Goal: Task Accomplishment & Management: Complete application form

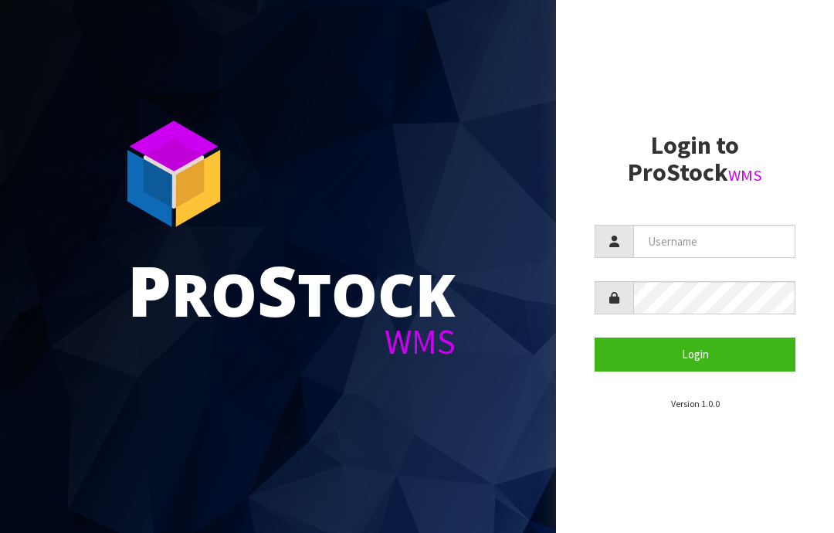
click at [672, 240] on input "text" at bounding box center [715, 241] width 162 height 33
type input "JGBIMPORTS"
click at [702, 352] on button "Login" at bounding box center [695, 354] width 201 height 33
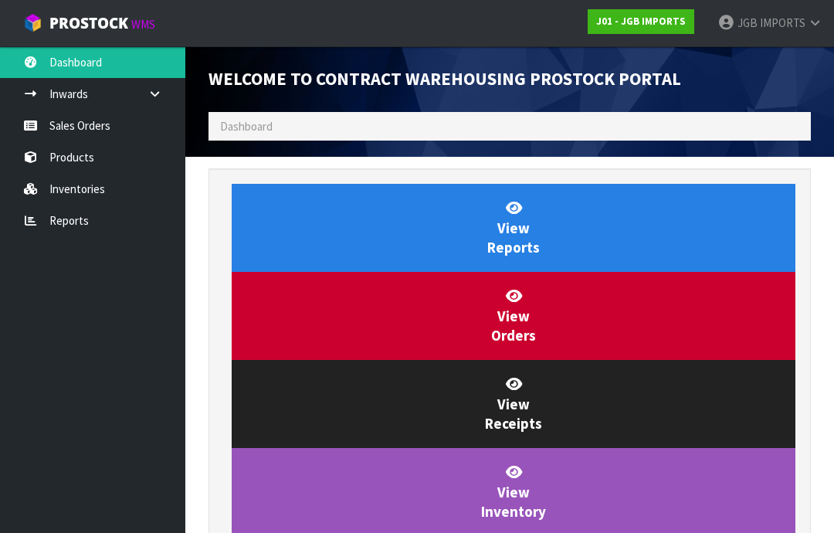
scroll to position [910, 626]
click at [64, 131] on link "Sales Orders" at bounding box center [92, 126] width 185 height 32
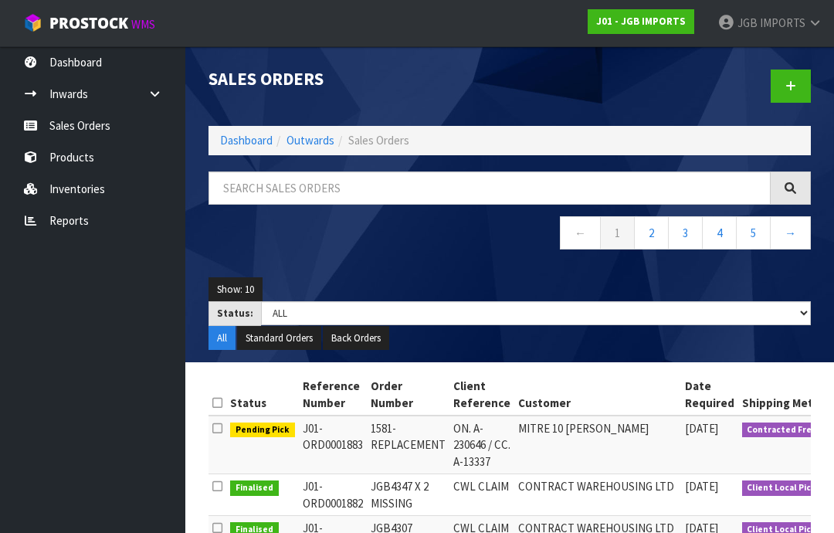
click at [792, 76] on link at bounding box center [791, 86] width 40 height 33
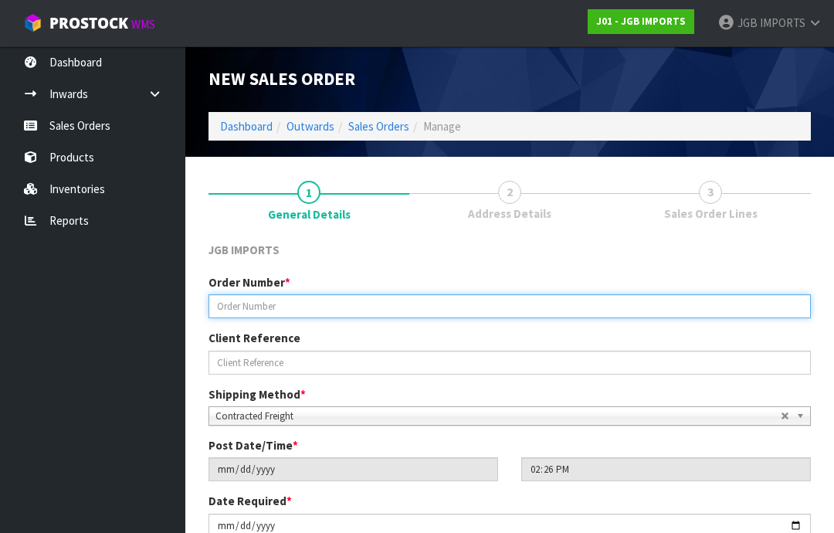
click at [261, 304] on input "text" at bounding box center [510, 306] width 603 height 24
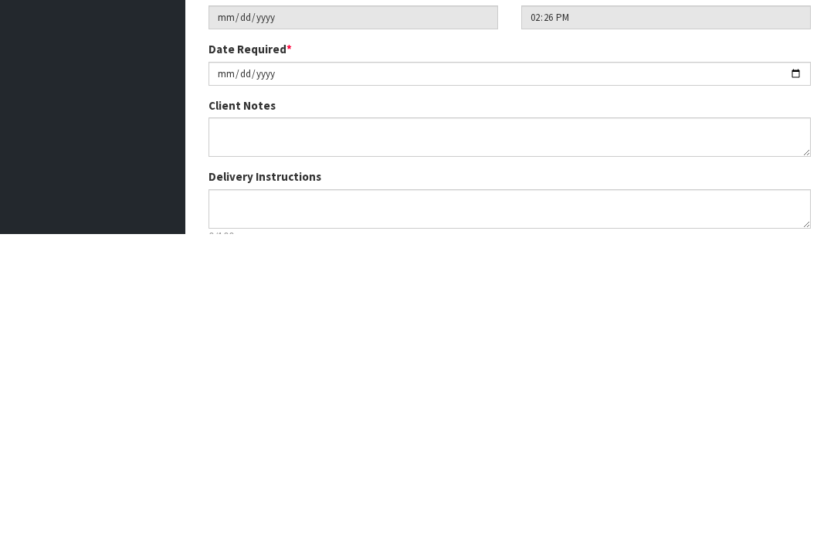
scroll to position [155, 0]
type input "1585"
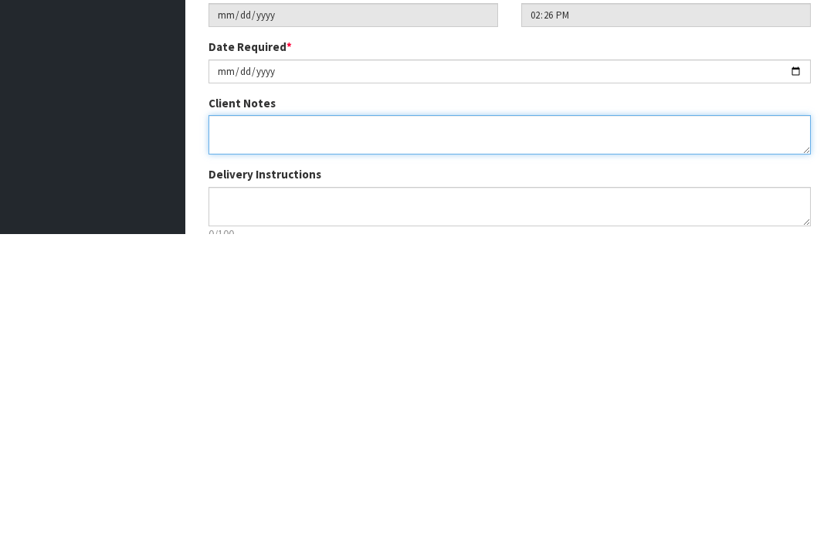
click at [231, 414] on textarea at bounding box center [510, 433] width 603 height 39
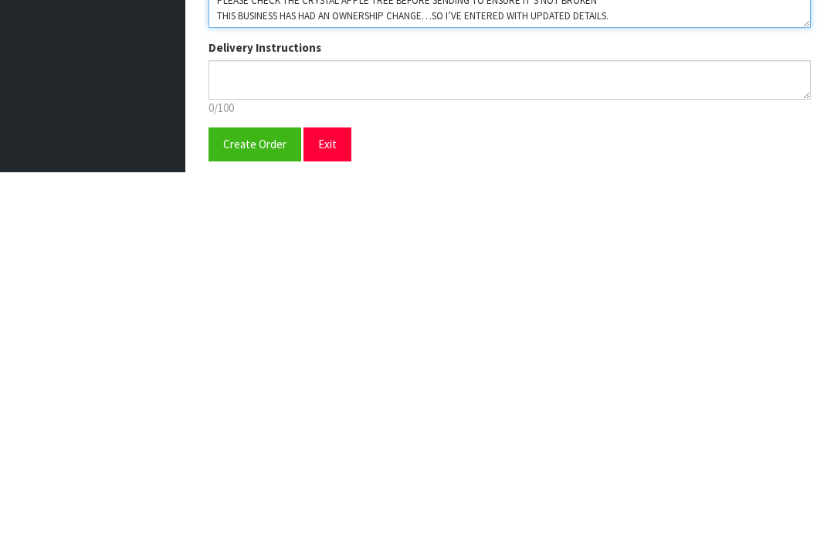
scroll to position [247, 0]
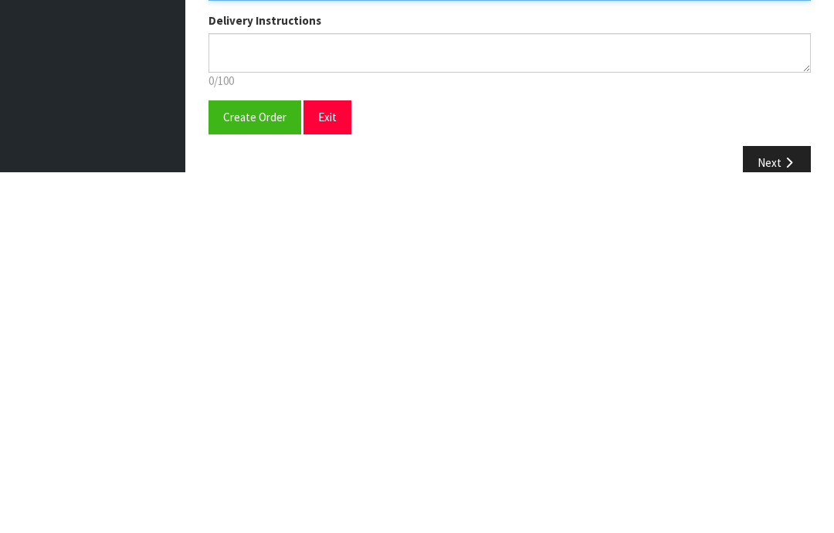
type textarea "PLEASE CHECK THE CRYSTAL APPLE TREE BEFORE SENDING TO ENSURE IT’S NOT BROKEN TH…"
click at [240, 471] on span "Create Order" at bounding box center [254, 478] width 63 height 15
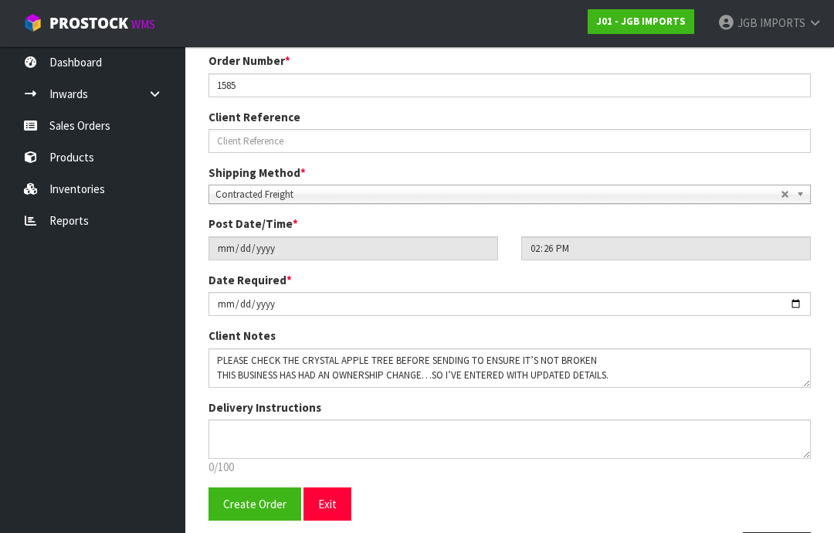
scroll to position [0, 0]
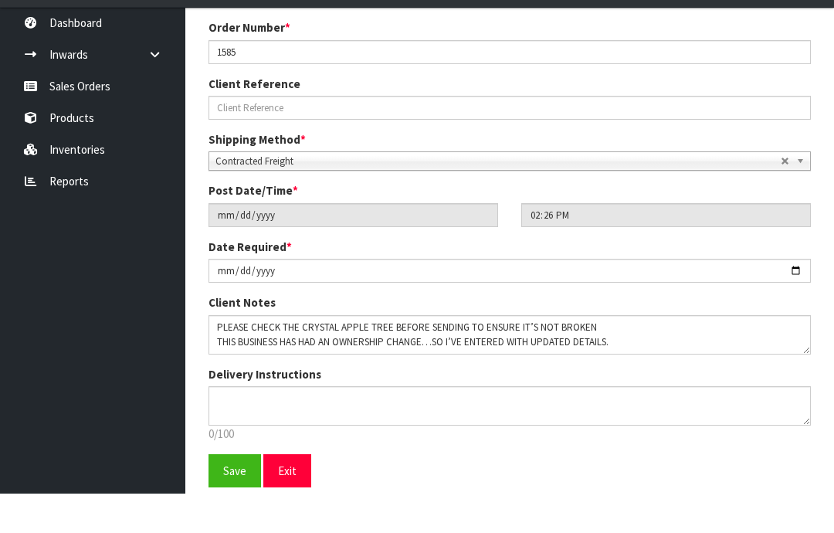
scroll to position [271, 0]
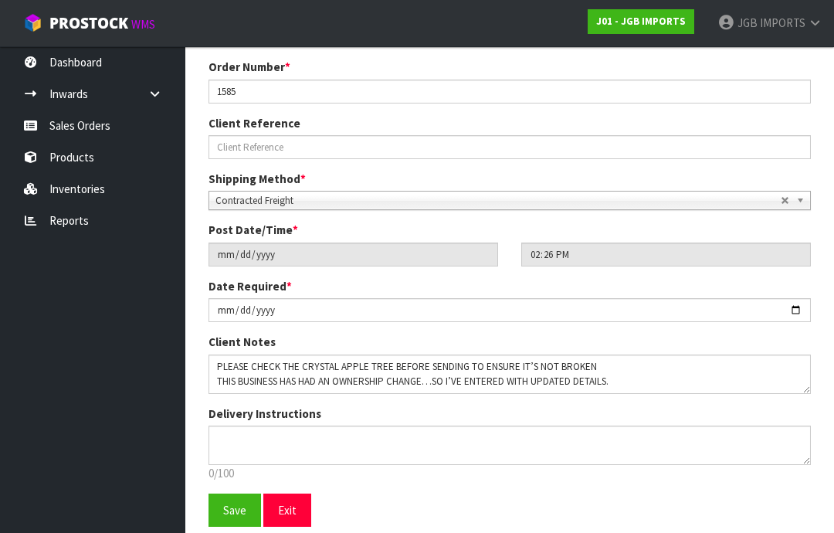
click at [235, 516] on span "Save" at bounding box center [234, 510] width 23 height 15
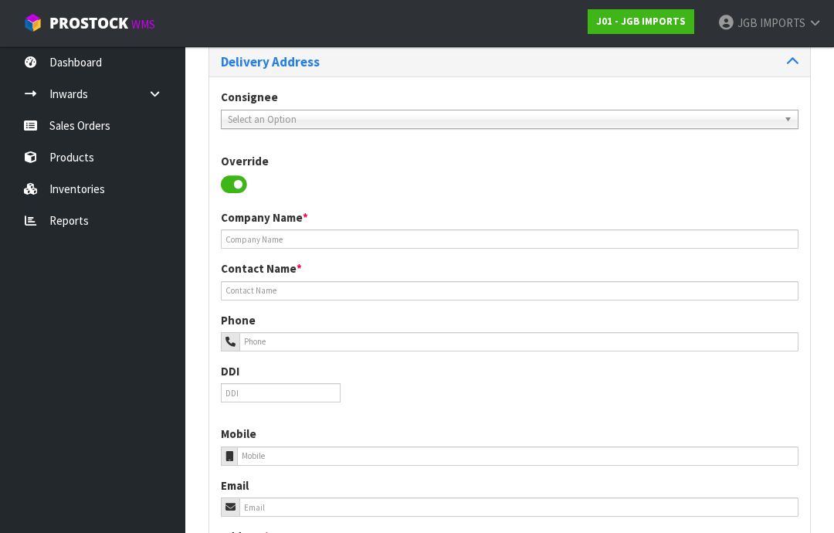
scroll to position [253, 0]
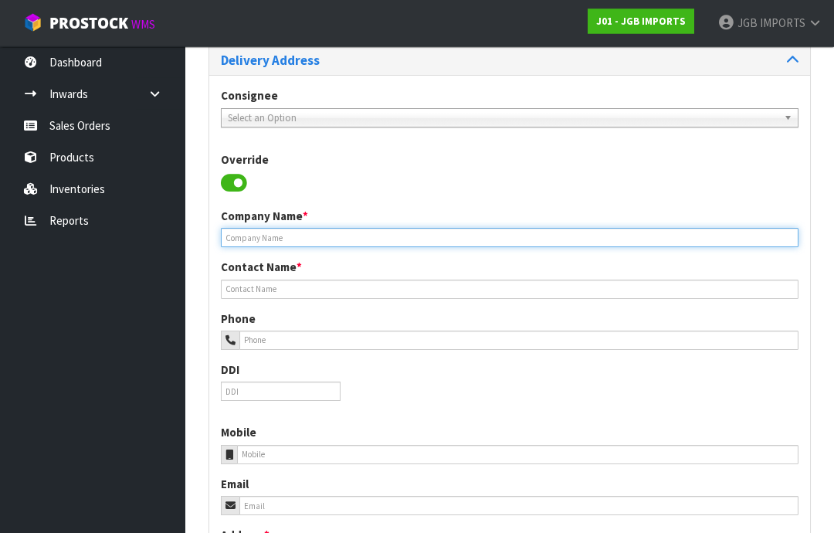
click at [250, 236] on input "text" at bounding box center [510, 238] width 578 height 19
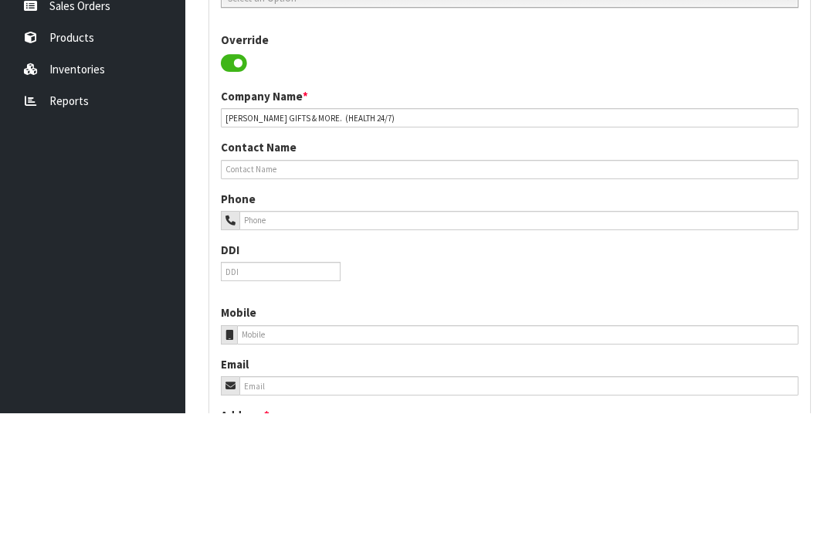
scroll to position [373, 0]
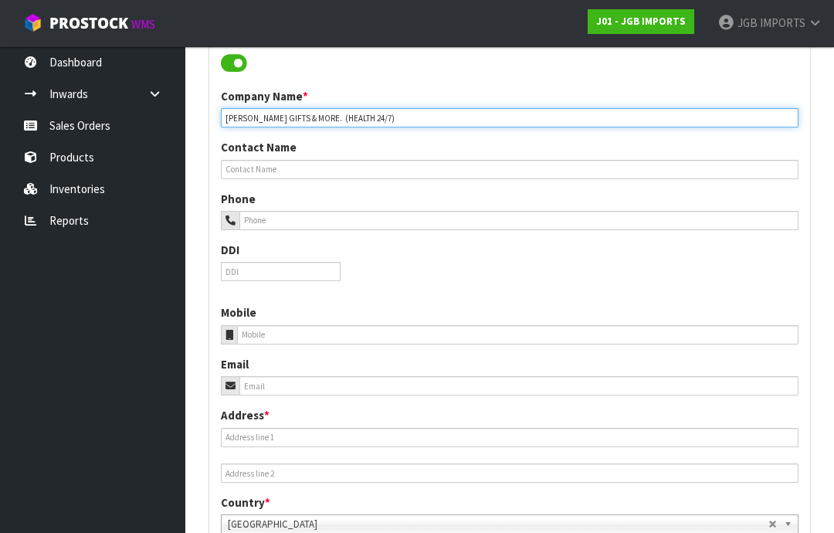
type input "[PERSON_NAME] GIFTS & MORE. (HEALTH 24/7)"
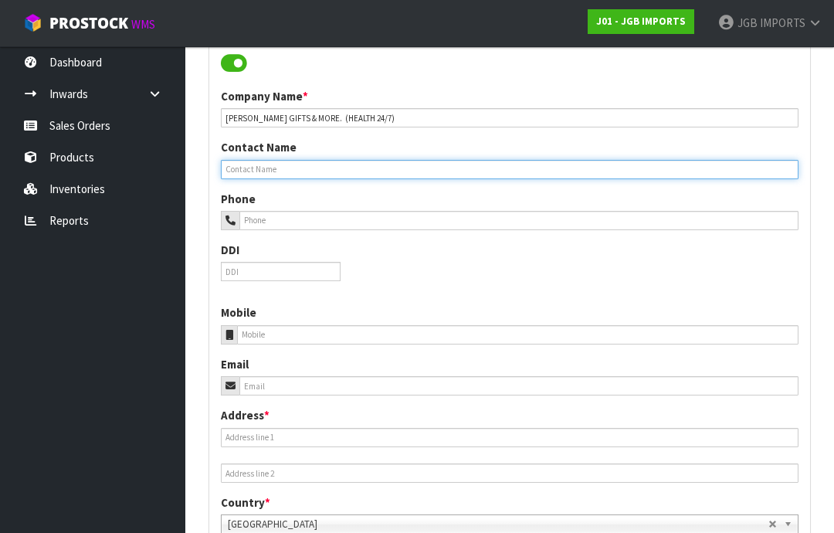
click at [253, 172] on input "text" at bounding box center [510, 169] width 578 height 19
type input "[PERSON_NAME]"
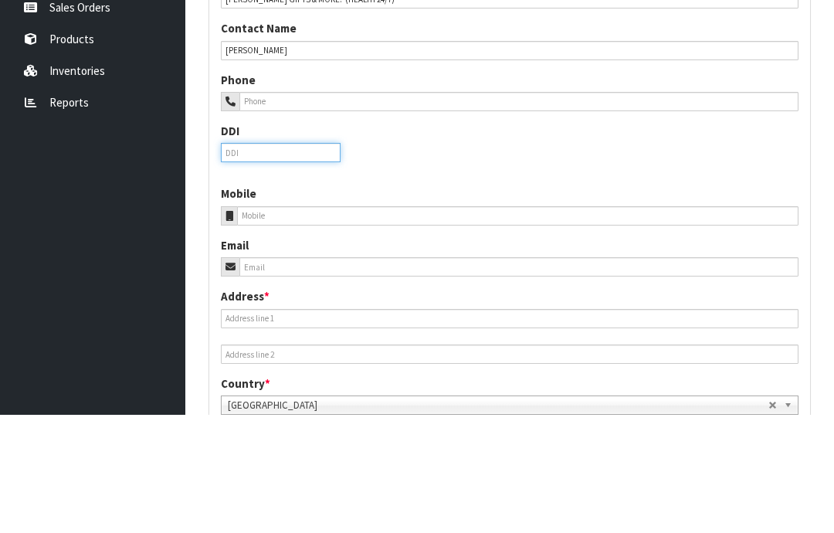
click at [254, 262] on input "tel" at bounding box center [281, 271] width 120 height 19
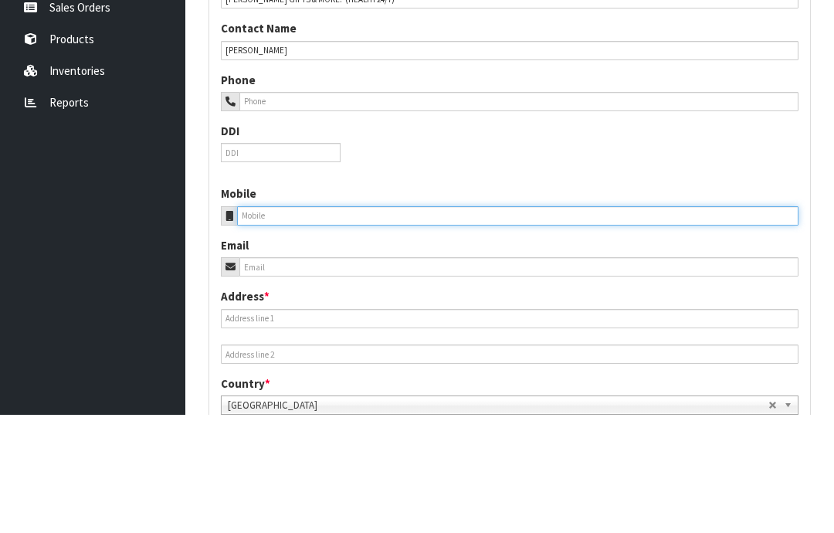
click at [270, 325] on input "tel" at bounding box center [518, 334] width 562 height 19
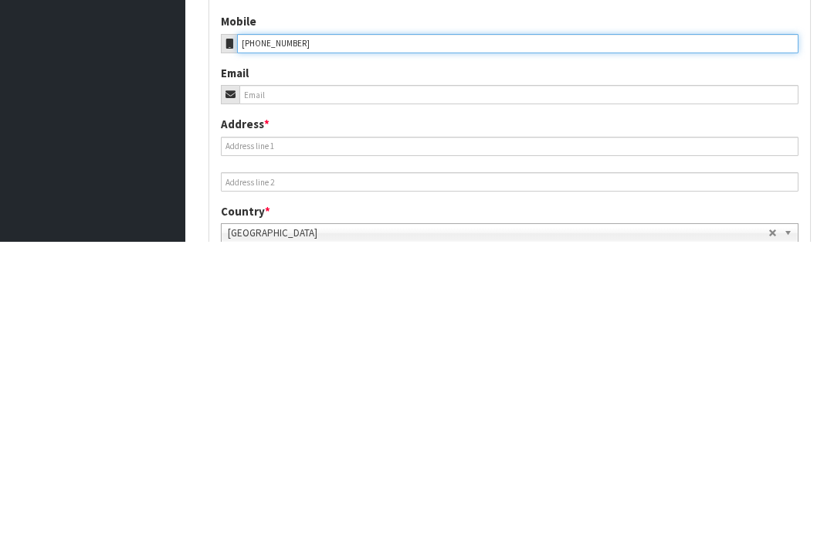
type input "[PHONE_NUMBER]"
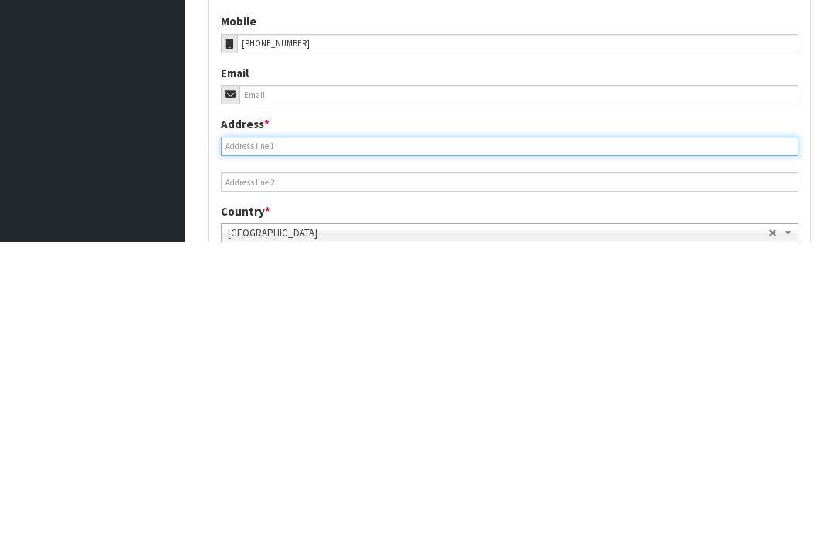
click at [253, 428] on input "text" at bounding box center [510, 437] width 578 height 19
type input "[STREET_ADDRESS][PERSON_NAME],"
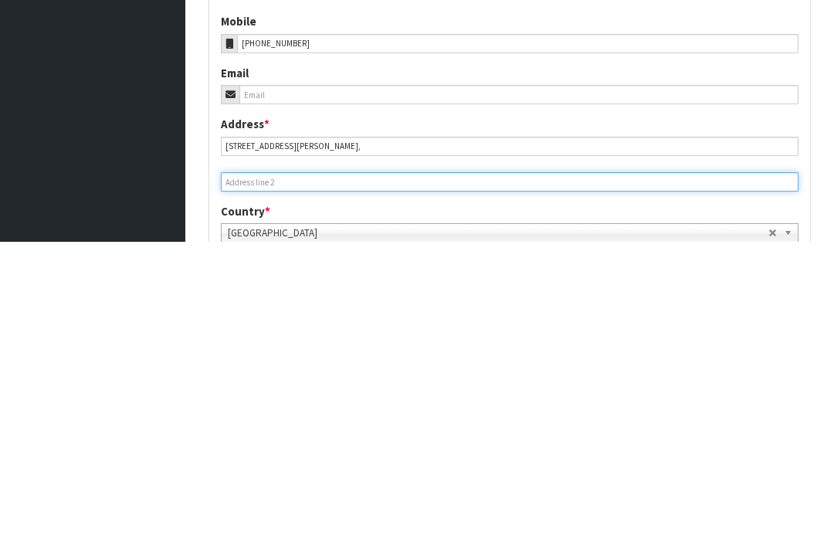
click at [250, 464] on input "text" at bounding box center [510, 473] width 578 height 19
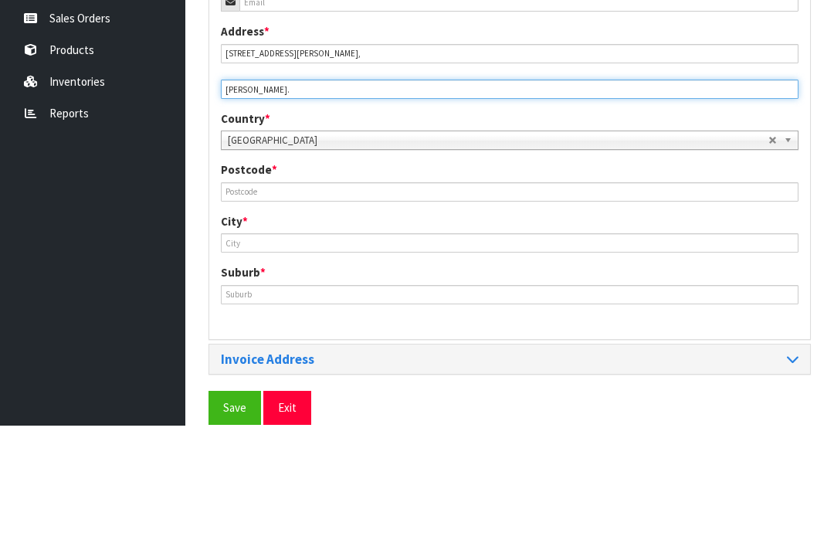
type input "[PERSON_NAME]."
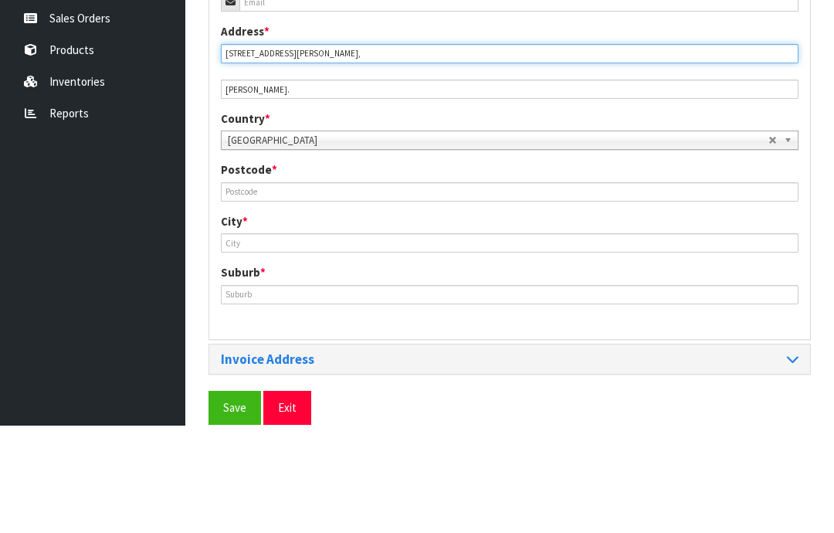
click at [327, 151] on input "[STREET_ADDRESS][PERSON_NAME]," at bounding box center [510, 160] width 578 height 19
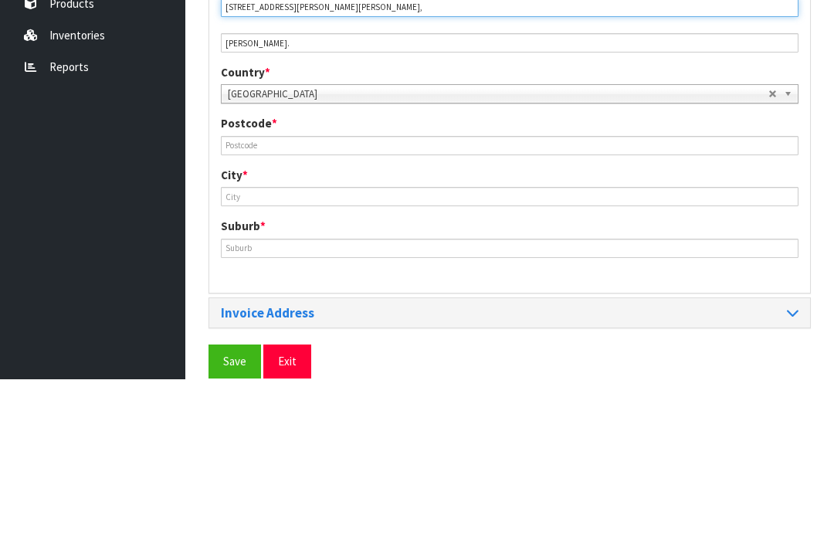
type input "[STREET_ADDRESS][PERSON_NAME][PERSON_NAME],"
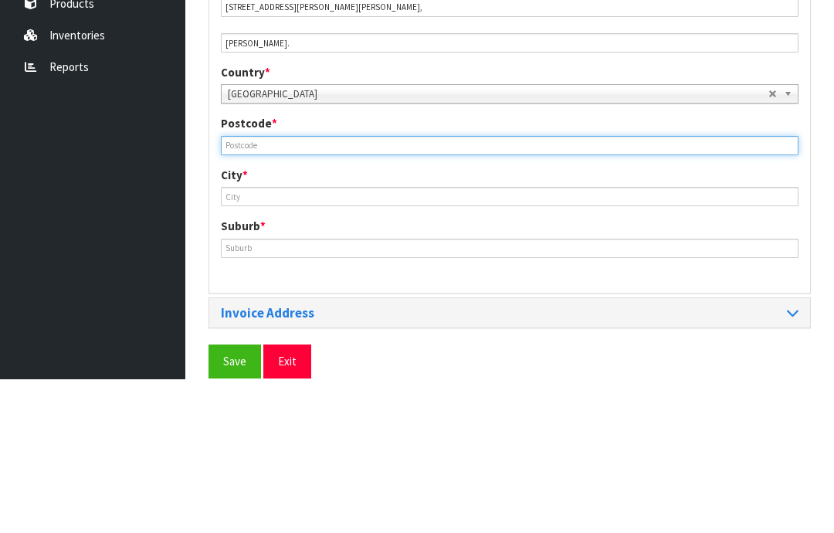
click at [245, 290] on input "text" at bounding box center [510, 299] width 578 height 19
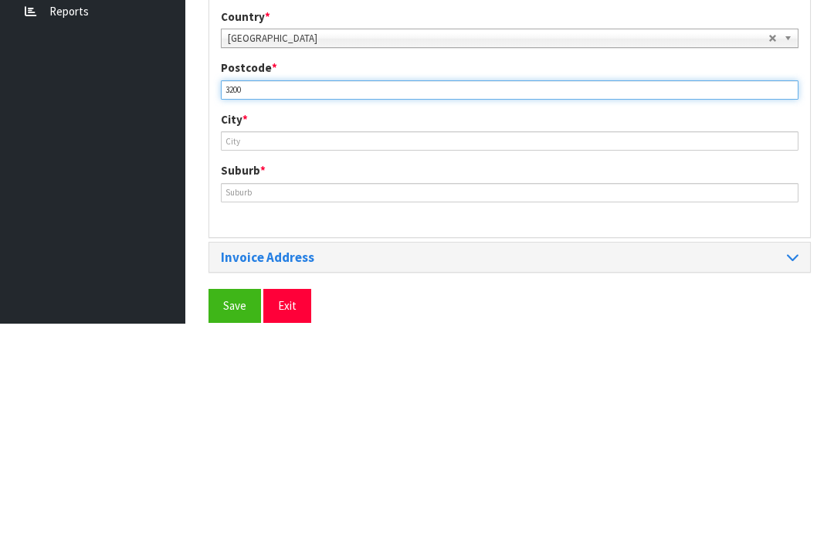
type input "3200"
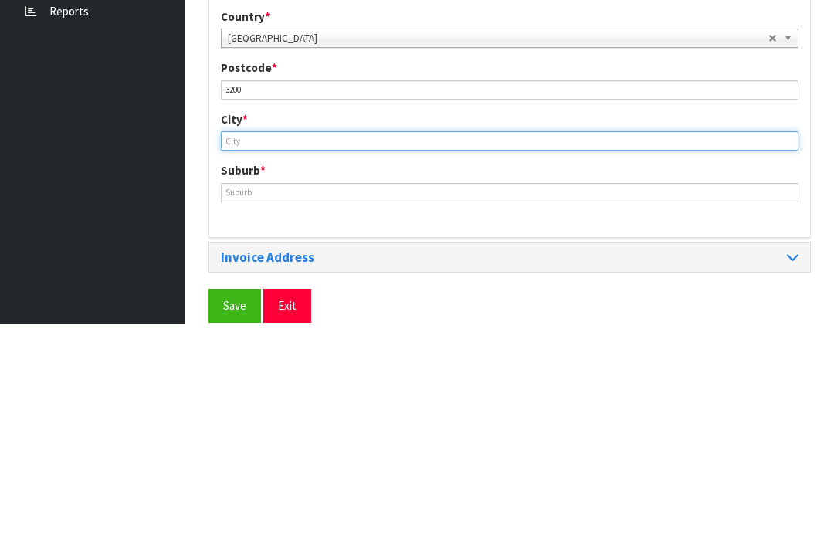
click at [253, 341] on input "text" at bounding box center [510, 350] width 578 height 19
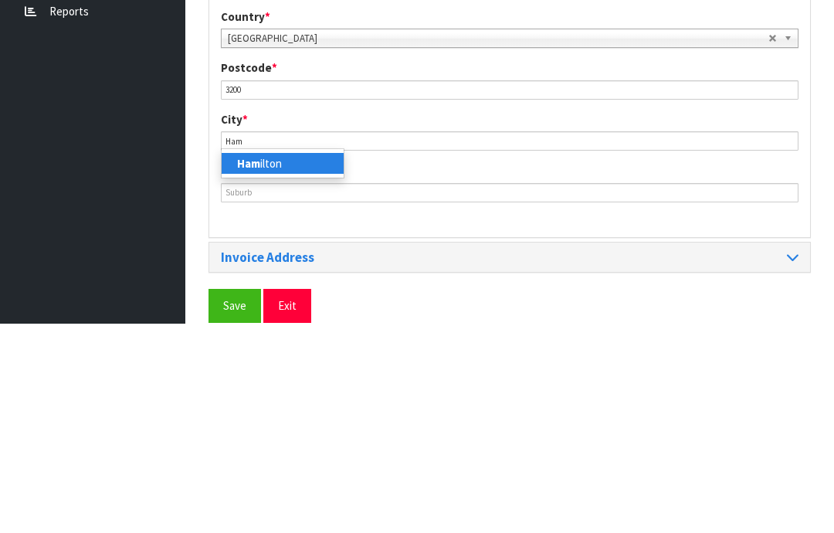
click at [274, 362] on link "[PERSON_NAME]" at bounding box center [283, 372] width 122 height 21
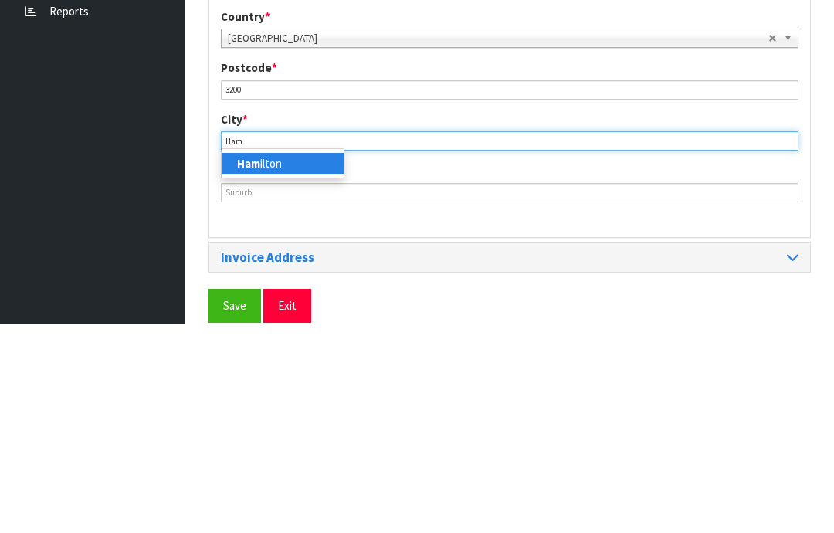
type input "[PERSON_NAME]"
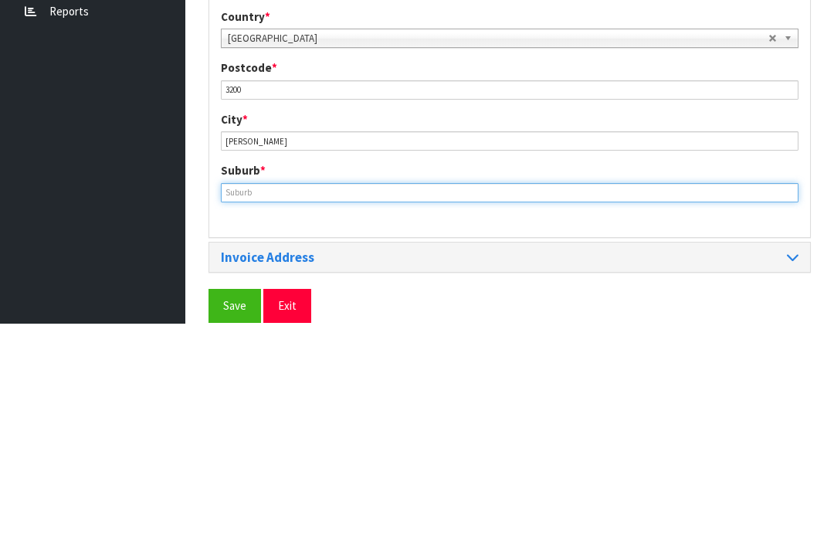
click at [256, 392] on input "text" at bounding box center [510, 401] width 578 height 19
type input "BEERESCOURT"
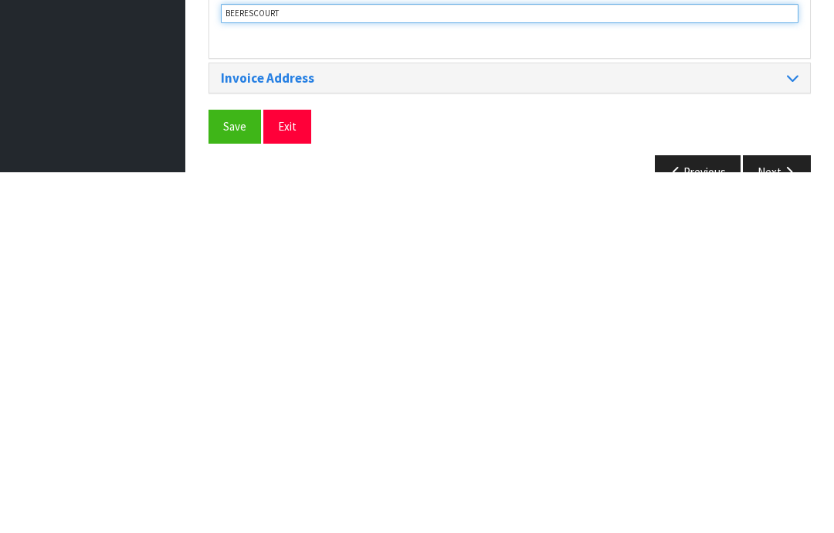
scroll to position [681, 0]
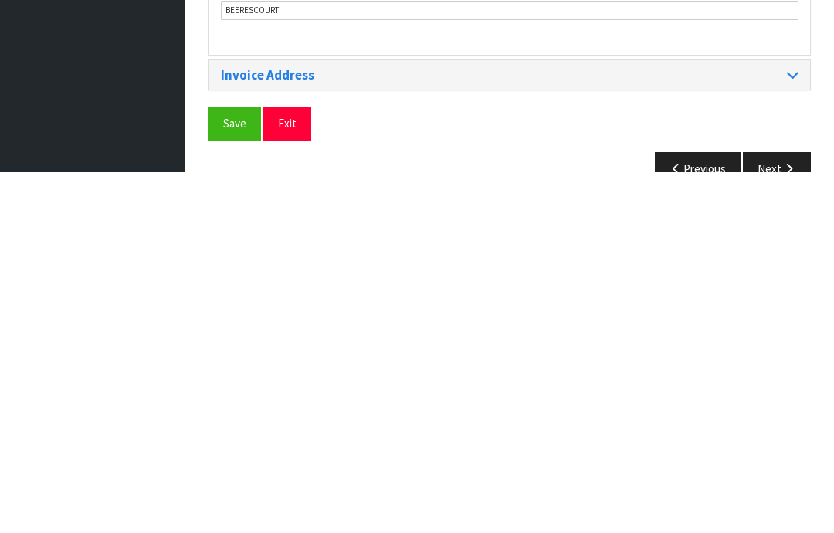
click at [236, 477] on span "Save" at bounding box center [234, 484] width 23 height 15
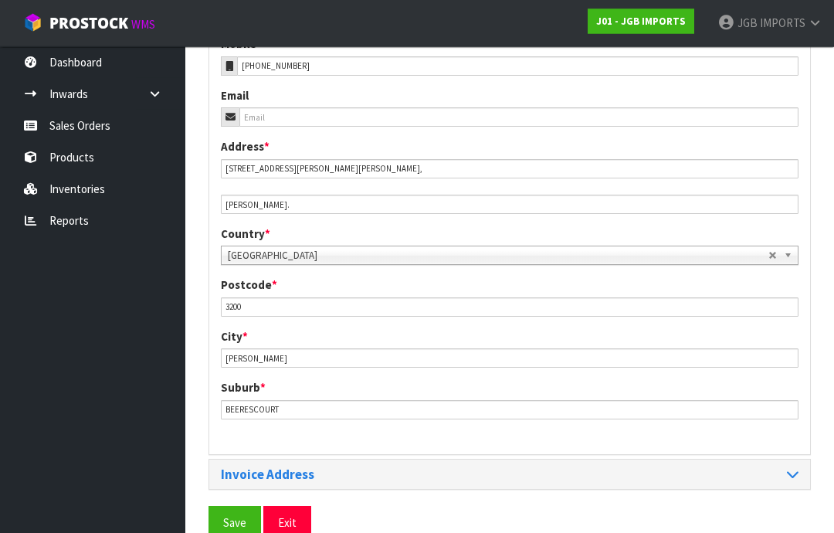
scroll to position [650, 0]
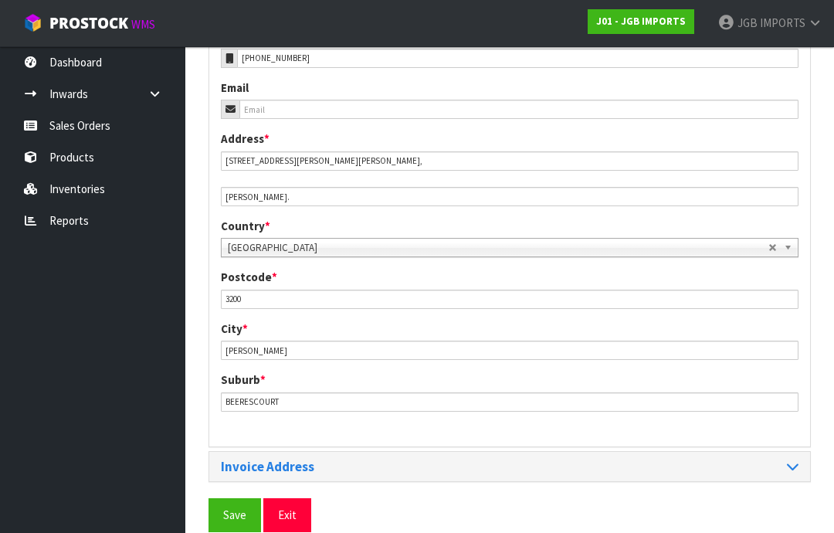
click at [223, 511] on button "Save" at bounding box center [235, 514] width 53 height 33
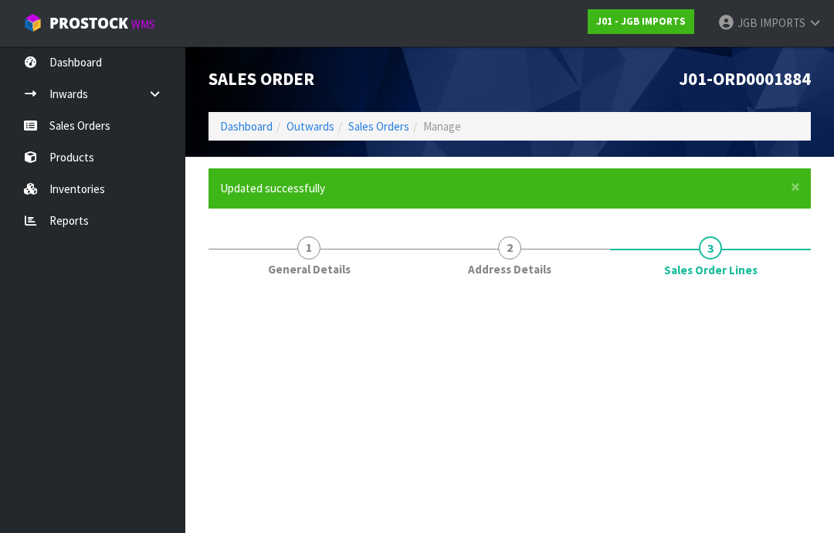
scroll to position [0, 0]
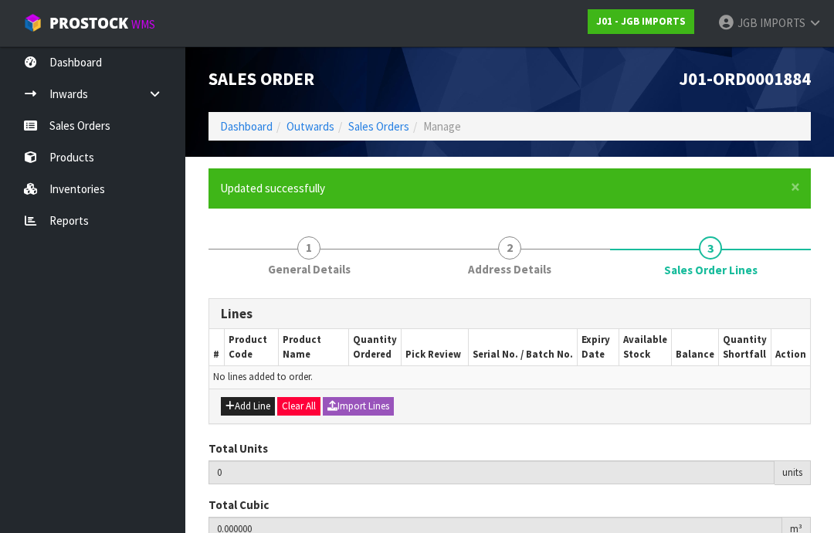
click at [247, 408] on button "Add Line" at bounding box center [248, 406] width 54 height 19
type input "0"
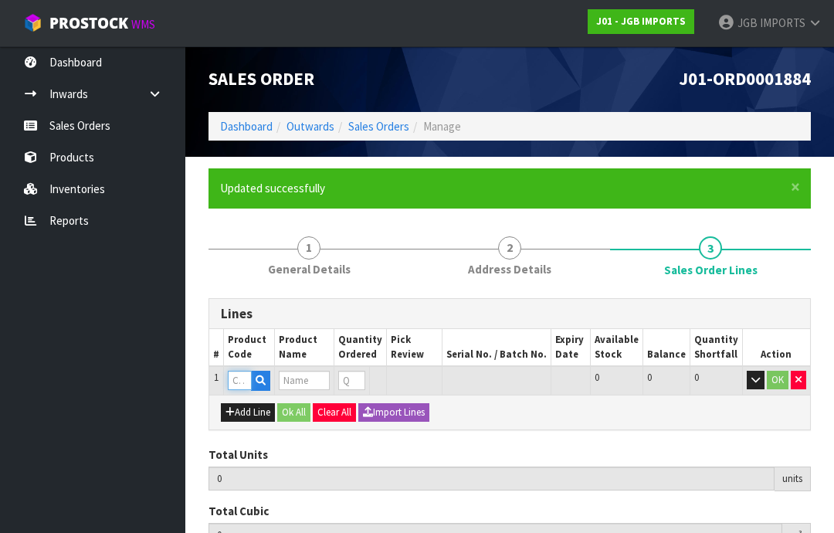
click at [241, 382] on input "text" at bounding box center [240, 380] width 24 height 19
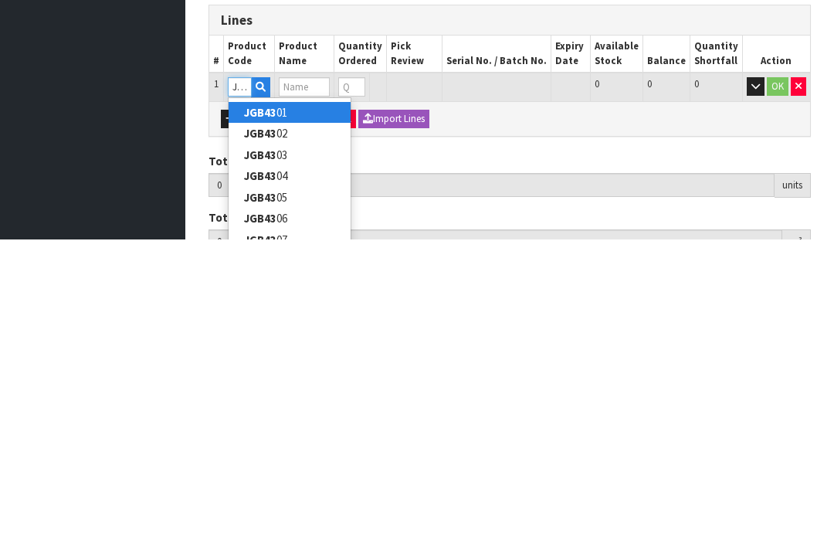
type input "JGB4345"
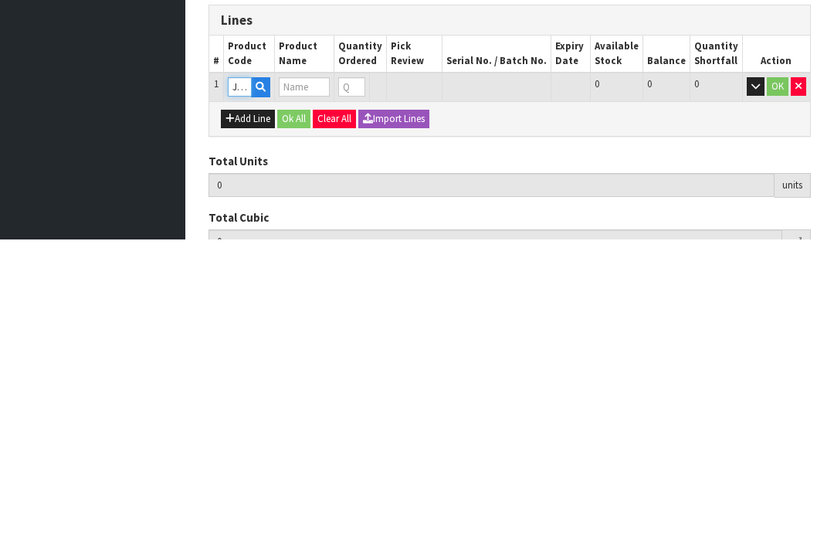
type input "0.000000"
type input "0.000"
type input "S CUP W WAVY SAUCER BICYCLE W PURPLE FLOWERS"
type input "0"
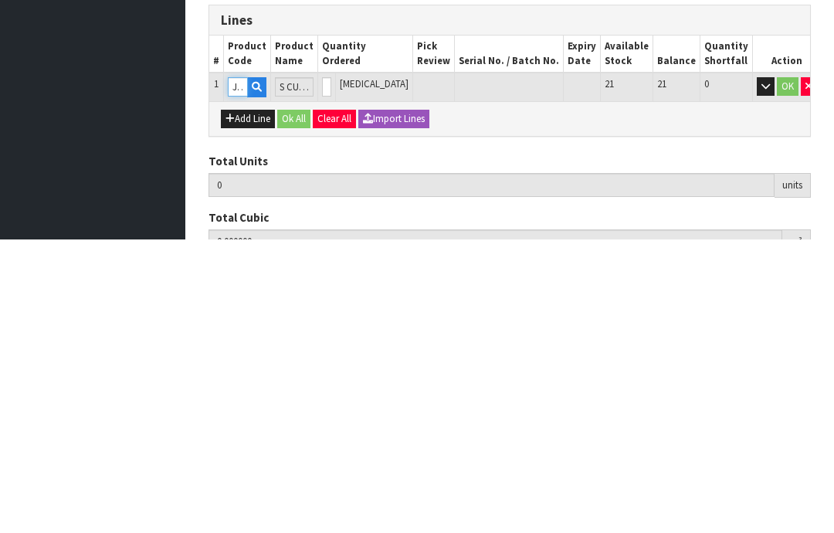
type input "JGB4345"
click at [331, 371] on input "0" at bounding box center [326, 380] width 9 height 19
type input "0"
type input "1"
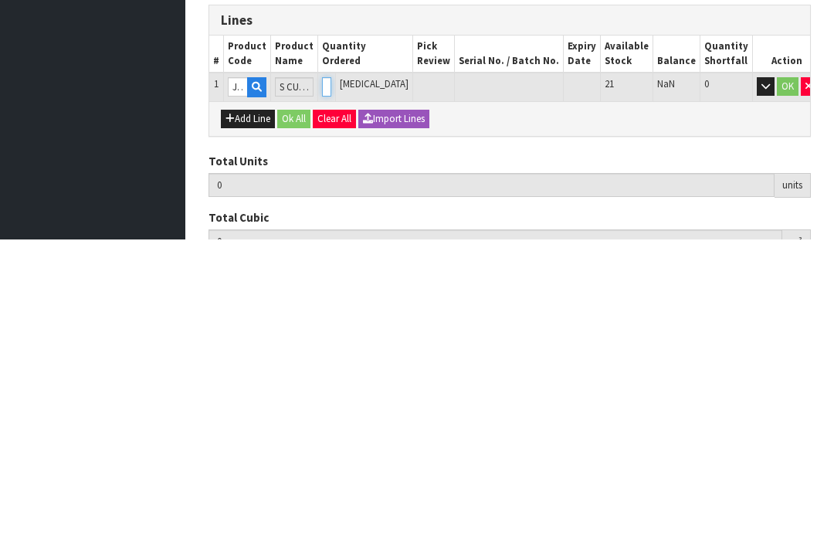
type input "0.00399"
type input "0.85"
type input "1"
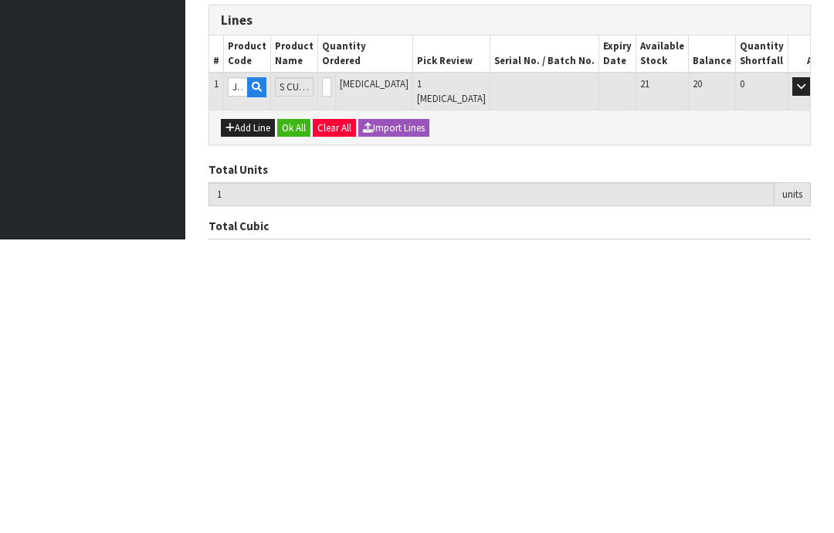
click at [813, 371] on button "OK" at bounding box center [824, 380] width 22 height 19
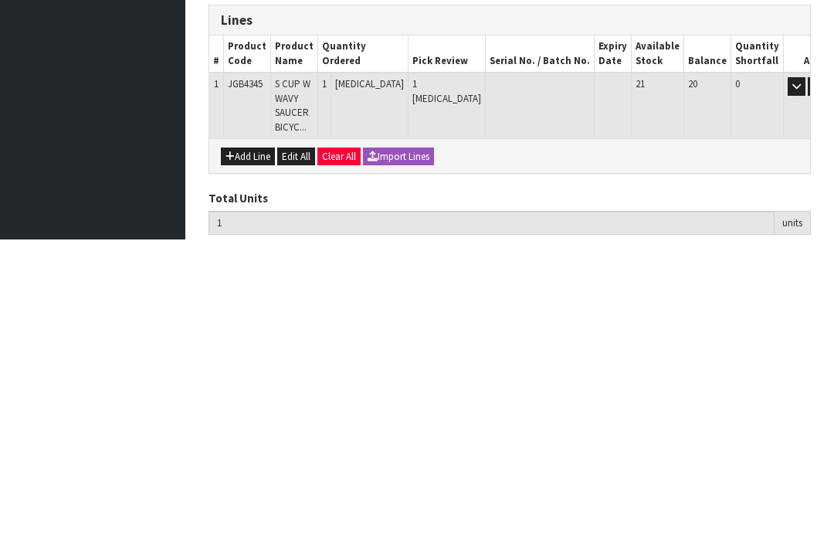
scroll to position [179, 0]
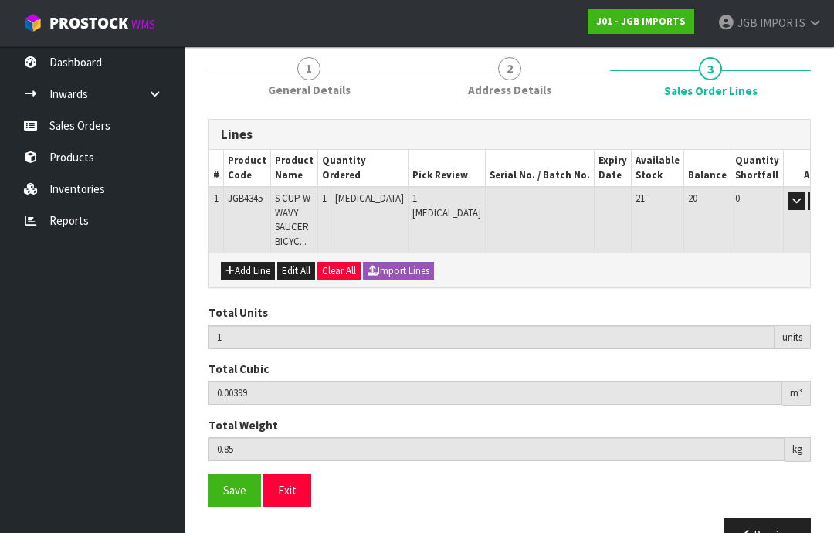
click at [254, 267] on button "Add Line" at bounding box center [248, 271] width 54 height 19
type input "0"
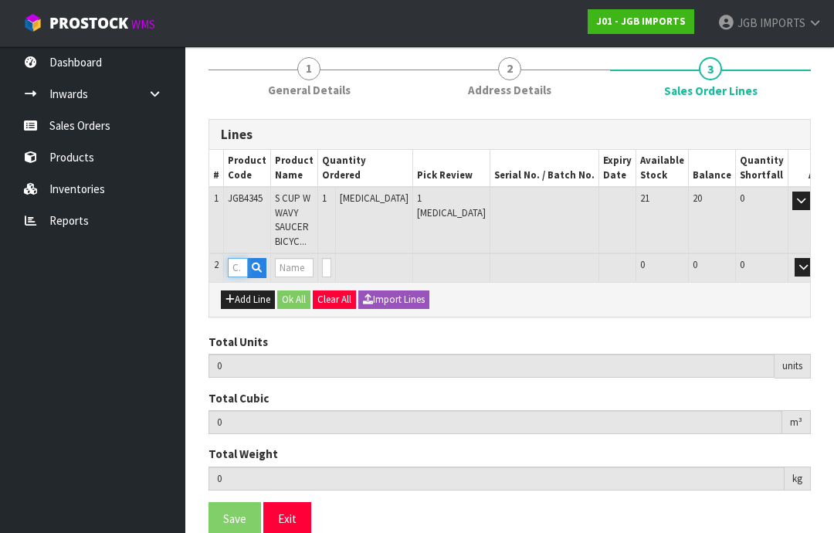
click at [240, 265] on input "text" at bounding box center [238, 267] width 20 height 19
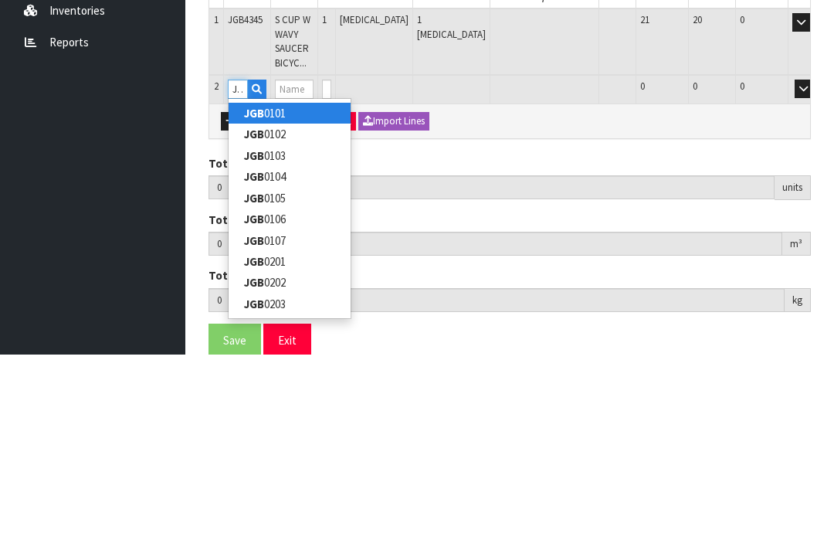
type input "JGB4344"
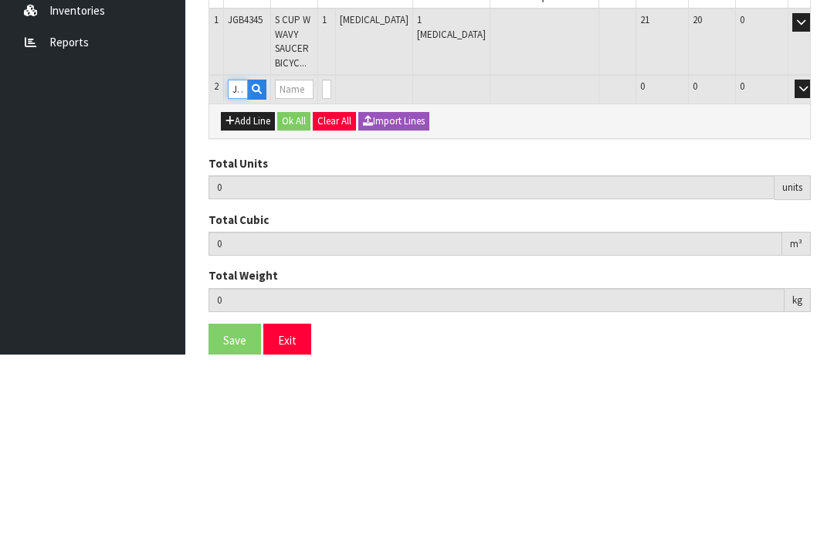
type input "1"
type input "0.00399"
type input "0.85"
type input "S CUP W WAVY SAUCER YELLOW FLOWERS"
type input "0"
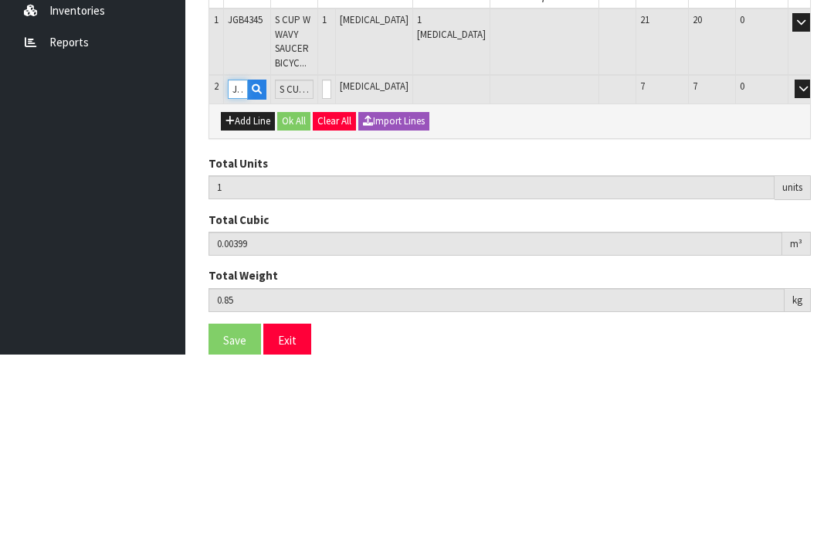
type input "JGB4344"
click at [331, 258] on input "0" at bounding box center [326, 267] width 9 height 19
type input "0"
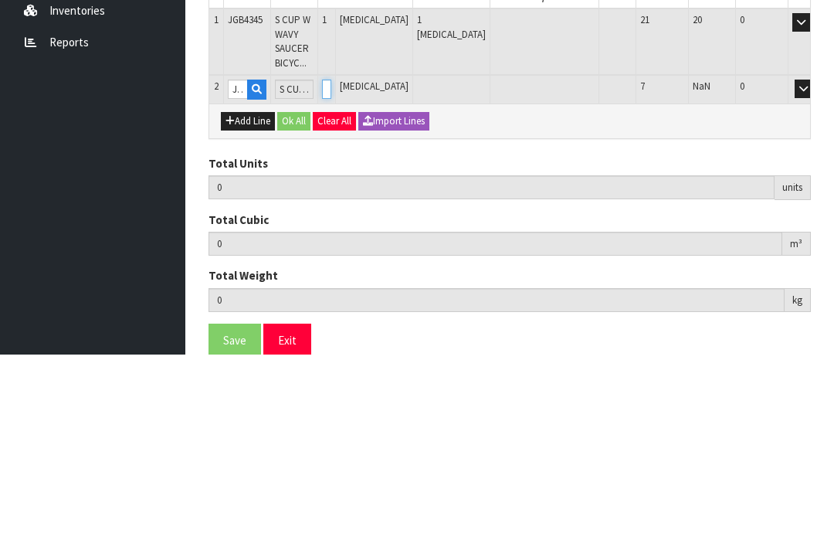
type input "2"
type input "0.00798"
type input "1.7"
type input "1"
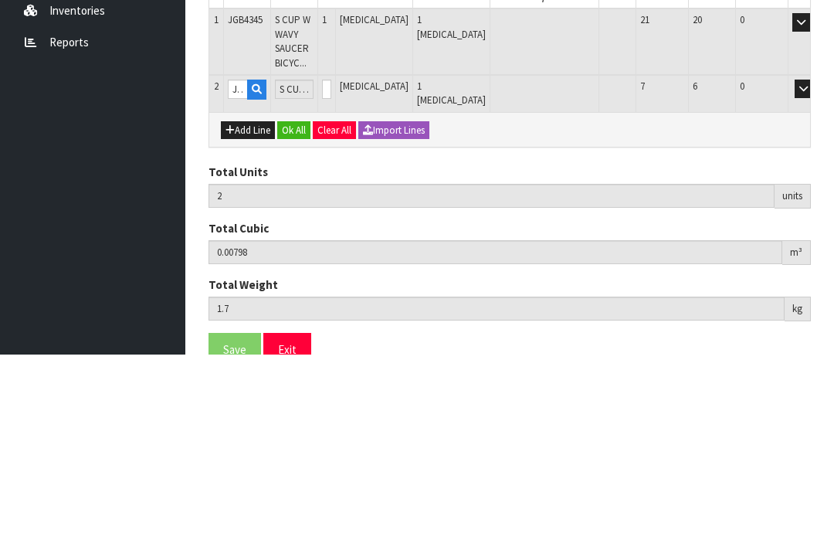
click at [815, 258] on button "OK" at bounding box center [826, 267] width 22 height 19
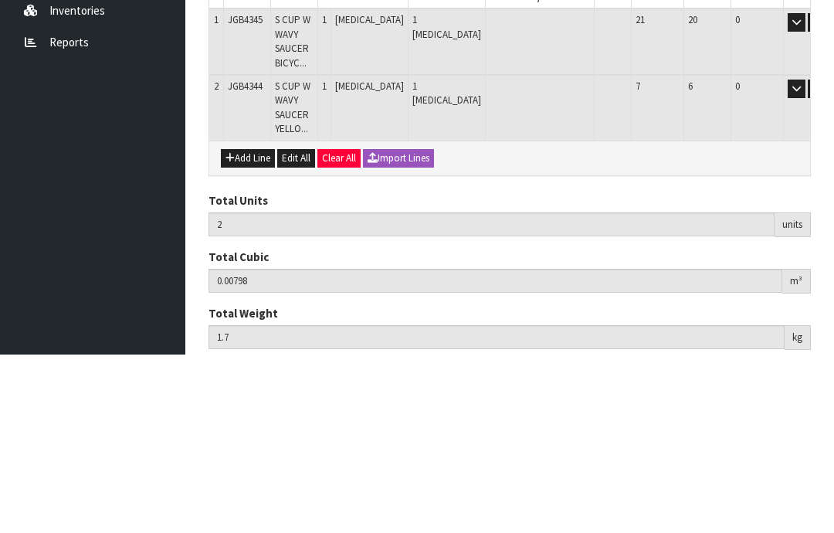
scroll to position [244, 0]
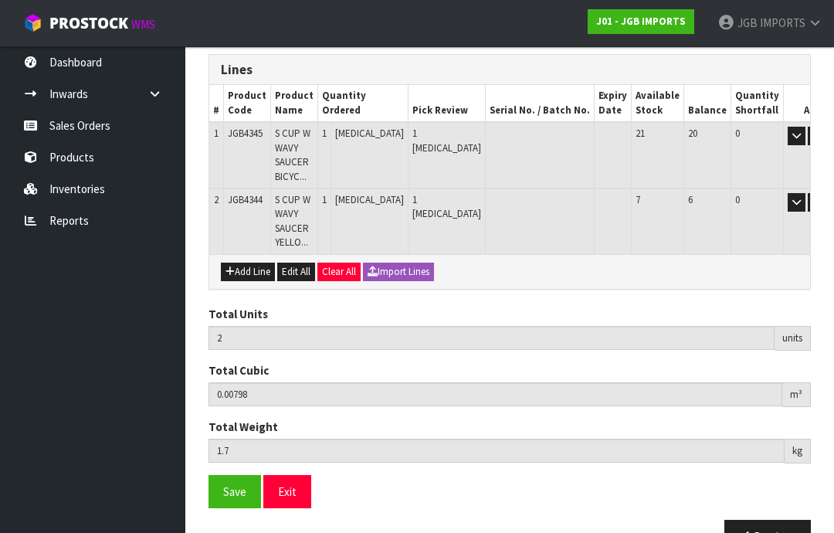
click at [250, 274] on button "Add Line" at bounding box center [248, 272] width 54 height 19
type input "0"
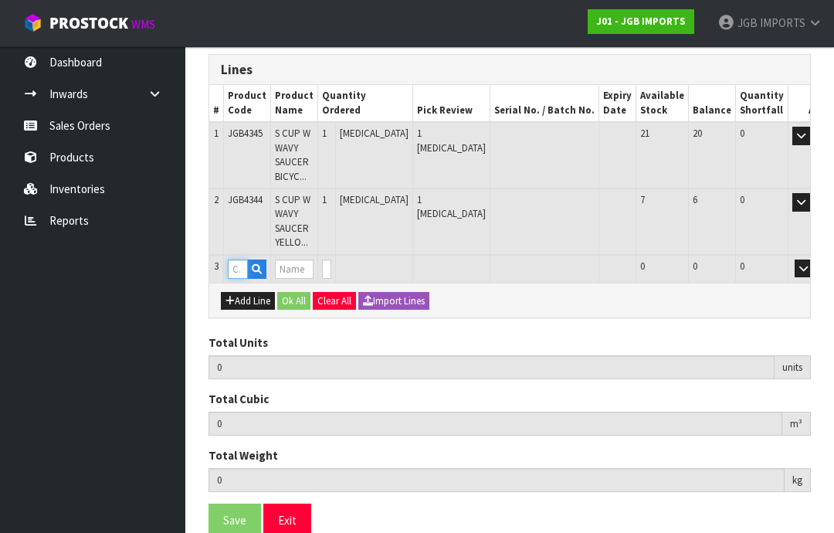
click at [246, 265] on input "text" at bounding box center [238, 269] width 20 height 19
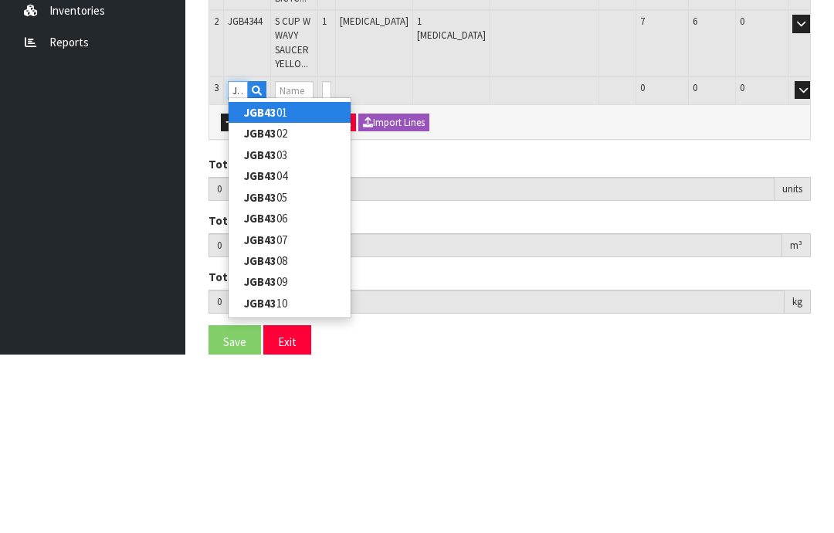
type input "JGB4342"
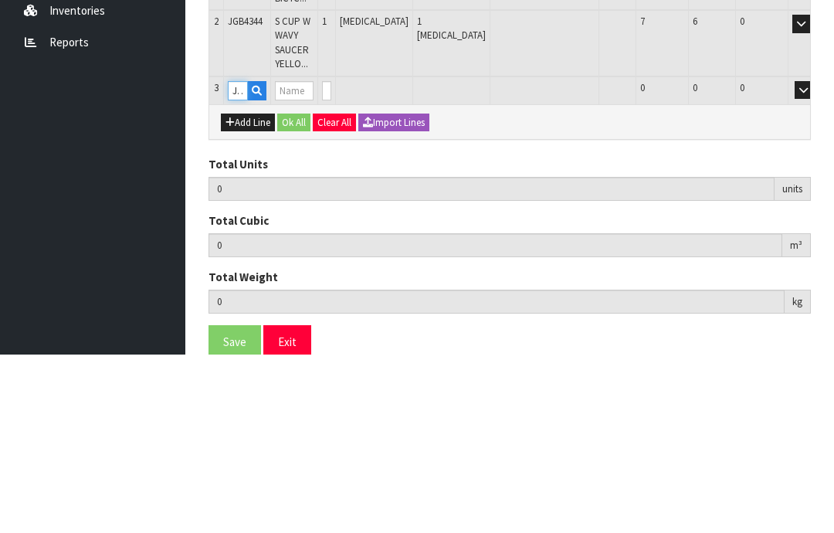
type input "2"
type input "0.00798"
type input "1.7"
type input "S CUP W WAVY SAUCER RED FLOWER W BLUE CROCUS"
type input "0"
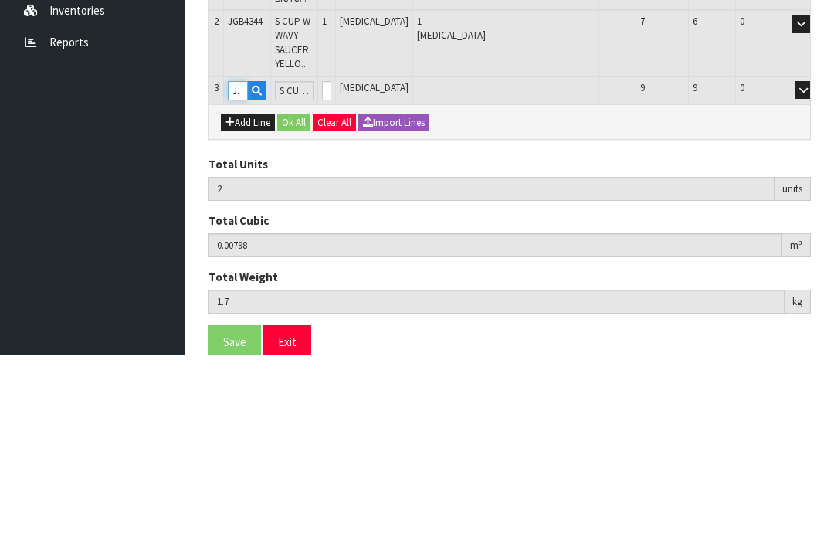
type input "JGB4342"
click at [331, 260] on input "0" at bounding box center [326, 269] width 9 height 19
type input "0"
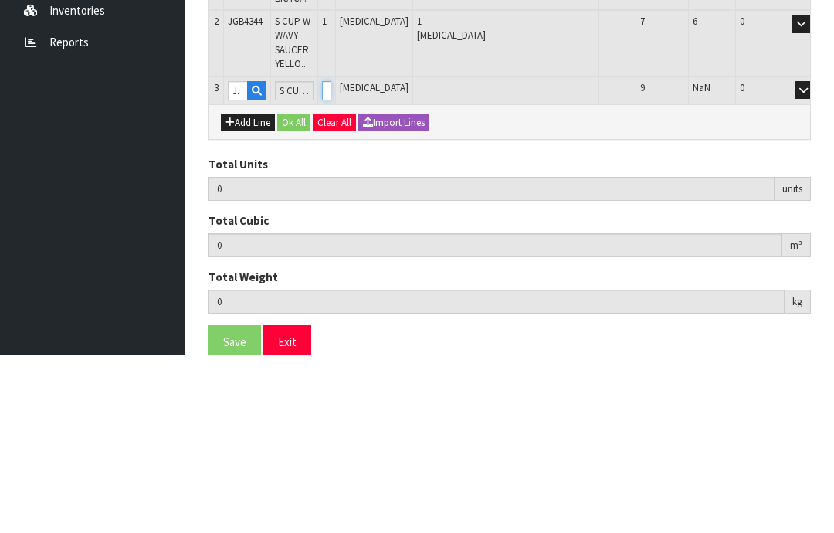
type input "3"
type input "0.01197"
type input "2.5"
type input "1"
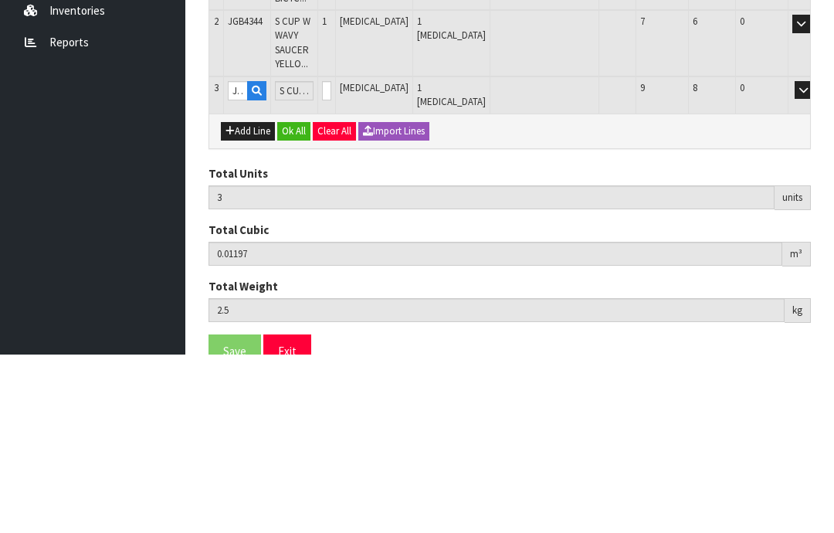
click at [815, 260] on button "OK" at bounding box center [826, 269] width 22 height 19
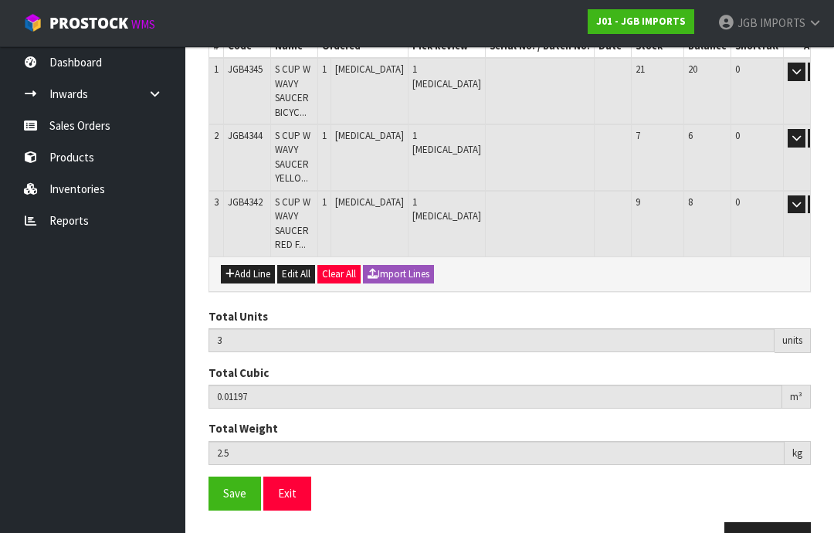
click at [251, 270] on button "Add Line" at bounding box center [248, 274] width 54 height 19
type input "0"
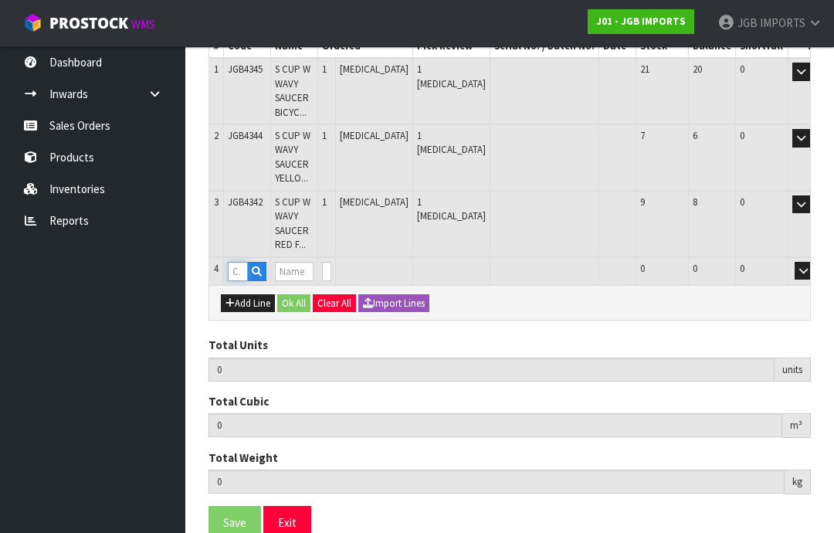
click at [245, 265] on input "text" at bounding box center [238, 271] width 20 height 19
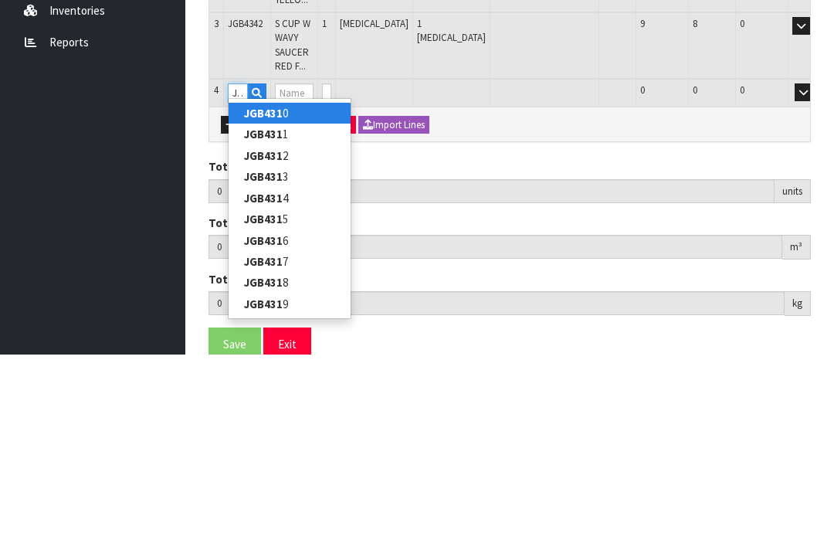
type input "JGB4310"
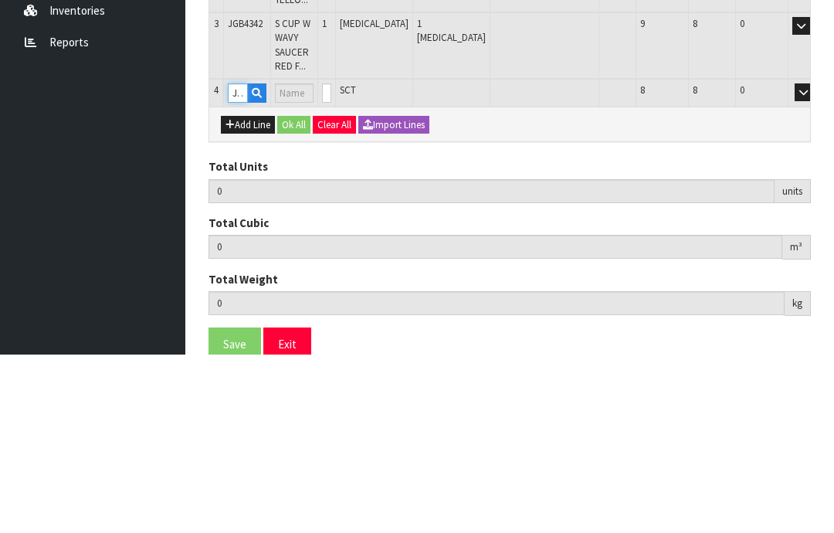
type input "3"
type input "0.01197"
type input "2.5"
type input "SMALL ROUND TEA CUP LEMON & PINK ROSES"
type input "0"
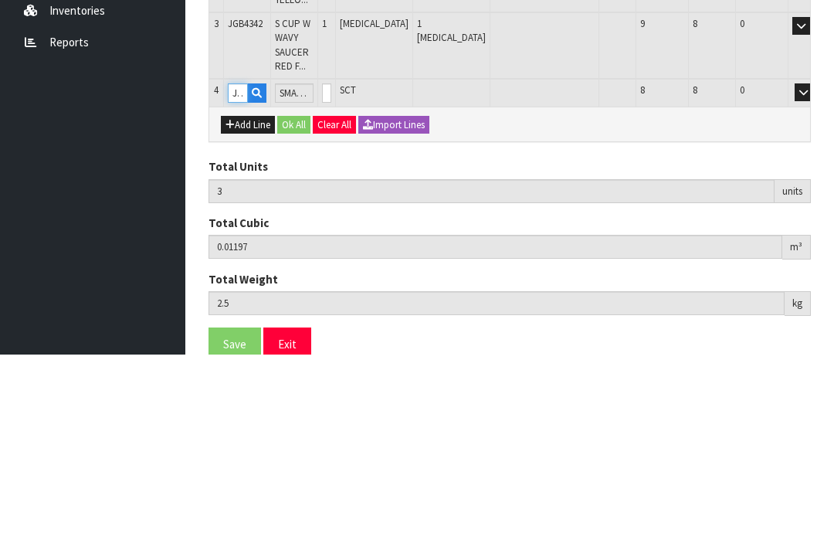
type input "JGB4310"
click at [331, 262] on input "0" at bounding box center [326, 271] width 9 height 19
type input "0"
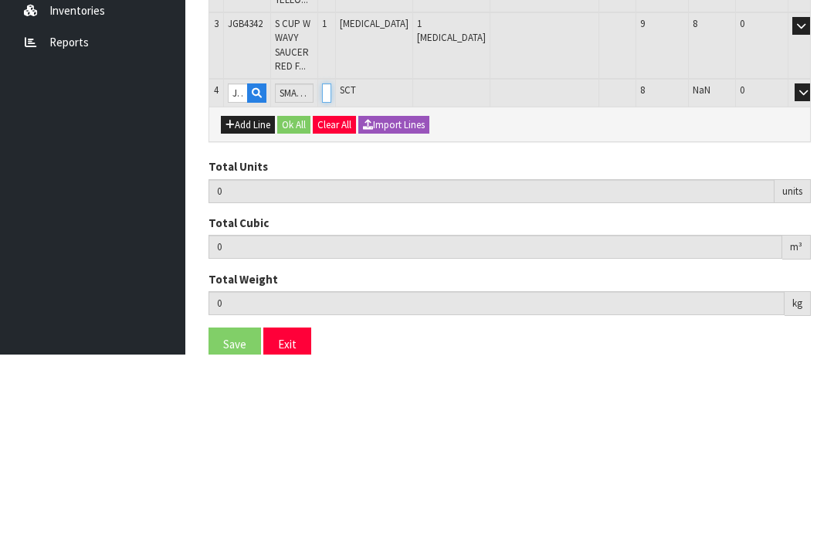
type input "4"
type input "0.015438"
type input "3.25"
type input "1"
click at [815, 262] on button "OK" at bounding box center [826, 271] width 22 height 19
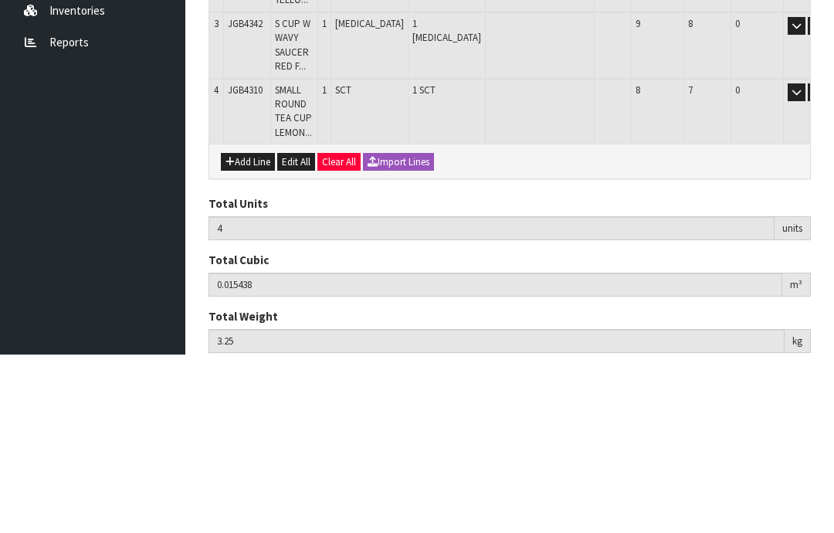
scroll to position [373, 0]
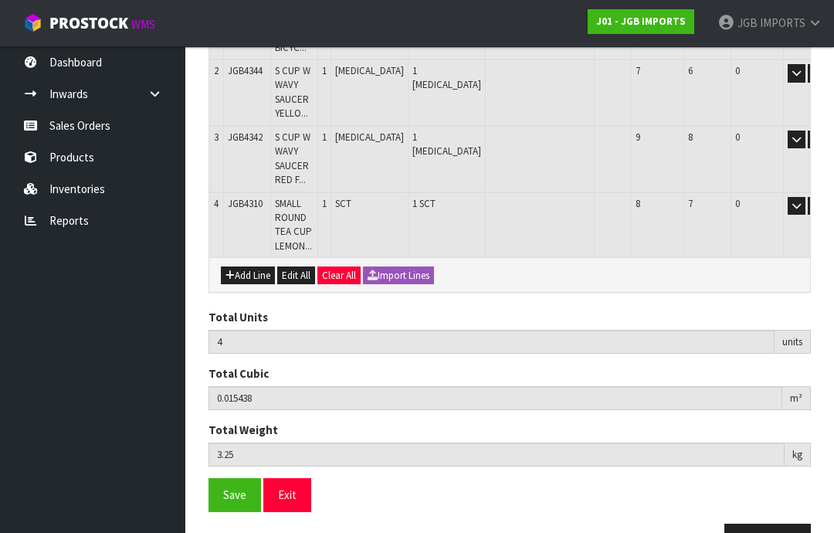
click at [251, 271] on button "Add Line" at bounding box center [248, 276] width 54 height 19
type input "0"
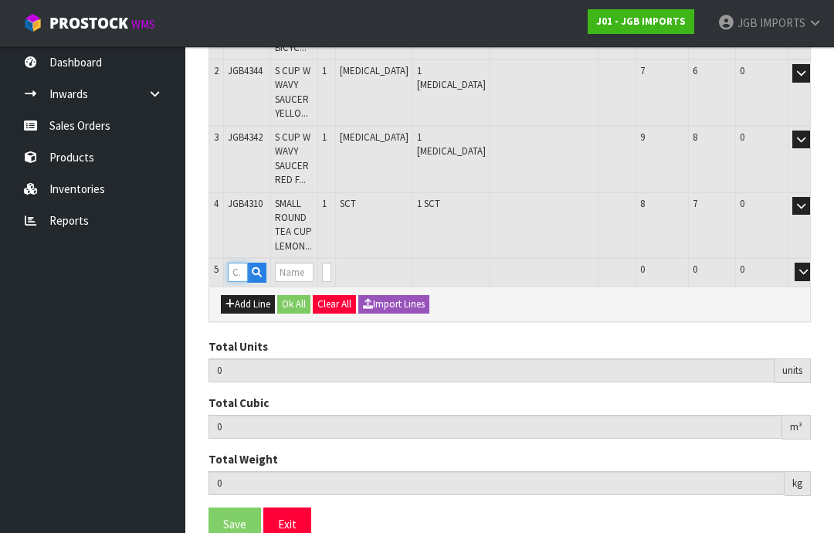
click at [241, 269] on input "text" at bounding box center [238, 272] width 20 height 19
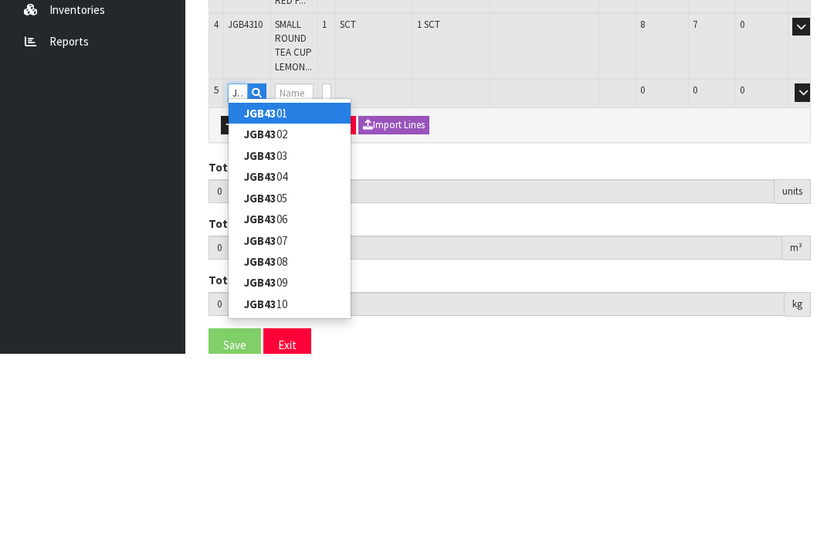
type input "JGB4312"
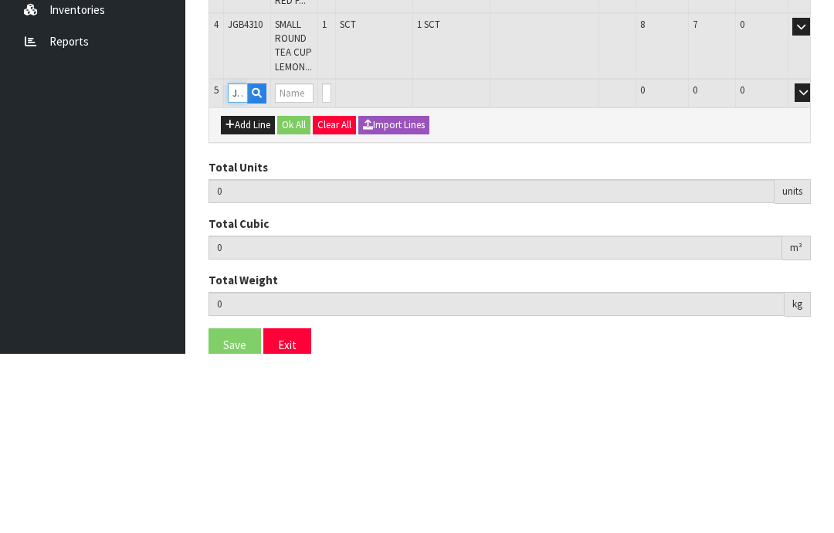
type input "4"
type input "0.015438"
type input "3.25"
type input "SMALL ROUND TEA CUP THREE PINK ROSES"
type input "0"
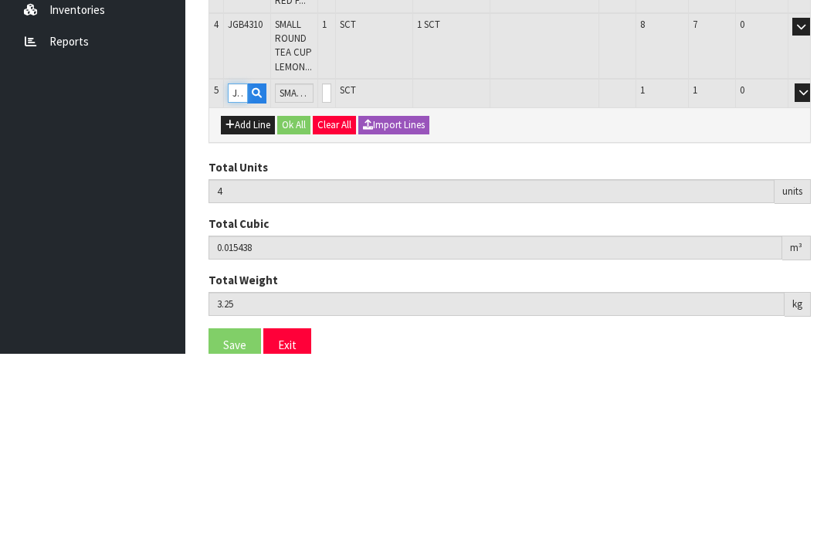
type input "JGB4312"
click at [331, 263] on input "0" at bounding box center [326, 272] width 9 height 19
type input "0"
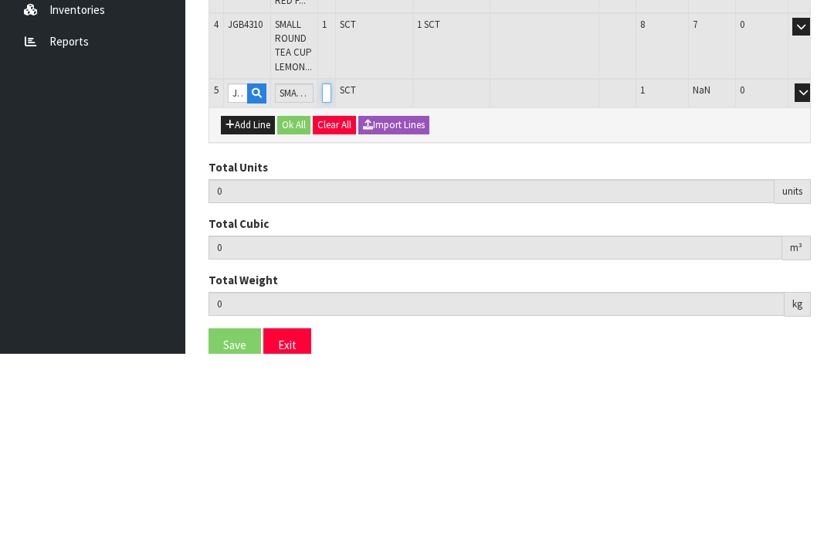
type input "5"
type input "0.018702"
type input "4.05"
type input "1"
click at [815, 263] on button "OK" at bounding box center [826, 272] width 22 height 19
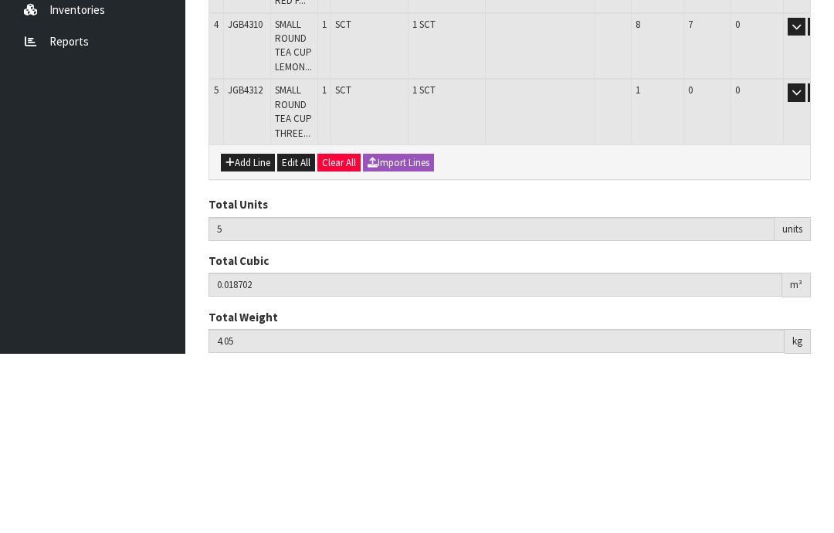
scroll to position [439, 0]
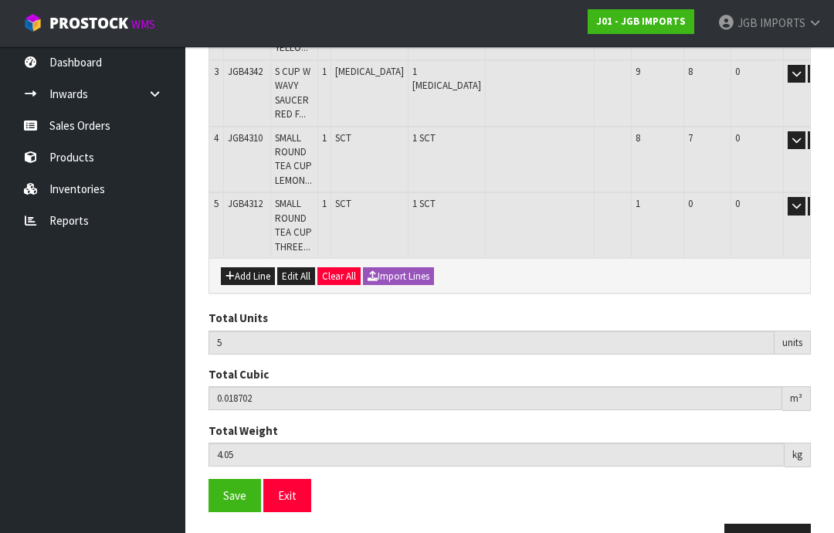
click at [253, 267] on button "Add Line" at bounding box center [248, 276] width 54 height 19
type input "0"
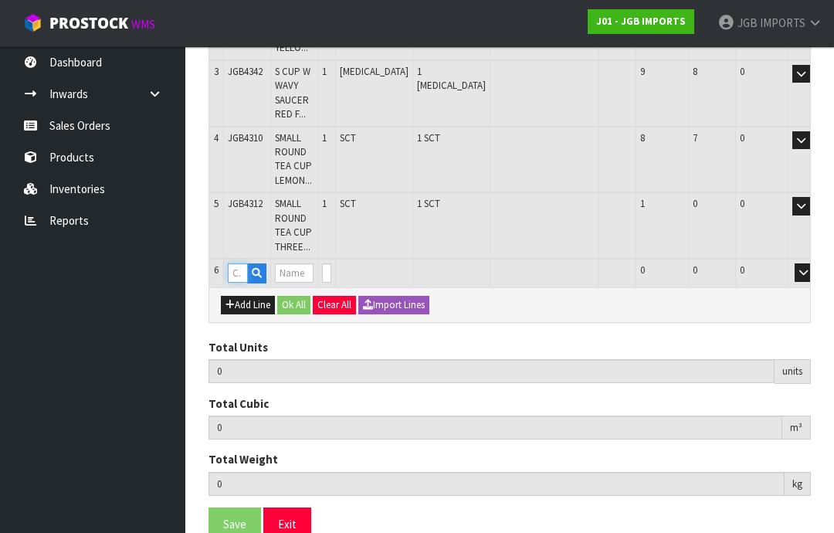
click at [248, 263] on input "text" at bounding box center [238, 272] width 20 height 19
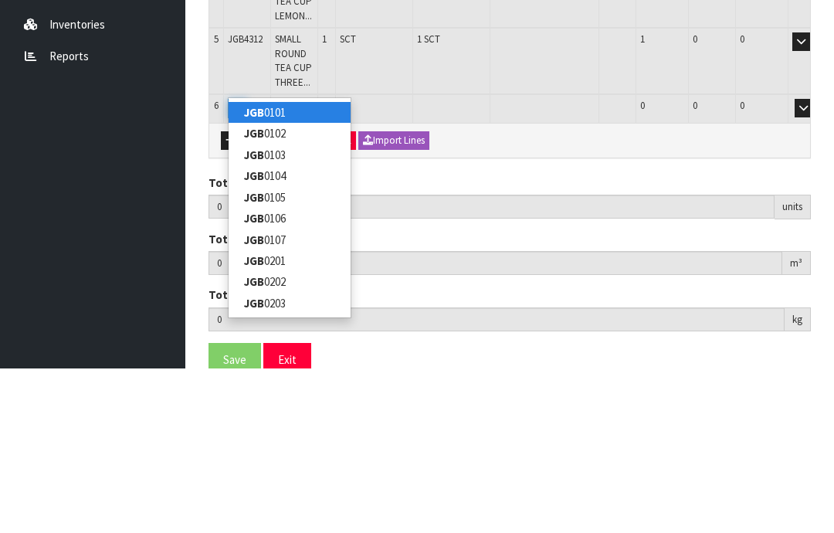
type input "JGB4313"
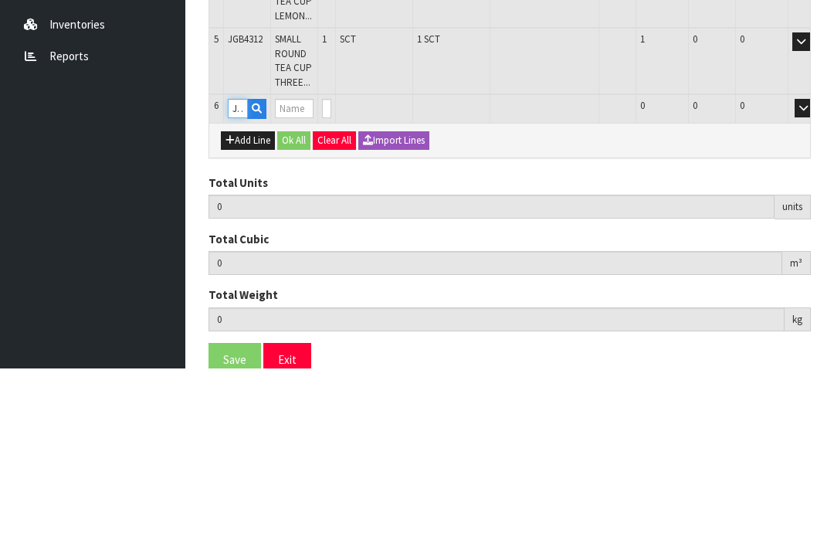
type input "5"
type input "0.018702"
type input "4.05"
type input "SMALL ROUND TEA CUP DOZEN ROSES"
type input "0"
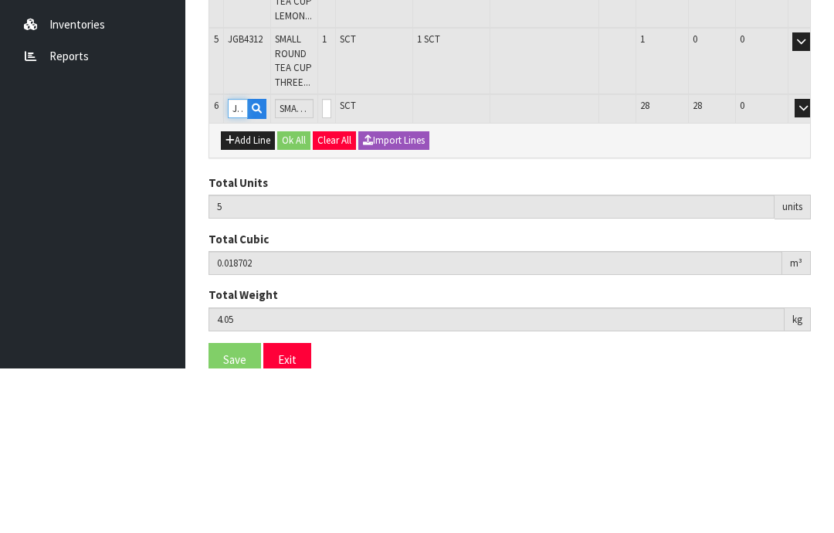
type input "JGB4313"
click at [331, 263] on input "0" at bounding box center [326, 272] width 9 height 19
type input "0"
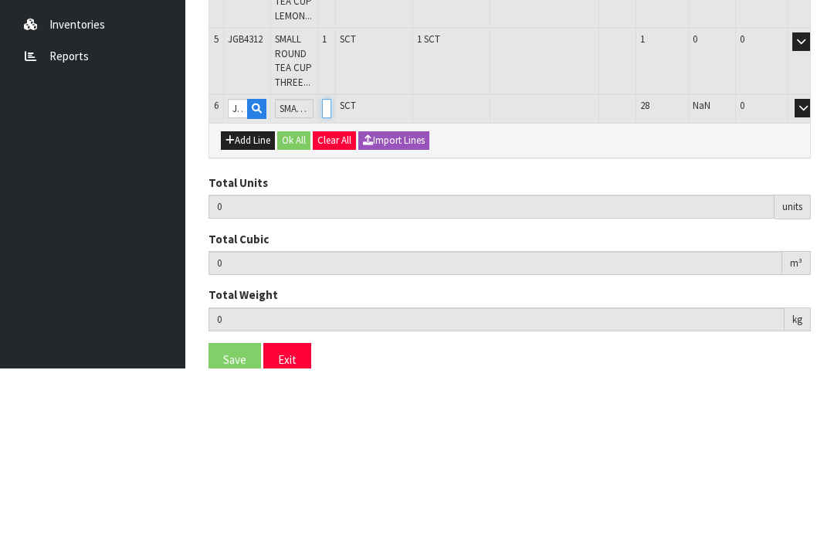
type input "6"
type input "0.021966"
type input "4.8"
type input "1"
click at [815, 263] on button "OK" at bounding box center [826, 272] width 22 height 19
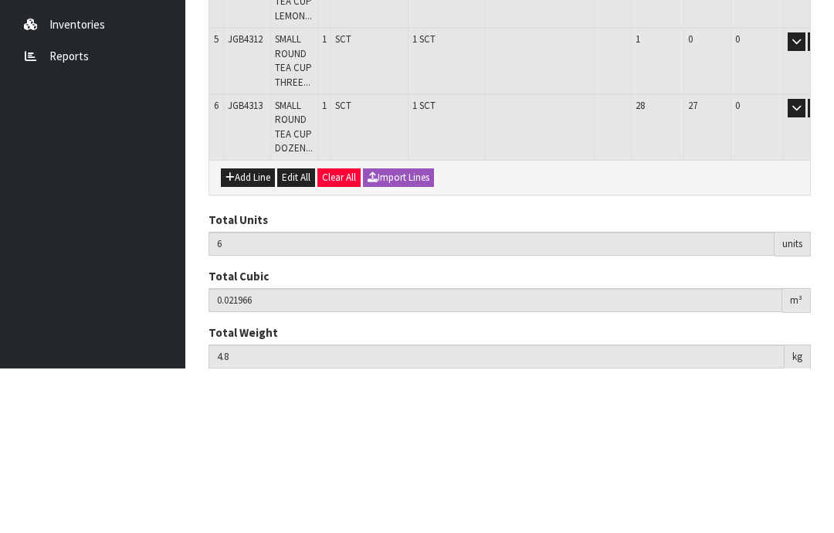
scroll to position [489, 0]
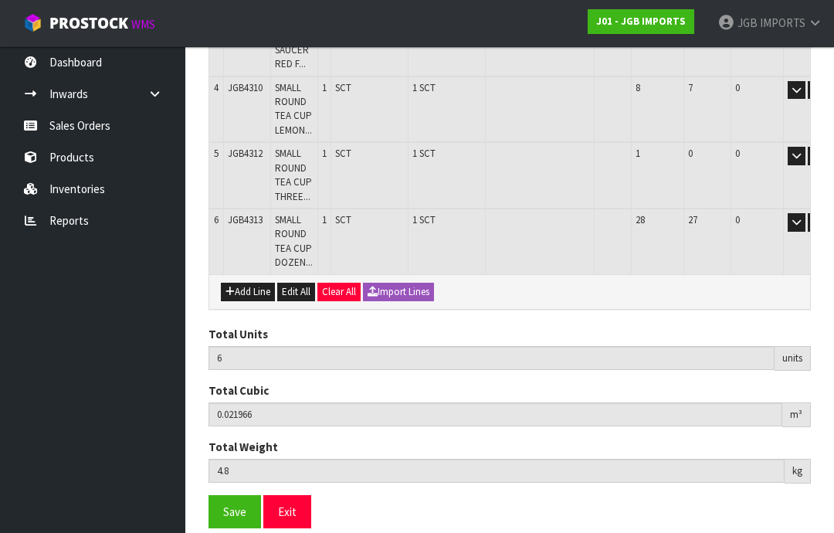
click at [248, 283] on button "Add Line" at bounding box center [248, 292] width 54 height 19
type input "0"
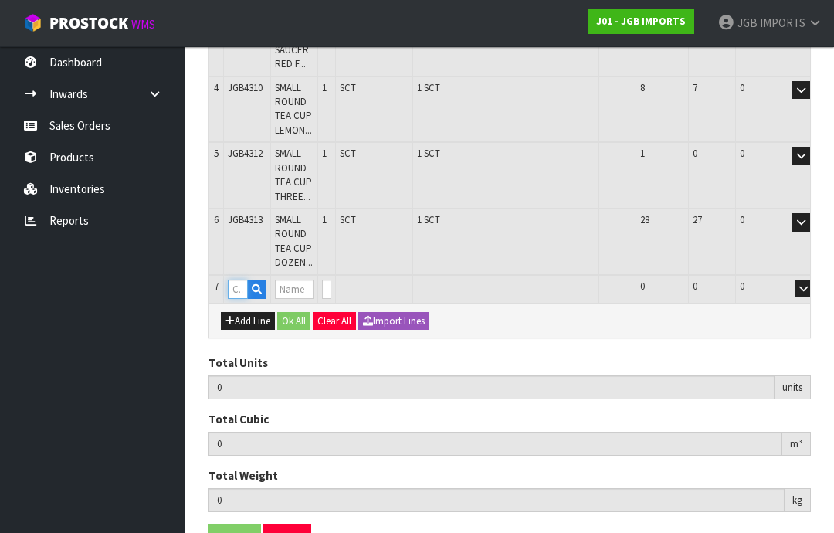
click at [243, 280] on input "text" at bounding box center [238, 289] width 20 height 19
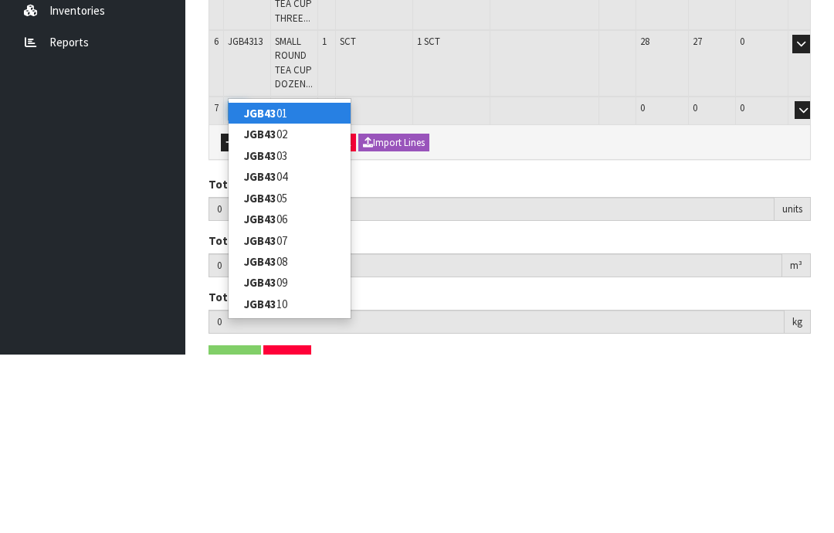
type input "JGB4315"
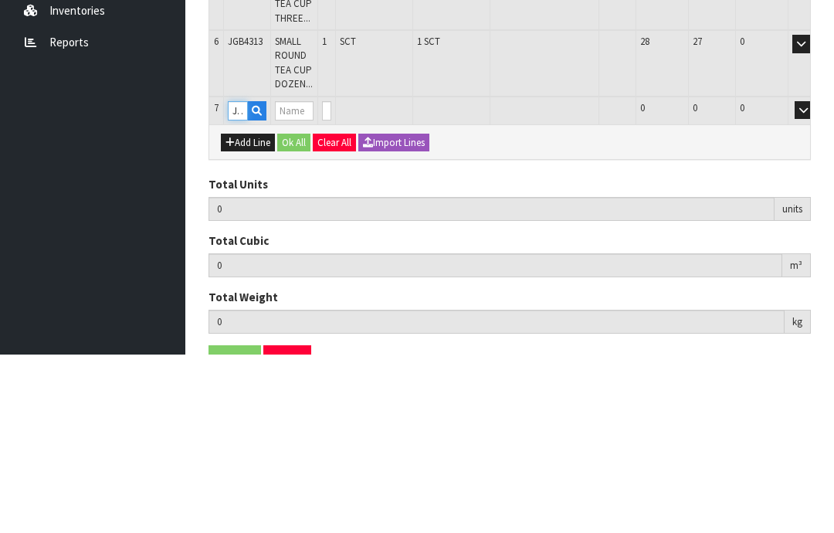
type input "6"
type input "0.021966"
type input "4.8"
type input "SMALL ROUND TEA CUP PINK ROSES [GEOGRAPHIC_DATA]"
type input "0"
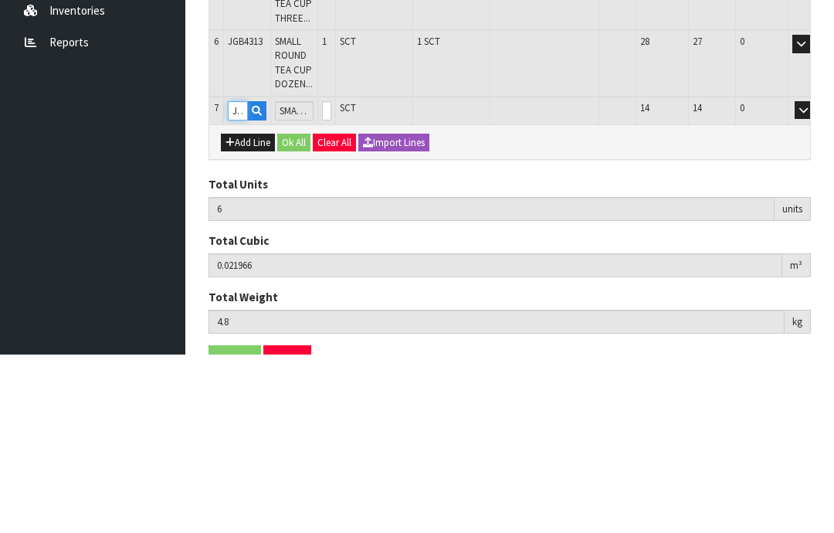
type input "JGB4315"
click at [331, 280] on input "0" at bounding box center [326, 289] width 9 height 19
type input "0"
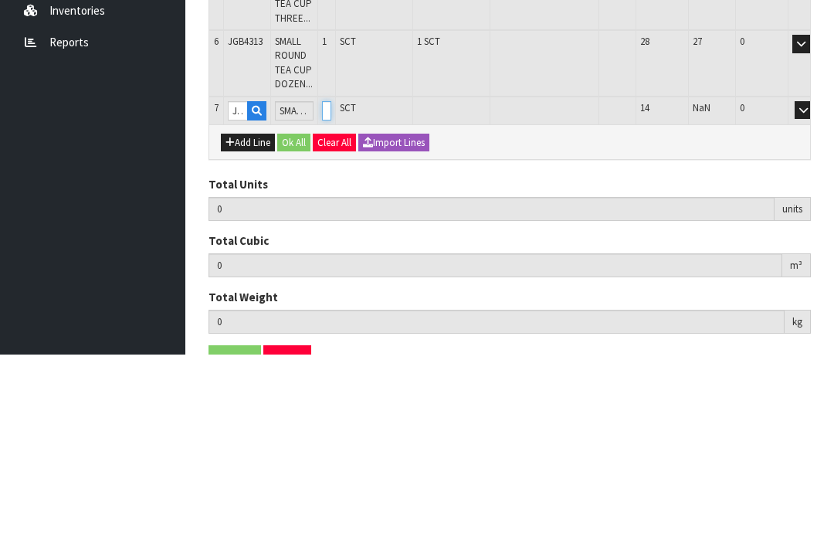
type input "7"
type input "0.025944"
type input "5.6"
type input "1"
click at [815, 280] on button "OK" at bounding box center [826, 289] width 22 height 19
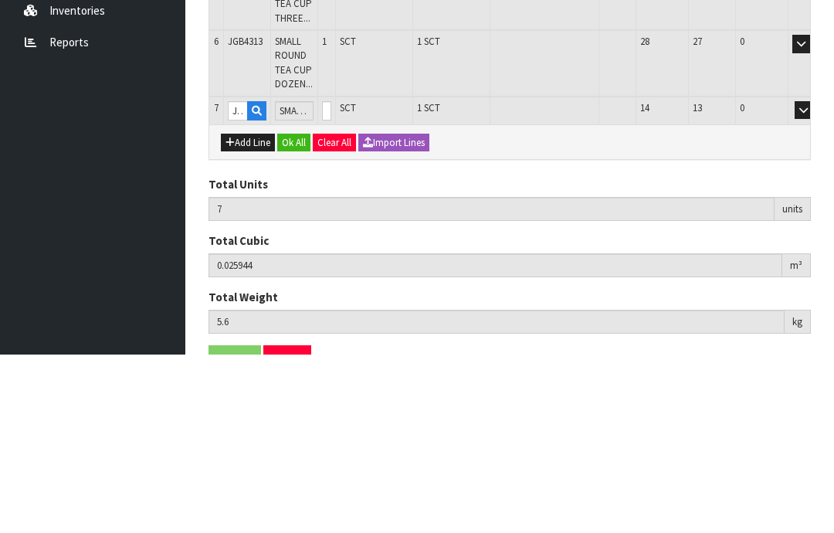
scroll to position [554, 0]
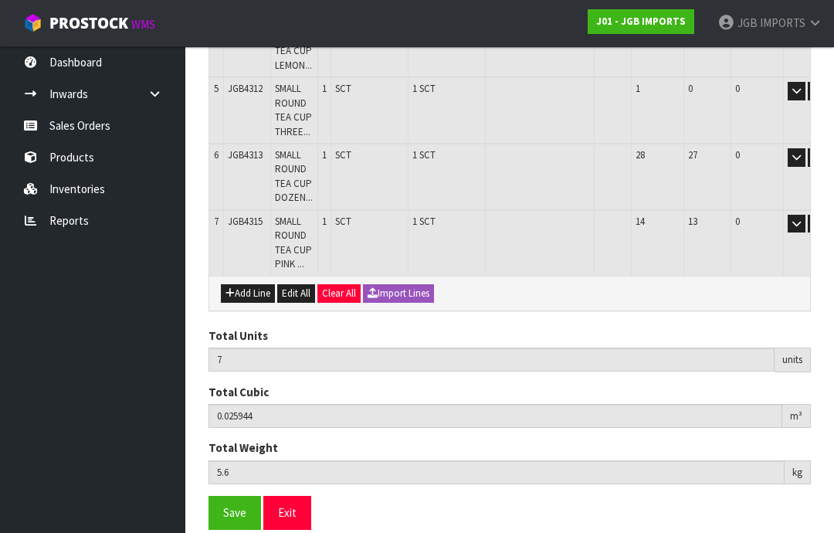
click at [254, 284] on button "Add Line" at bounding box center [248, 293] width 54 height 19
type input "0"
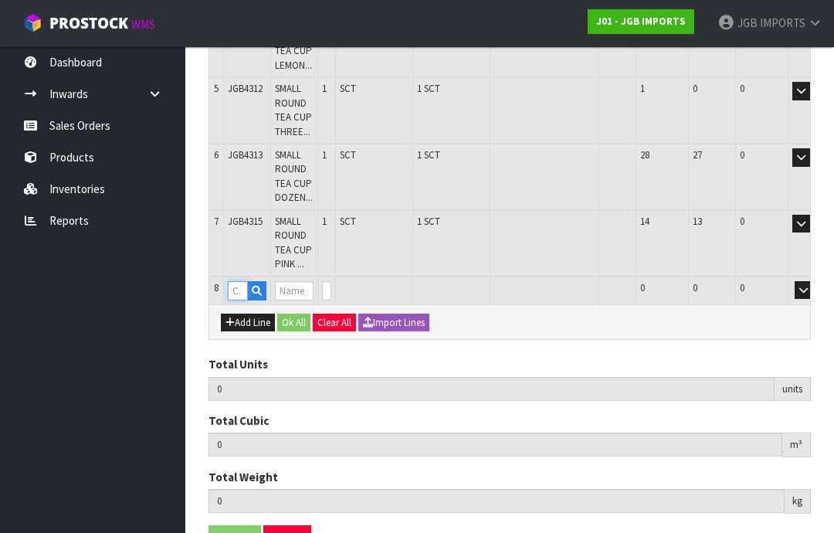
click at [243, 281] on input "text" at bounding box center [238, 290] width 20 height 19
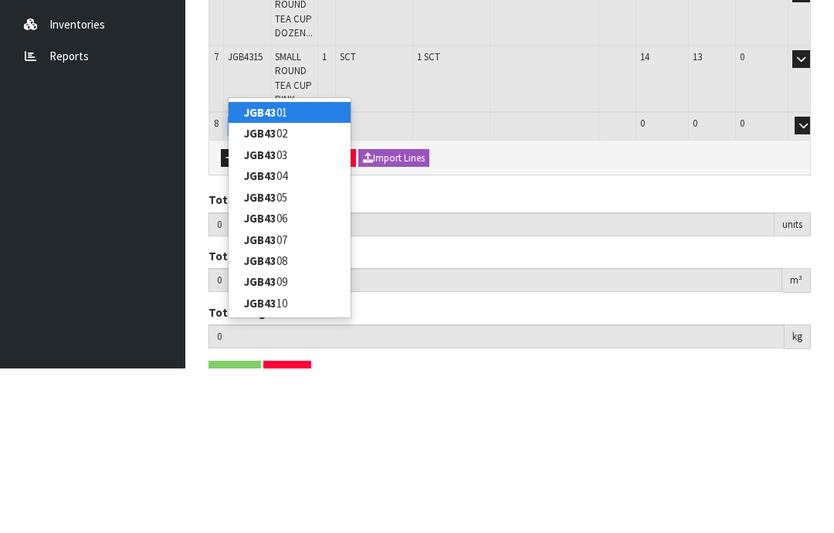
type input "JGB4324"
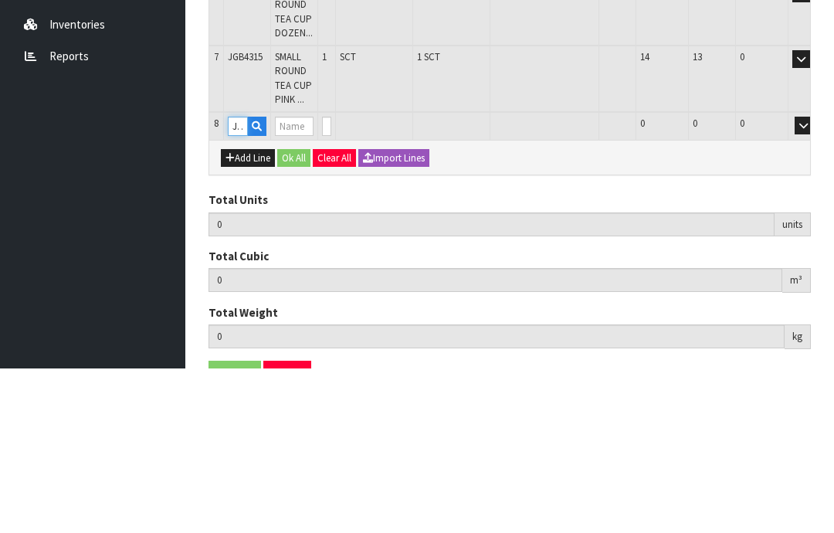
type input "7"
type input "0.025944"
type input "5.6"
type input "MEDIUM ROUND CUP LAVENDER IN BRONZE CONTAINER"
type input "0"
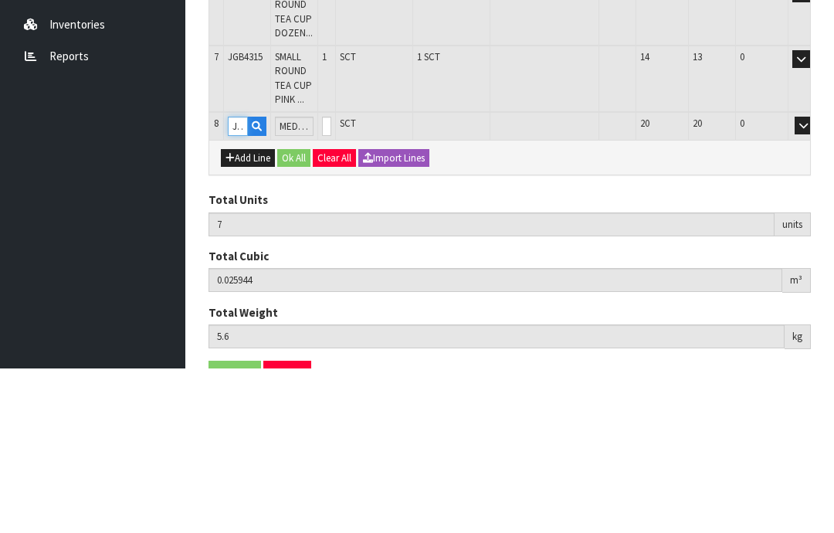
type input "JGB4324"
click at [331, 281] on input "0" at bounding box center [326, 290] width 9 height 19
type input "0"
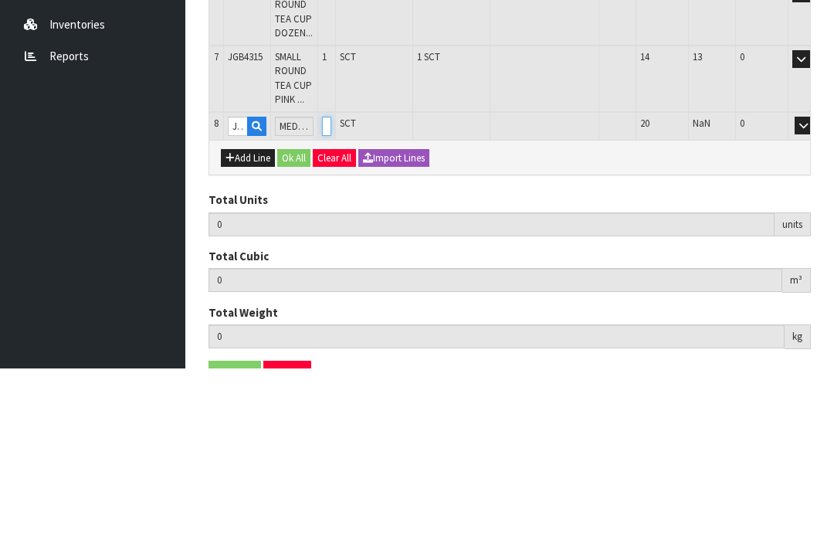
type input "8"
type input "0.032559"
type input "6.9"
type input "1"
click at [815, 281] on button "OK" at bounding box center [826, 290] width 22 height 19
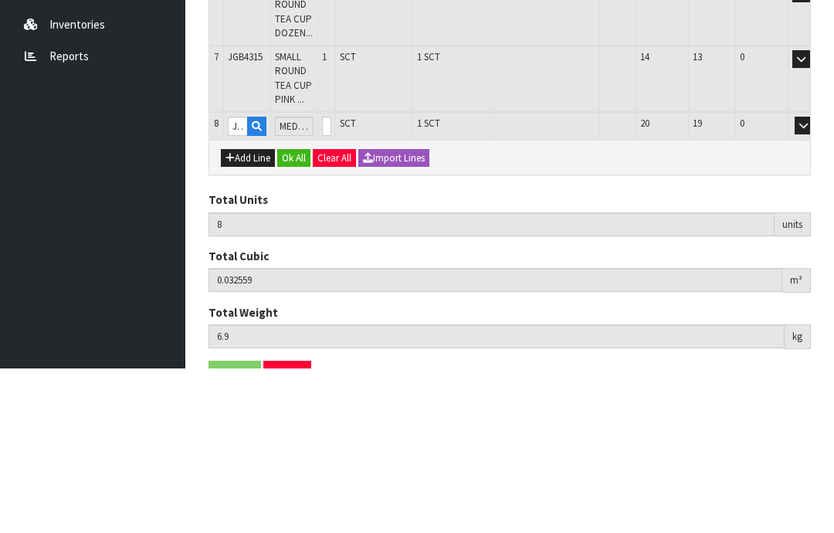
scroll to position [559, 0]
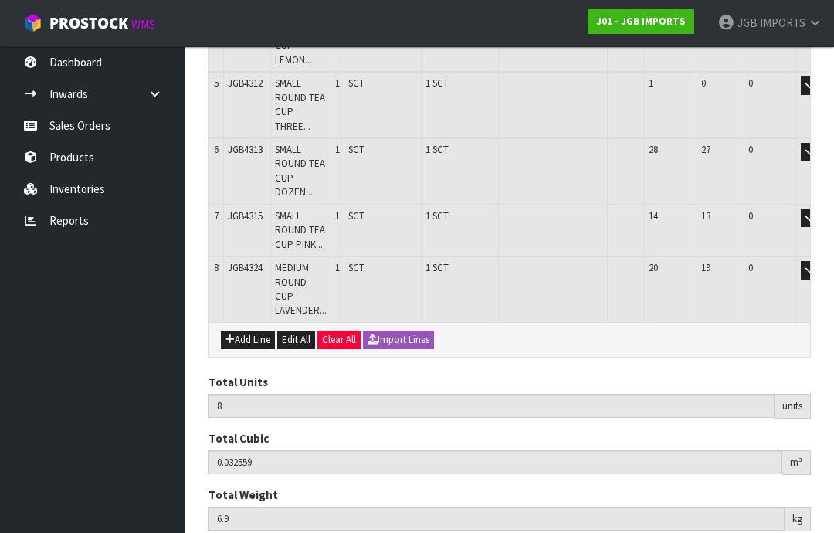
click at [252, 331] on button "Add Line" at bounding box center [248, 340] width 54 height 19
type input "0"
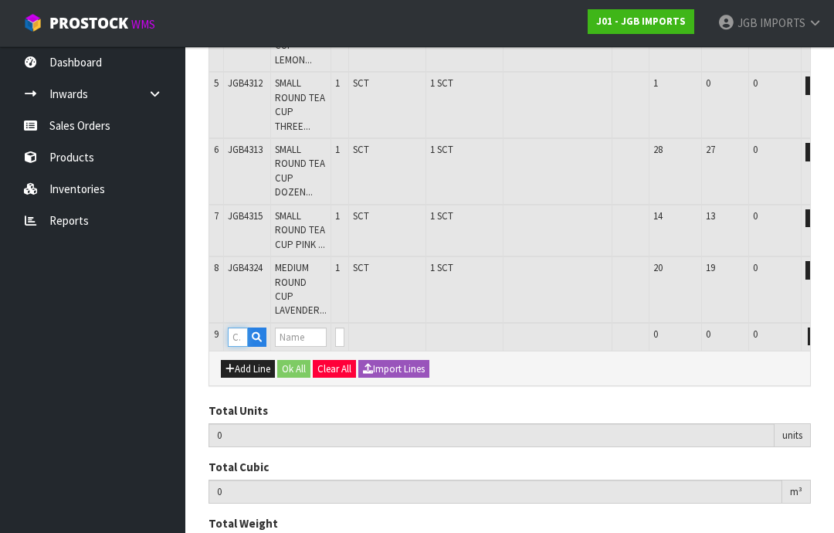
click at [241, 328] on input "text" at bounding box center [238, 337] width 20 height 19
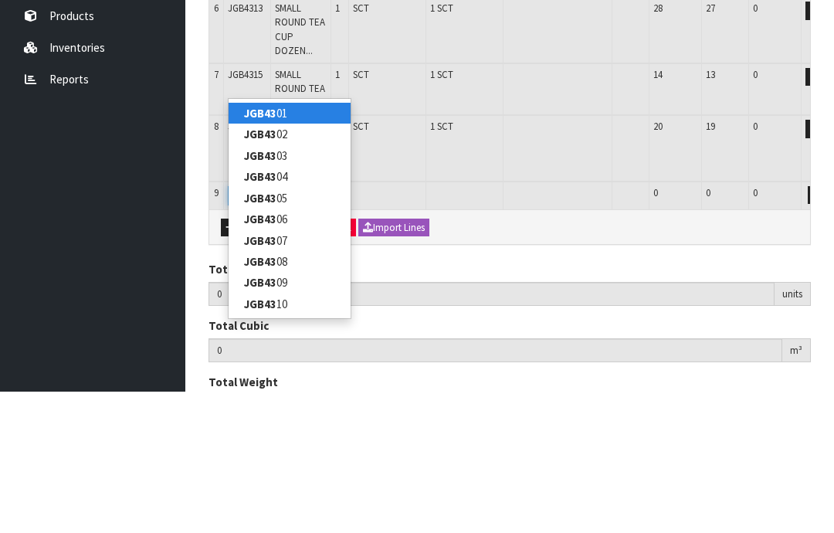
type input "JGB4323"
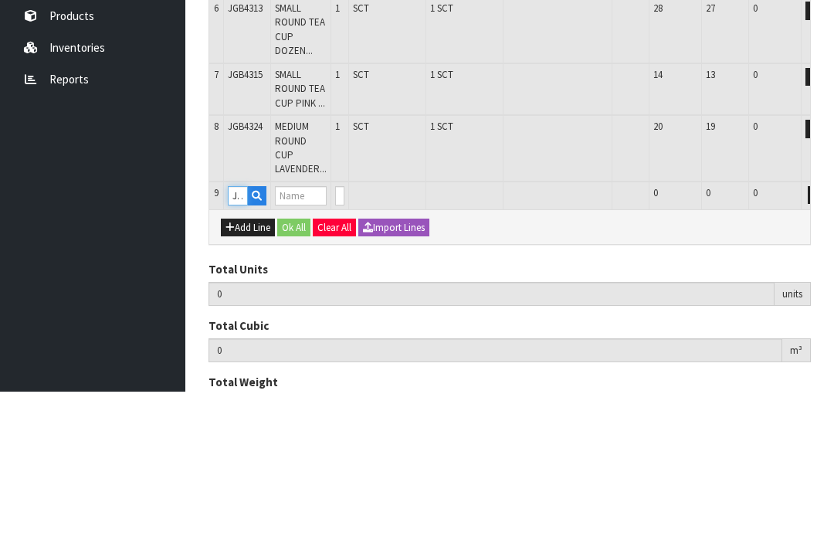
type input "8"
type input "0.032559"
type input "6.9"
type input "MEDIUM ROUND CUP RED BICYCLE"
type input "0"
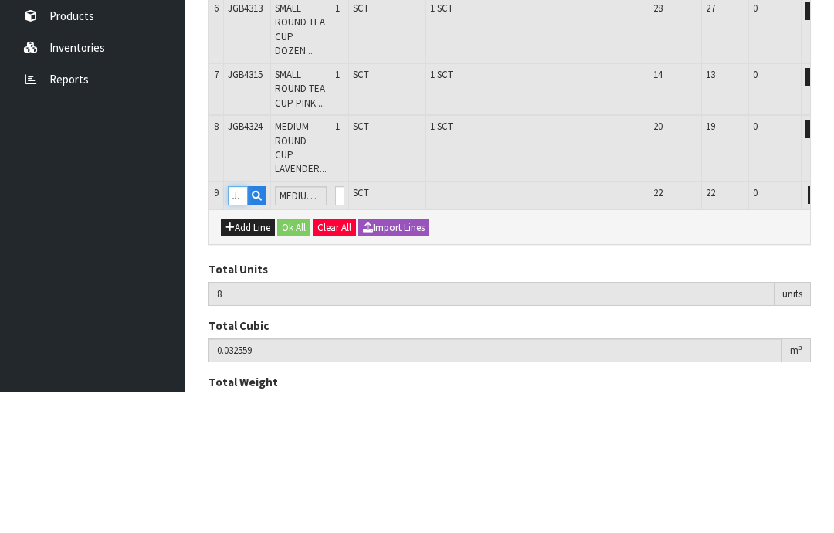
type input "JGB4323"
click at [345, 328] on input "0" at bounding box center [339, 337] width 9 height 19
type input "0"
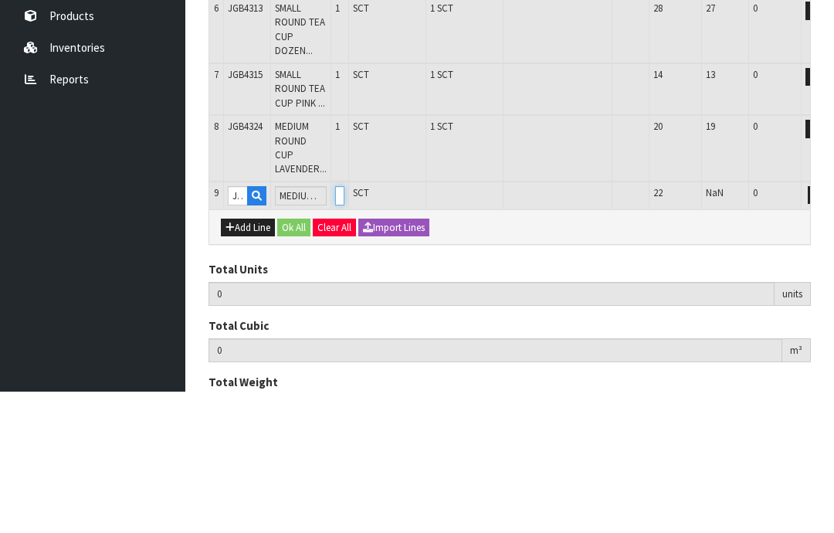
type input "9"
type input "0.039174"
type input "8.2"
type input "1"
click at [828, 328] on button "OK" at bounding box center [839, 337] width 22 height 19
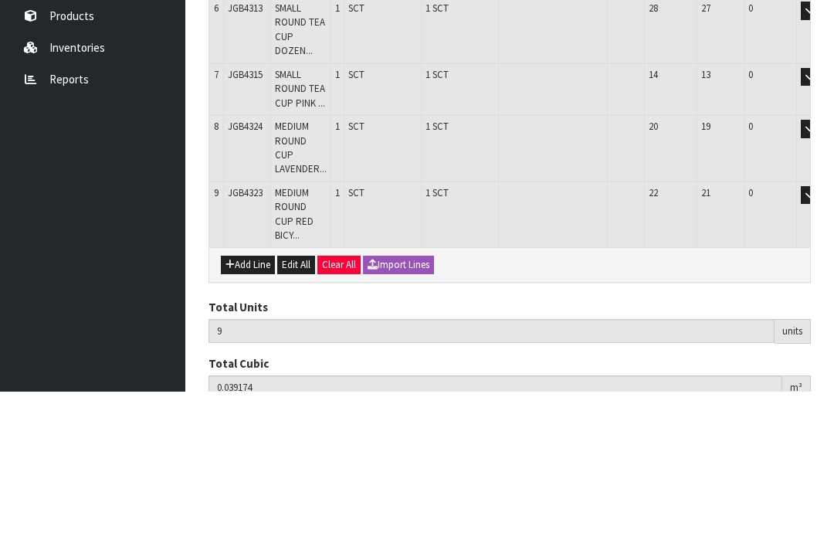
scroll to position [587, 0]
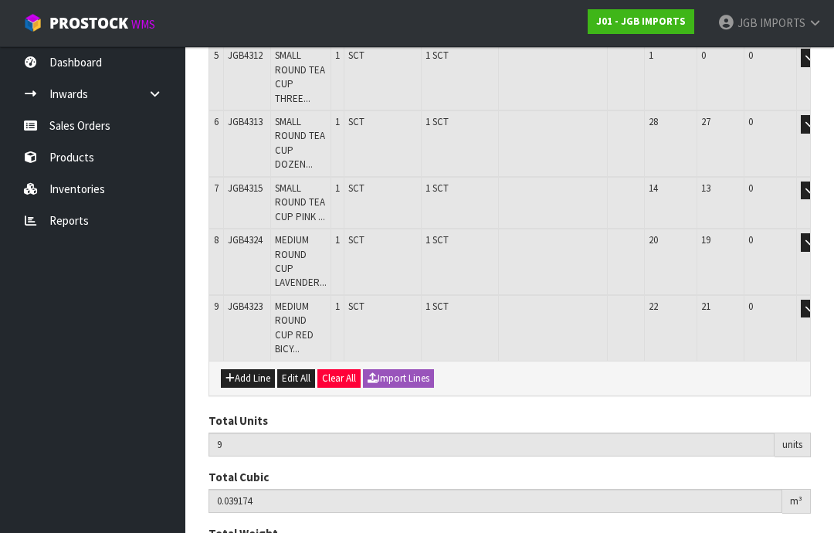
click at [246, 369] on button "Add Line" at bounding box center [248, 378] width 54 height 19
type input "0"
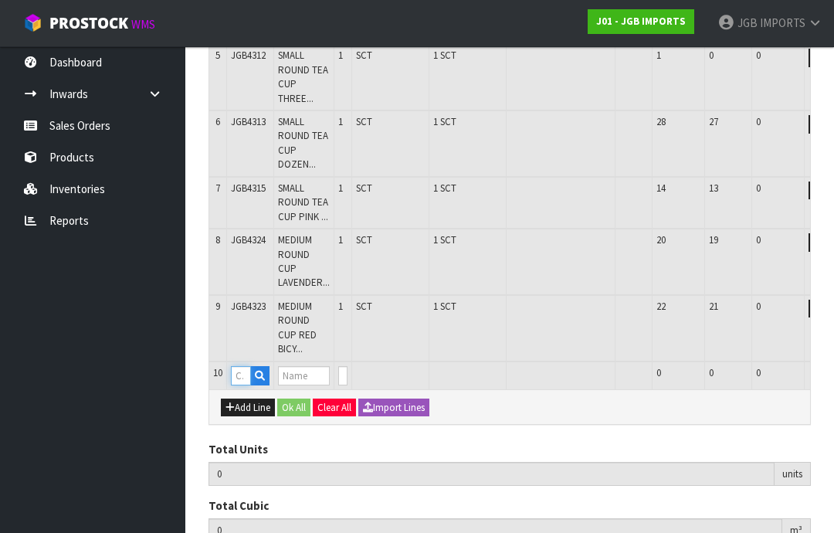
click at [247, 366] on input "text" at bounding box center [241, 375] width 20 height 19
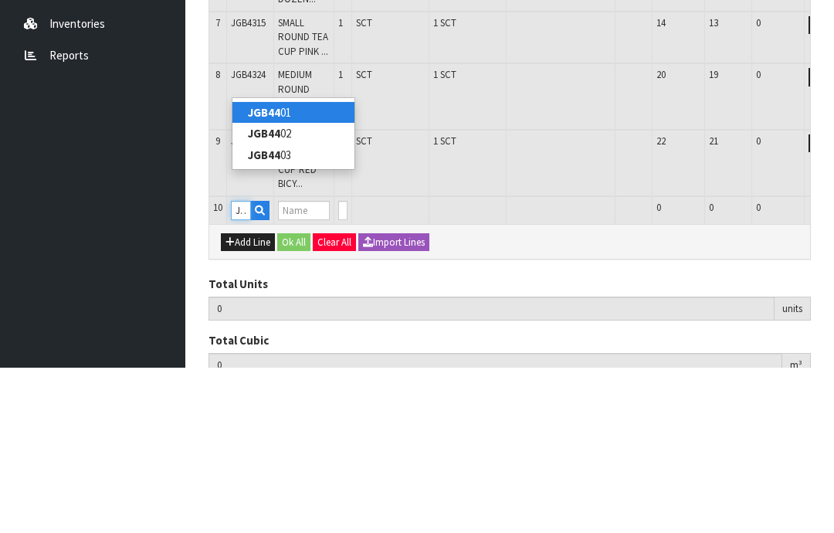
type input "JGB4402"
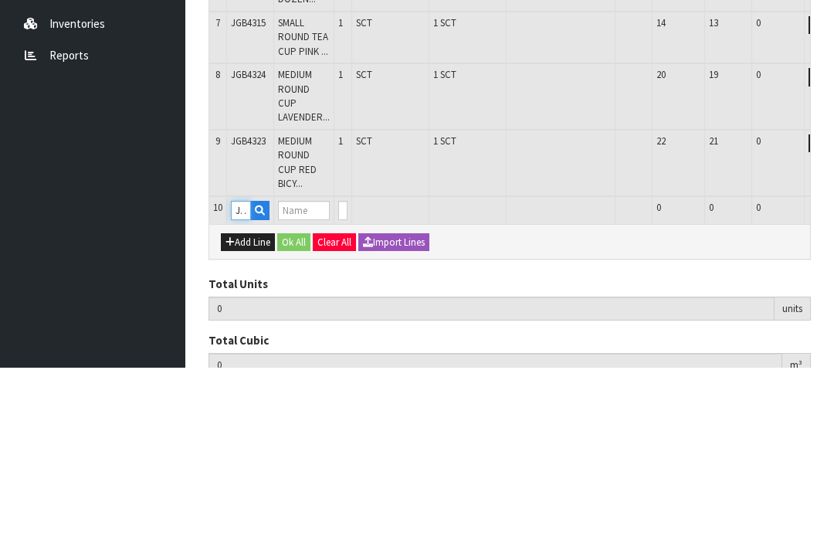
type input "9"
type input "0.039174"
type input "8.2"
type input "Metal Garden Trowel Roses on Turquoise"
type input "0"
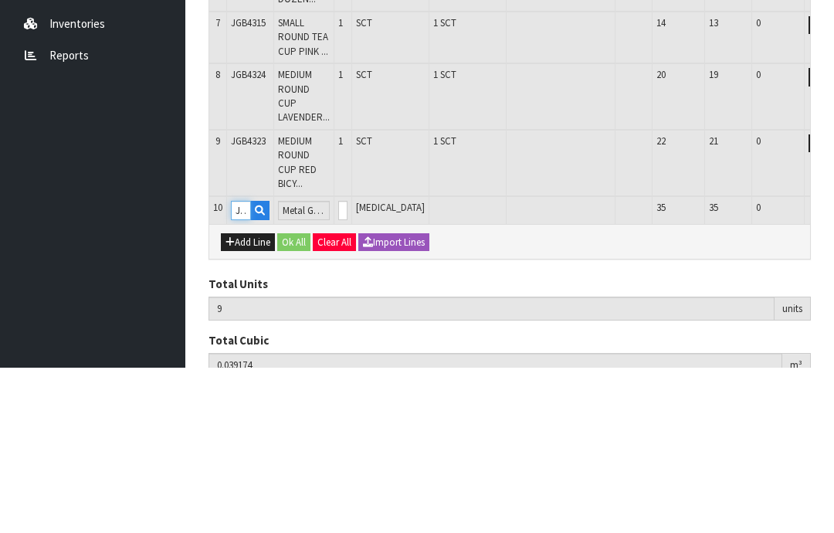
type input "JGB4402"
click at [348, 366] on input "0" at bounding box center [342, 375] width 9 height 19
type input "0"
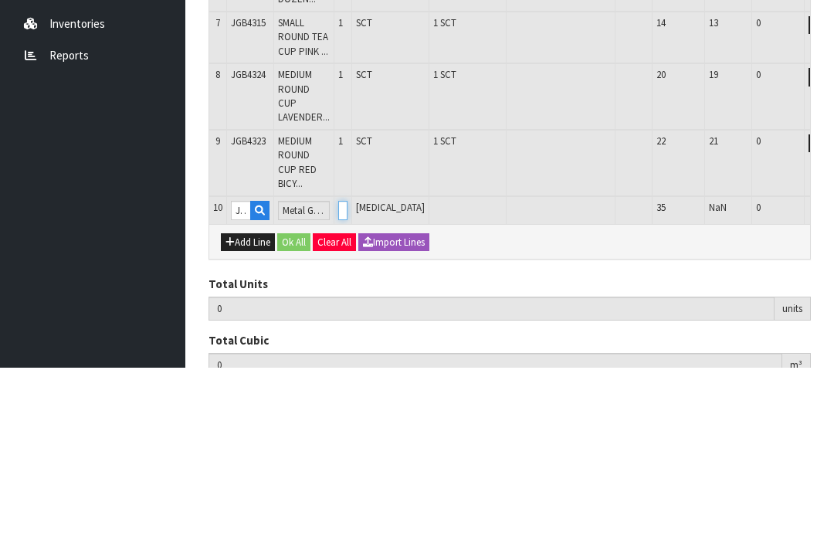
type input "11"
type input "0.041118"
type input "8.4"
type input "2"
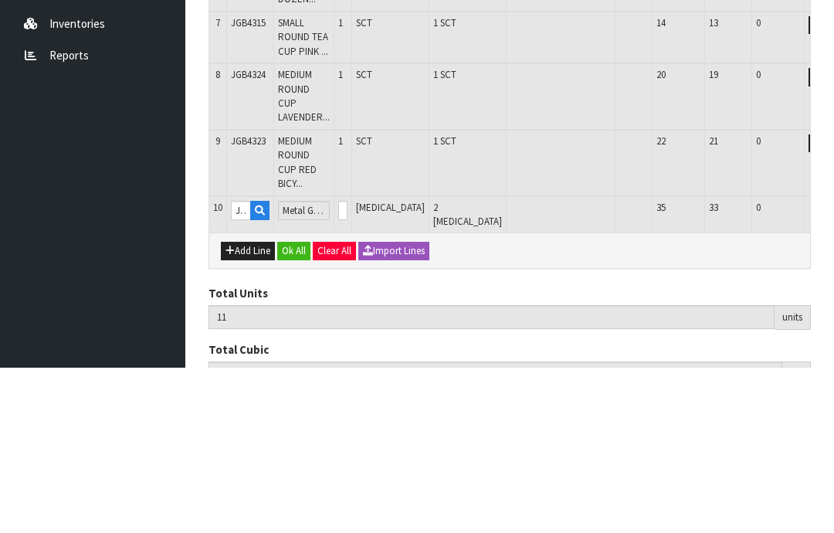
click at [831, 366] on button "OK" at bounding box center [842, 375] width 22 height 19
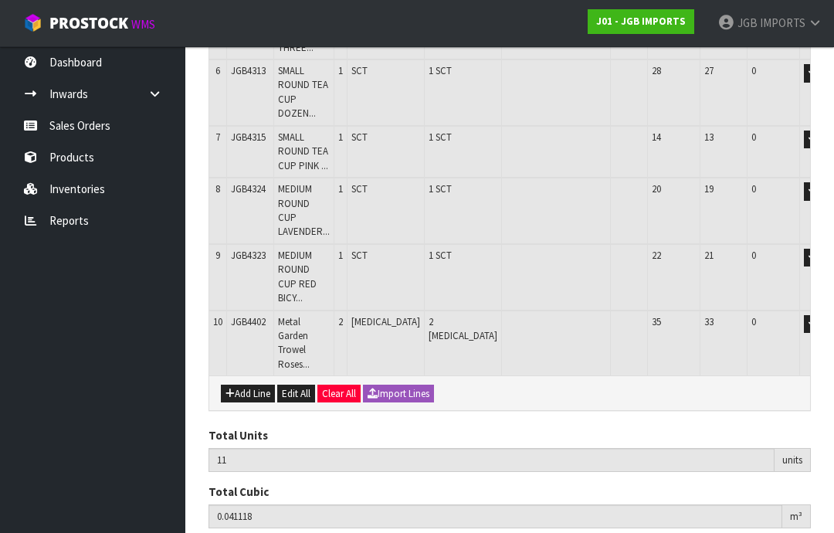
click at [256, 385] on button "Add Line" at bounding box center [248, 394] width 54 height 19
type input "0"
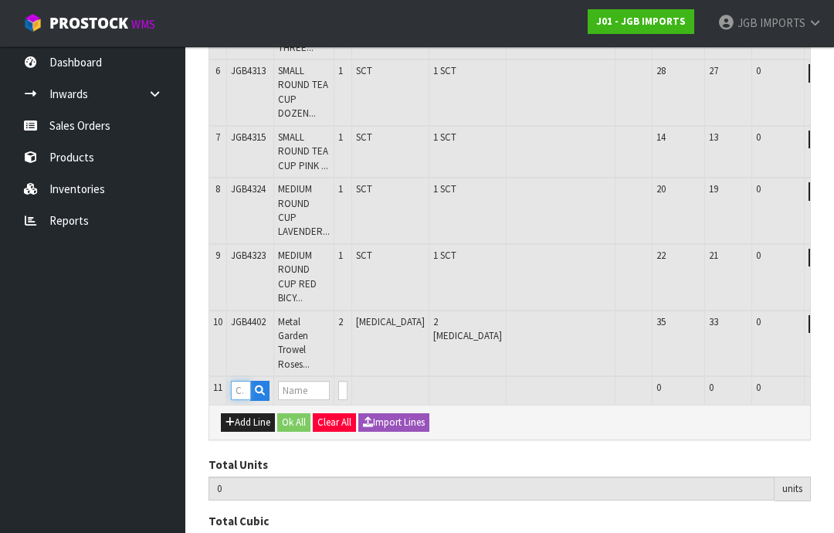
click at [239, 381] on input "text" at bounding box center [241, 390] width 20 height 19
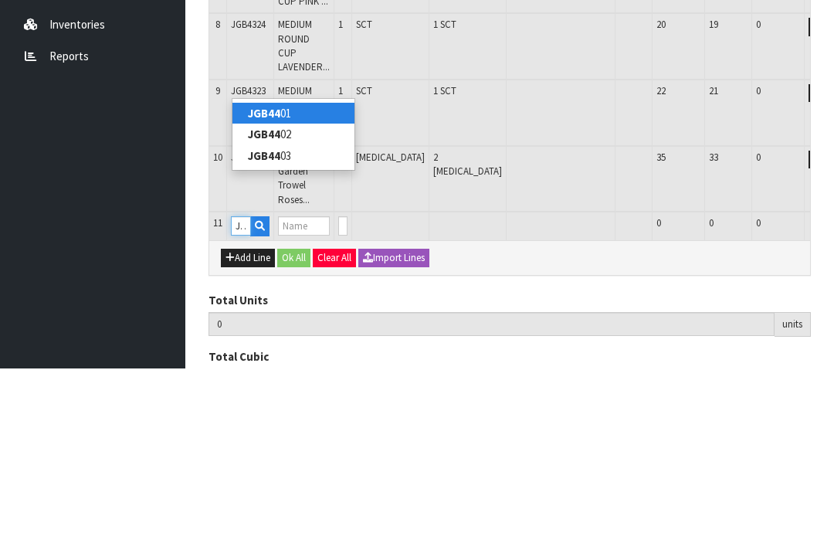
type input "JGB4401"
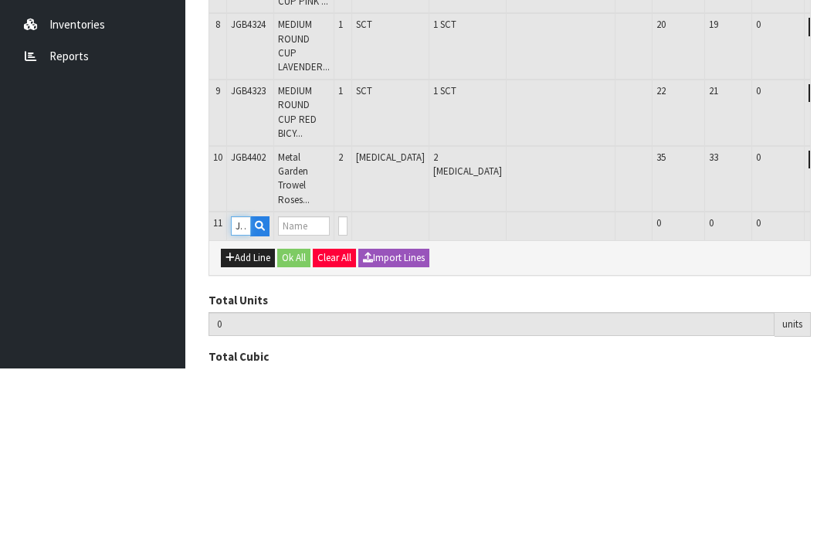
type input "11"
type input "0.041118"
type input "8.4"
type input "Metal Garden Trowel Covered in Flowers"
type input "0"
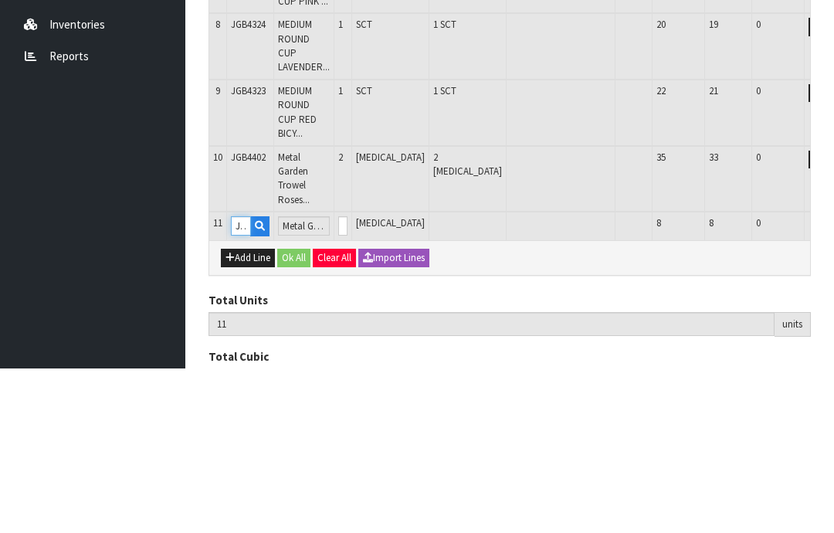
type input "JGB4401"
click at [348, 381] on input "0" at bounding box center [342, 390] width 9 height 19
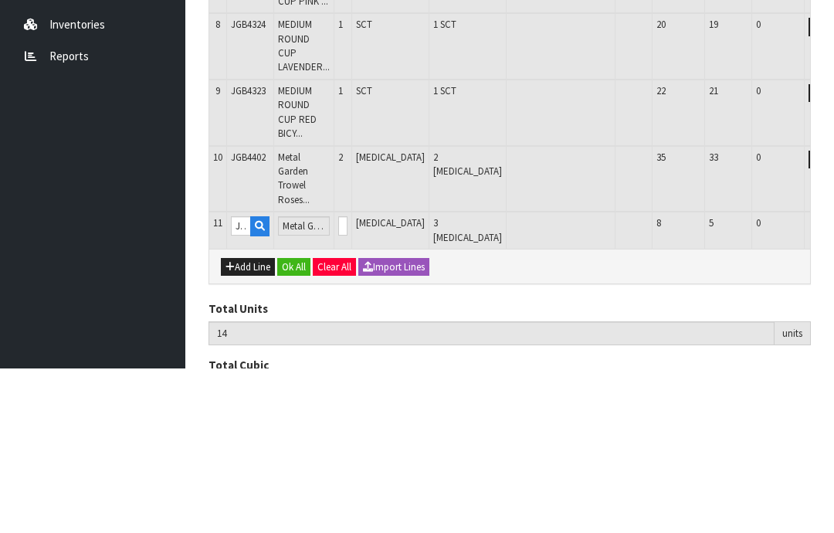
click at [831, 381] on button "OK" at bounding box center [842, 390] width 22 height 19
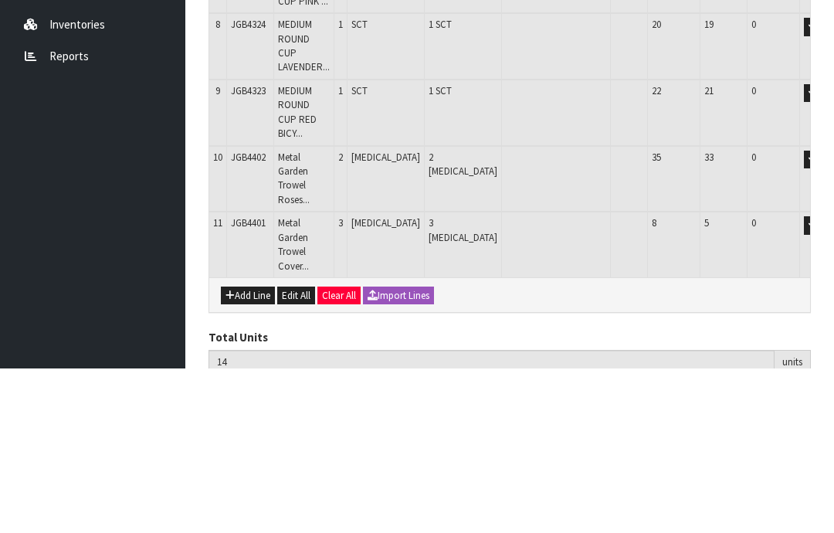
scroll to position [689, 0]
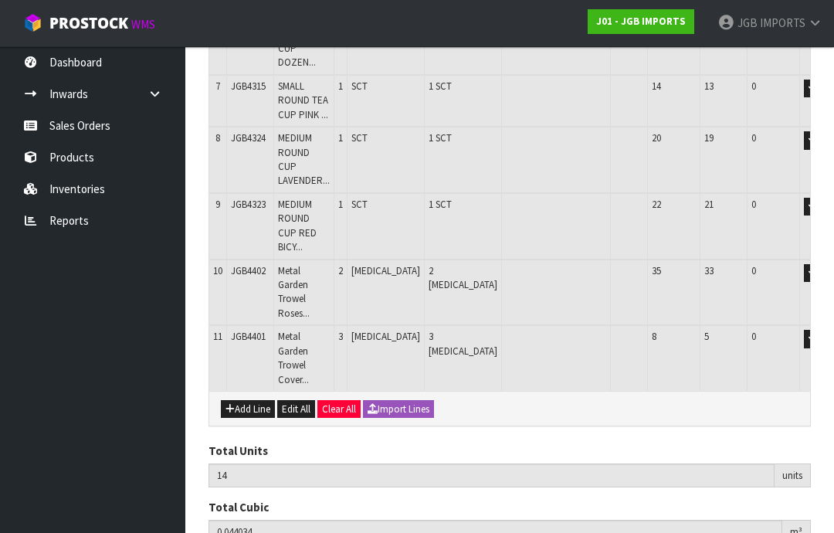
click at [250, 400] on button "Add Line" at bounding box center [248, 409] width 54 height 19
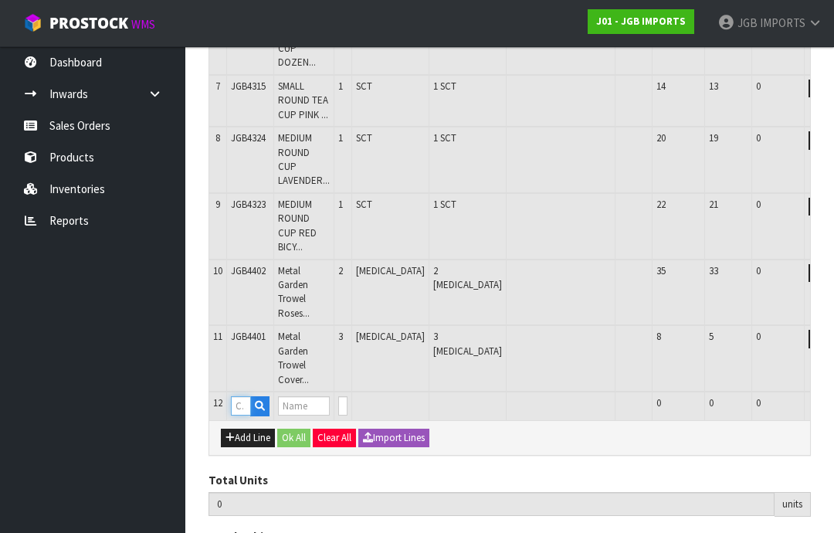
click at [243, 396] on input "text" at bounding box center [241, 405] width 20 height 19
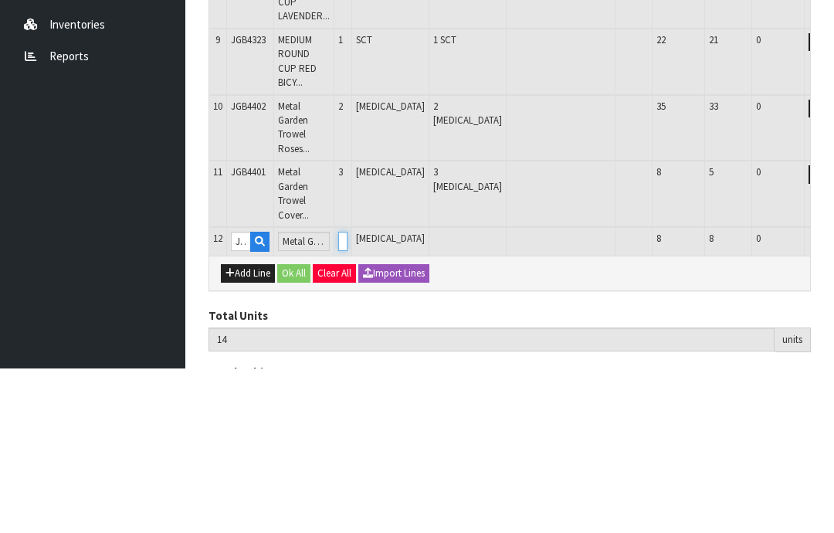
click at [348, 396] on input "0" at bounding box center [342, 405] width 9 height 19
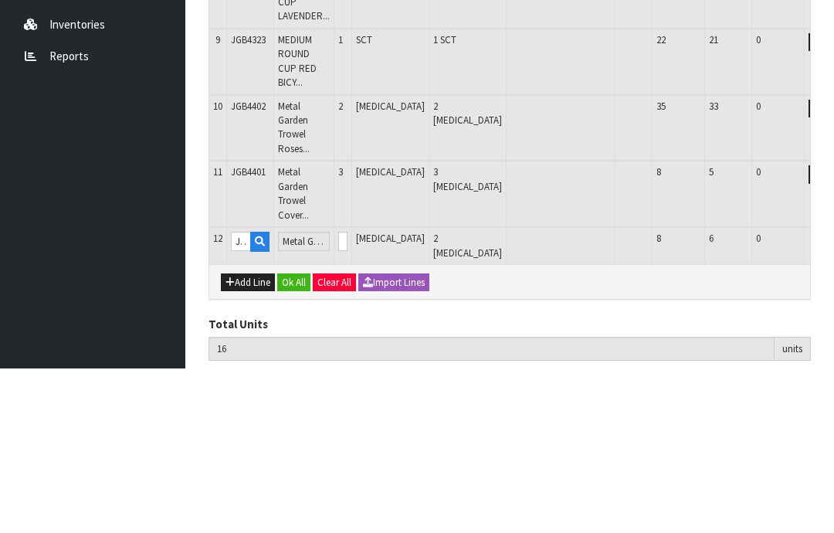
click at [831, 396] on button "OK" at bounding box center [842, 405] width 22 height 19
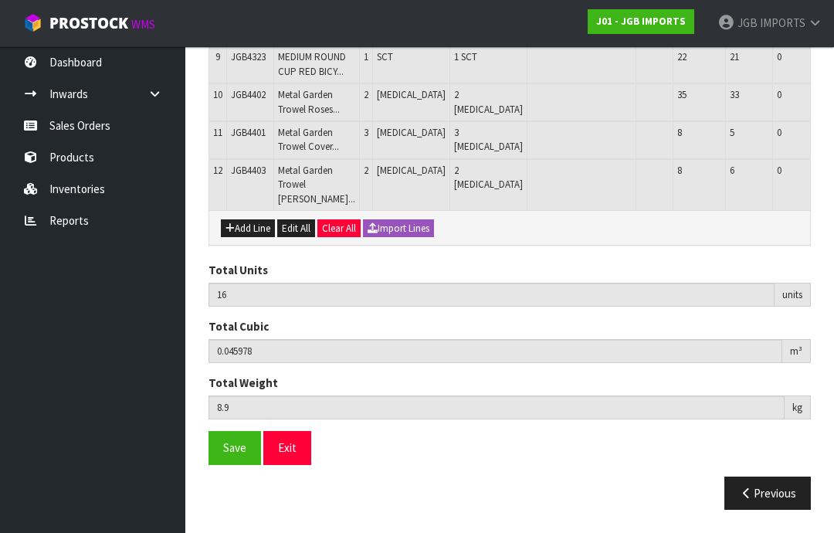
click at [250, 238] on button "Add Line" at bounding box center [248, 228] width 54 height 19
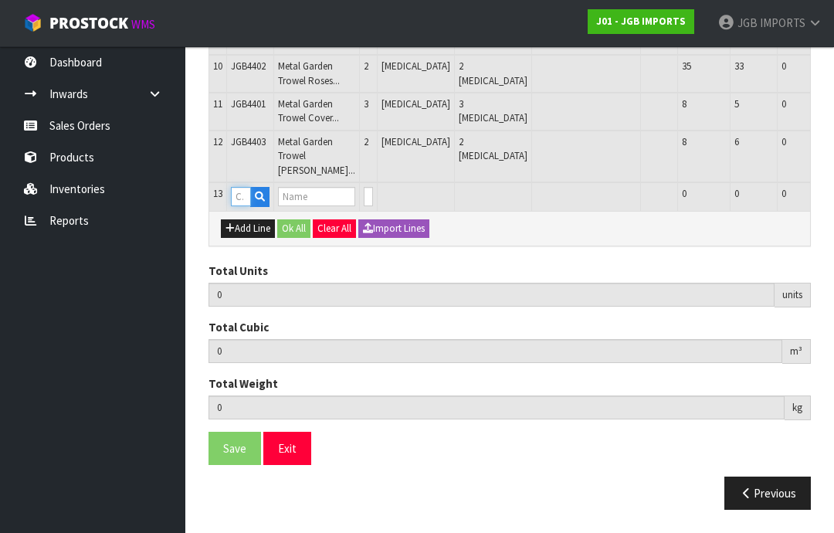
click at [242, 206] on input "text" at bounding box center [241, 196] width 20 height 19
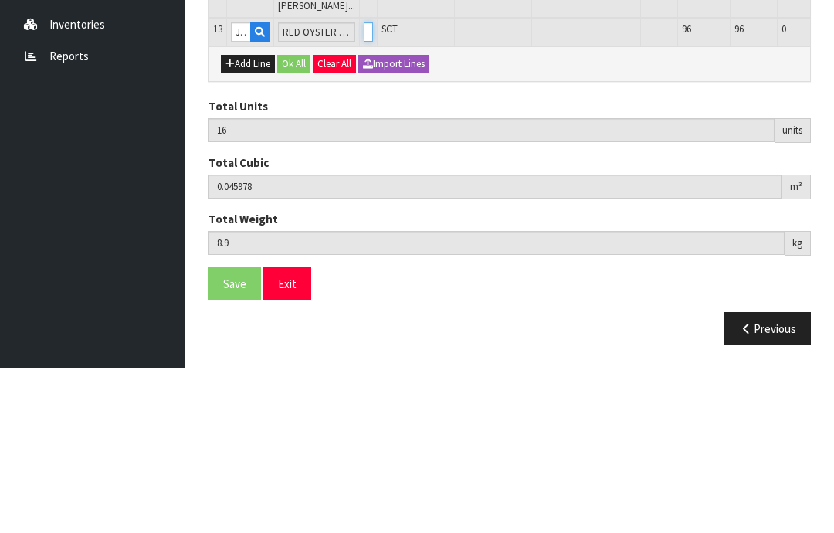
click at [368, 187] on input "0" at bounding box center [368, 196] width 9 height 19
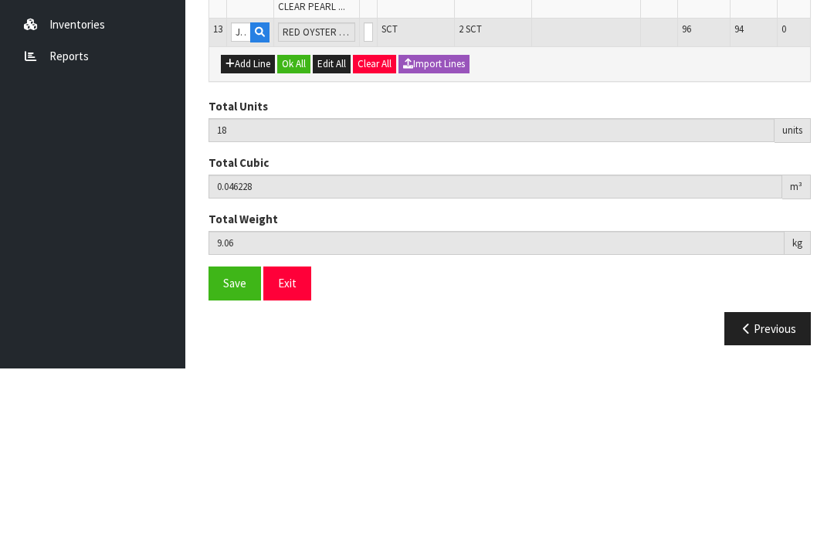
scroll to position [790, 0]
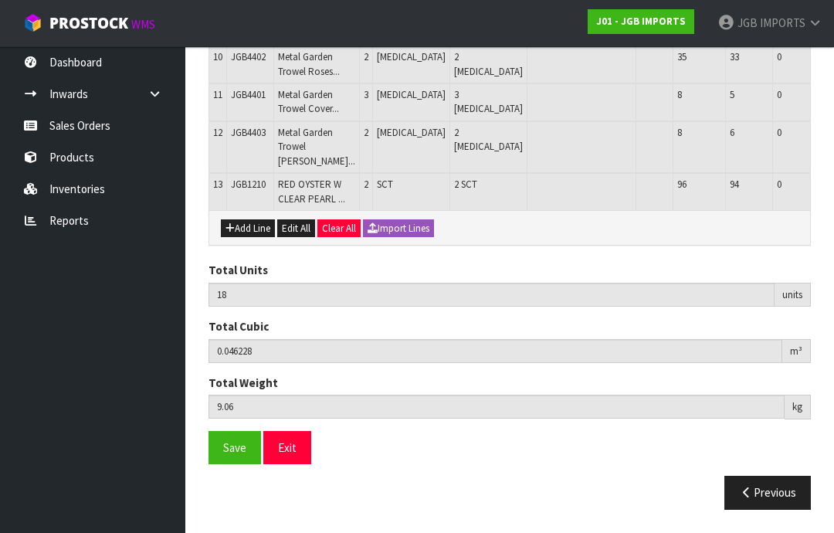
click at [247, 238] on button "Add Line" at bounding box center [248, 228] width 54 height 19
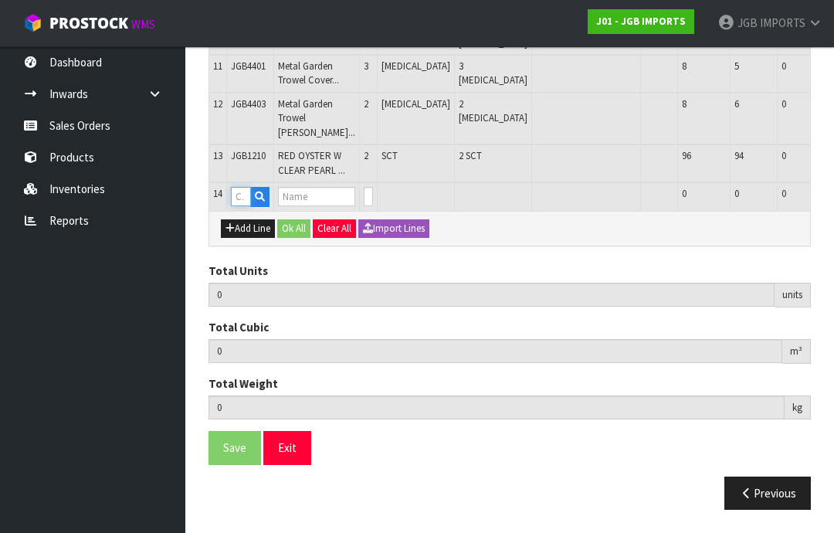
click at [249, 206] on input "text" at bounding box center [241, 196] width 20 height 19
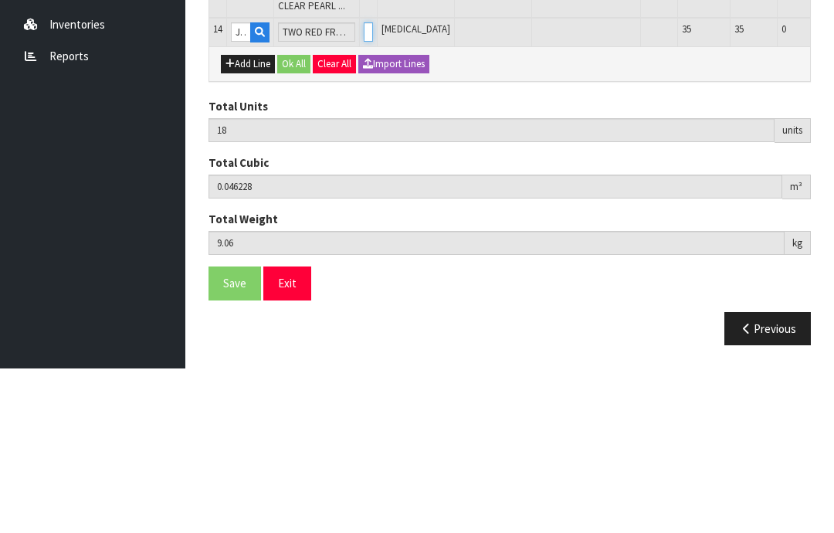
click at [373, 187] on input "0" at bounding box center [368, 196] width 9 height 19
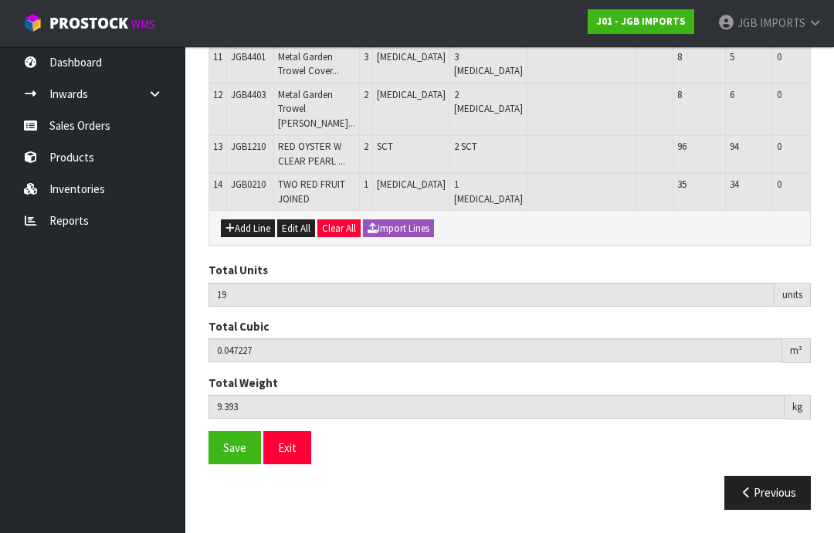
click at [251, 238] on button "Add Line" at bounding box center [248, 228] width 54 height 19
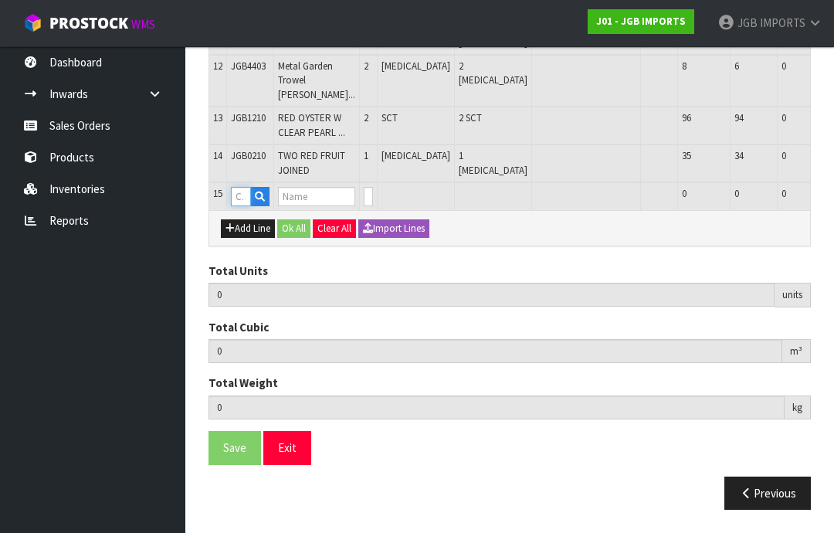
click at [247, 206] on input "text" at bounding box center [241, 196] width 20 height 19
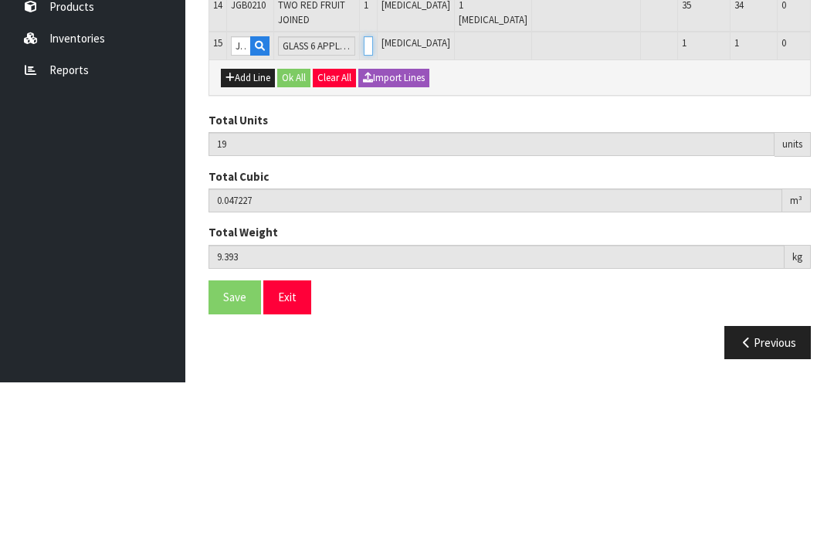
click at [370, 187] on input "0" at bounding box center [368, 196] width 9 height 19
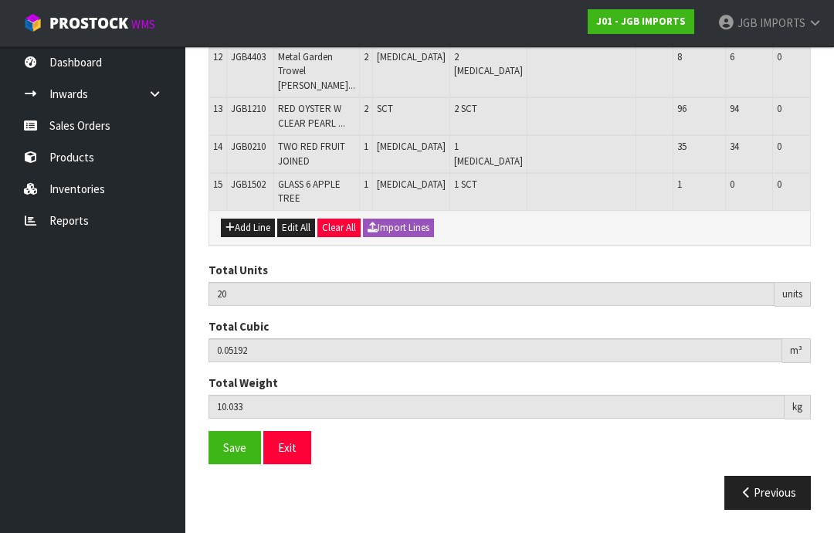
click at [250, 237] on button "Add Line" at bounding box center [248, 228] width 54 height 19
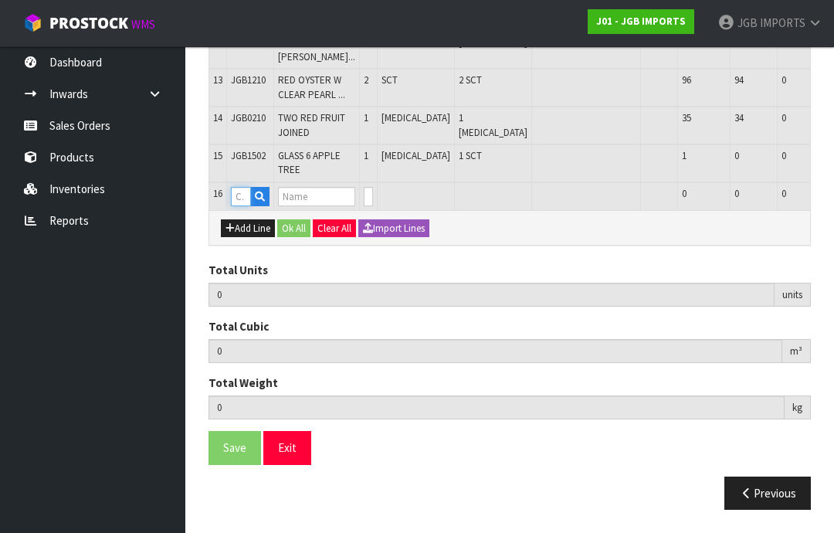
click at [248, 206] on input "text" at bounding box center [241, 196] width 20 height 19
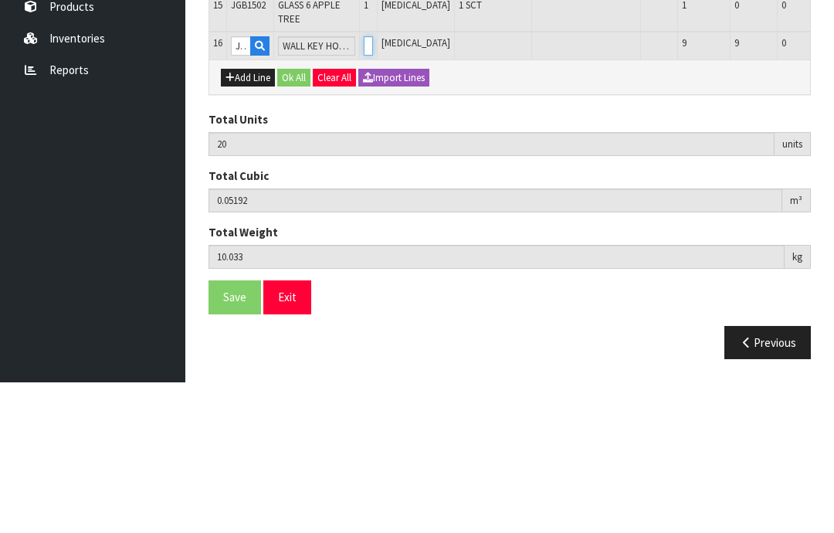
click at [373, 187] on input "0" at bounding box center [368, 196] width 9 height 19
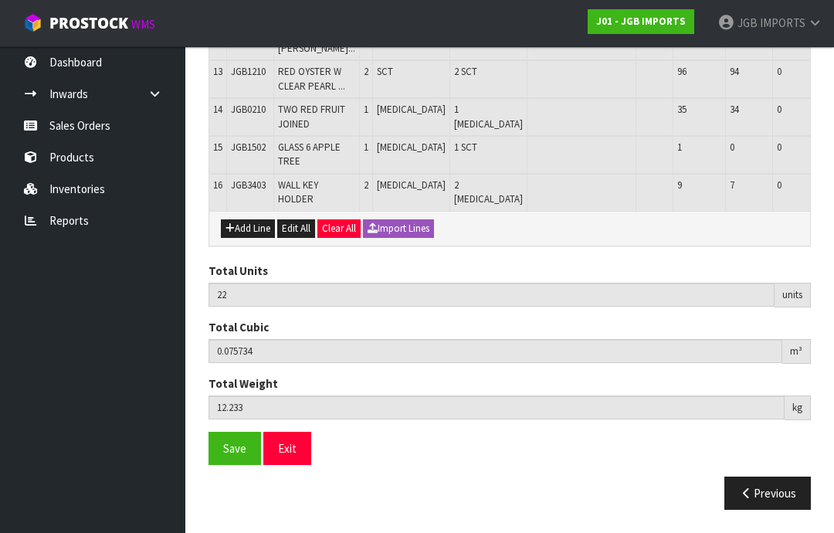
click at [246, 238] on button "Add Line" at bounding box center [248, 228] width 54 height 19
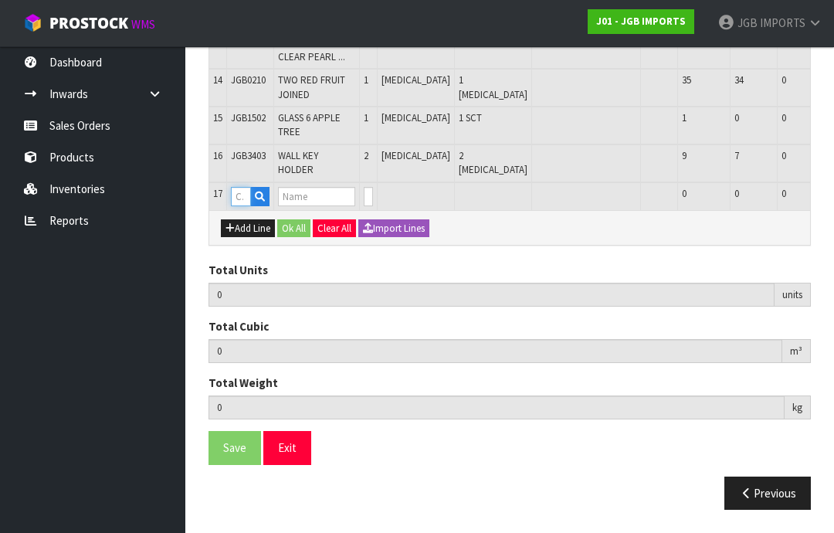
click at [247, 206] on input "text" at bounding box center [241, 196] width 20 height 19
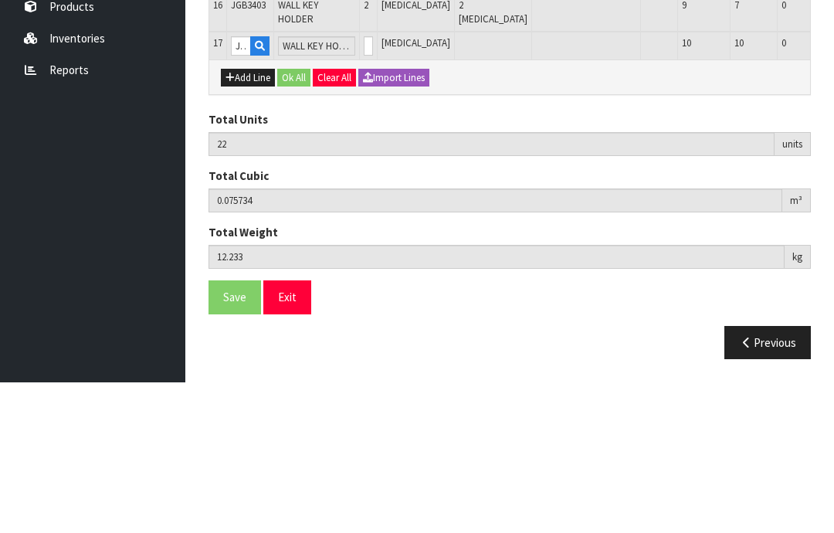
scroll to position [951, 0]
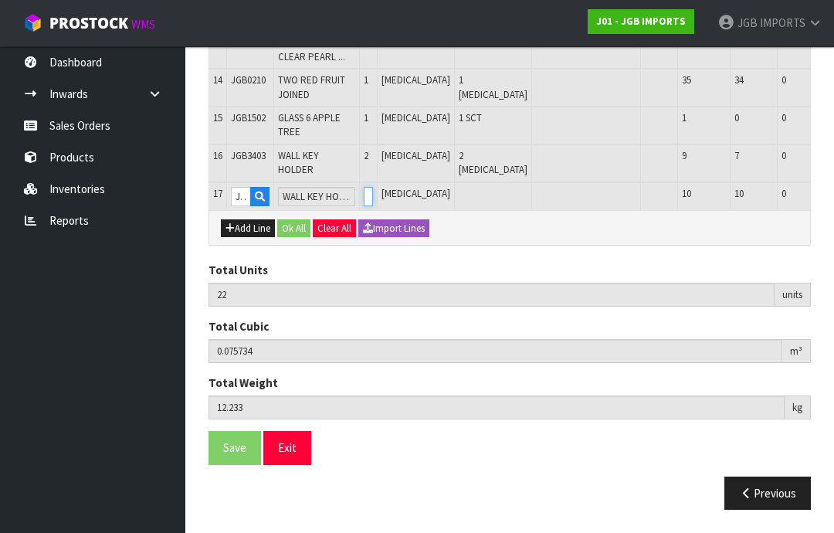
click at [368, 202] on input "0" at bounding box center [368, 196] width 9 height 19
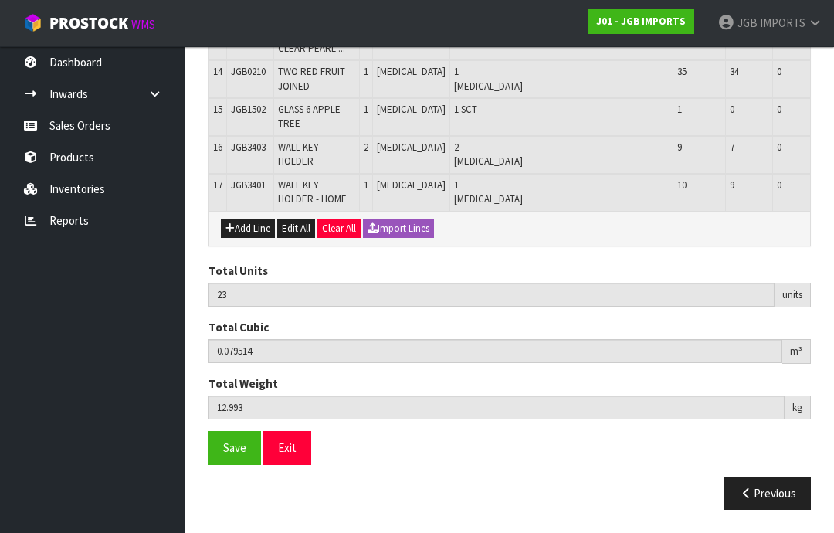
click at [255, 238] on button "Add Line" at bounding box center [248, 228] width 54 height 19
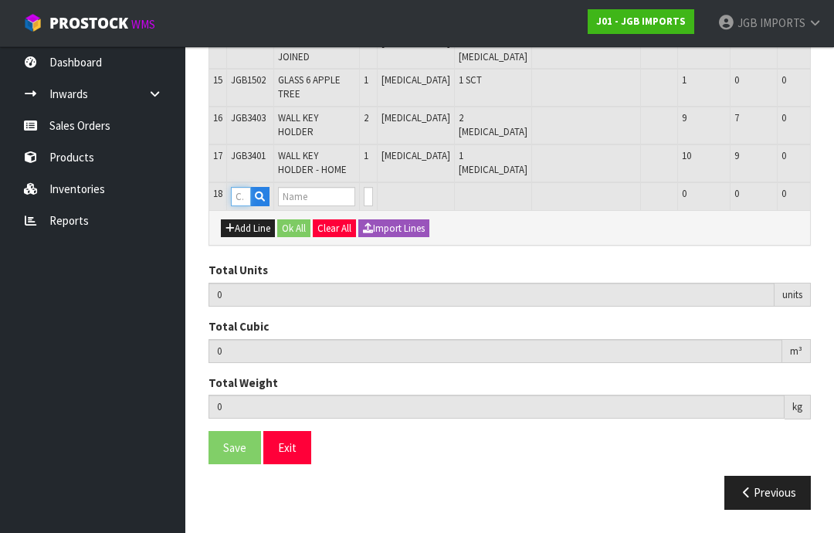
click at [245, 206] on input "text" at bounding box center [241, 196] width 20 height 19
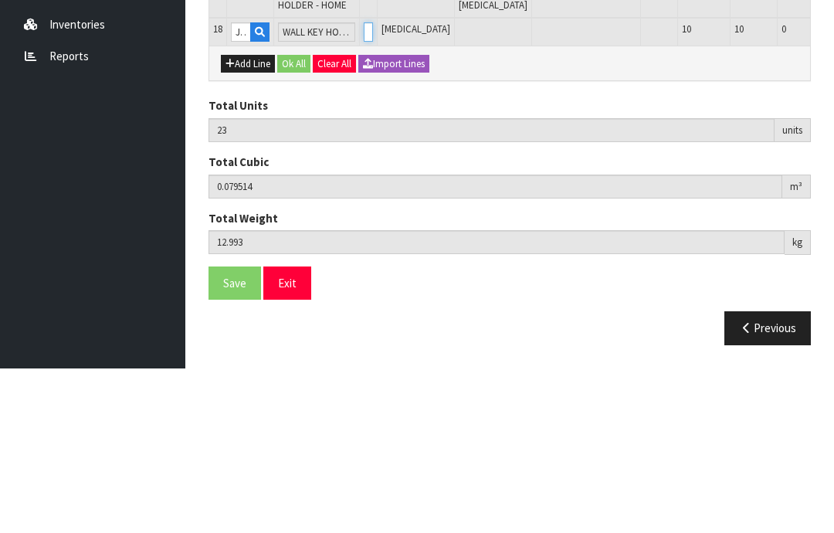
click at [365, 187] on input "0" at bounding box center [368, 196] width 9 height 19
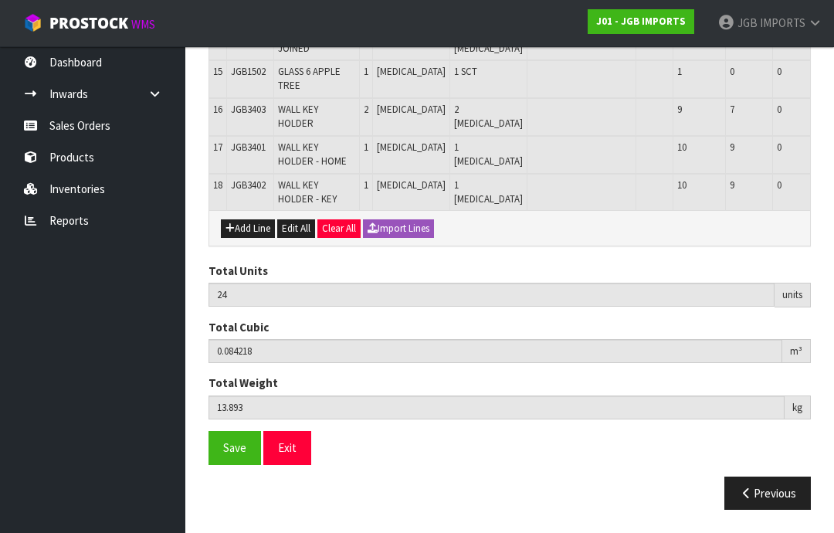
scroll to position [932, 0]
click at [255, 238] on button "Add Line" at bounding box center [248, 228] width 54 height 19
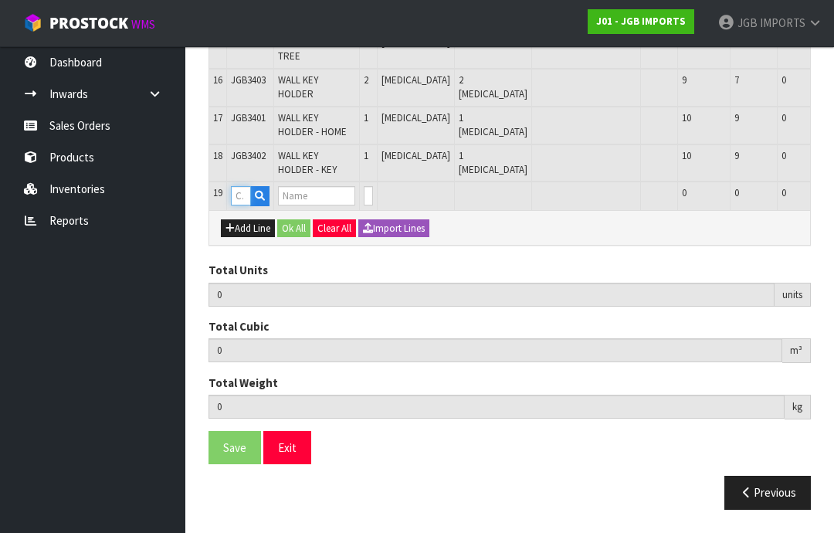
click at [250, 206] on input "text" at bounding box center [241, 195] width 20 height 19
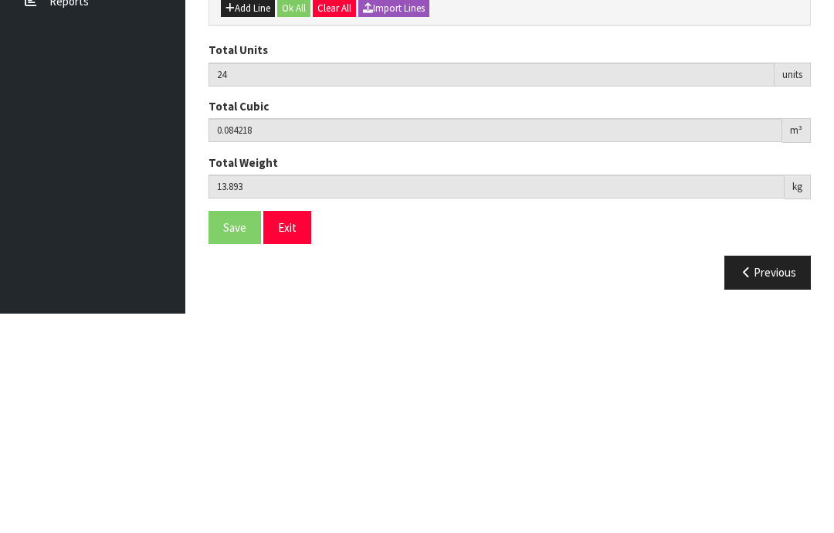
click at [367, 186] on input "0" at bounding box center [368, 195] width 9 height 19
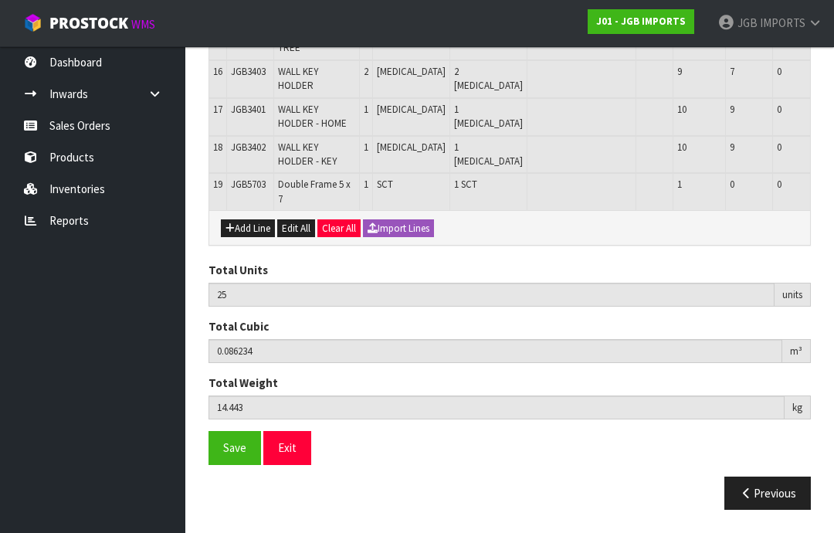
click at [253, 238] on button "Add Line" at bounding box center [248, 228] width 54 height 19
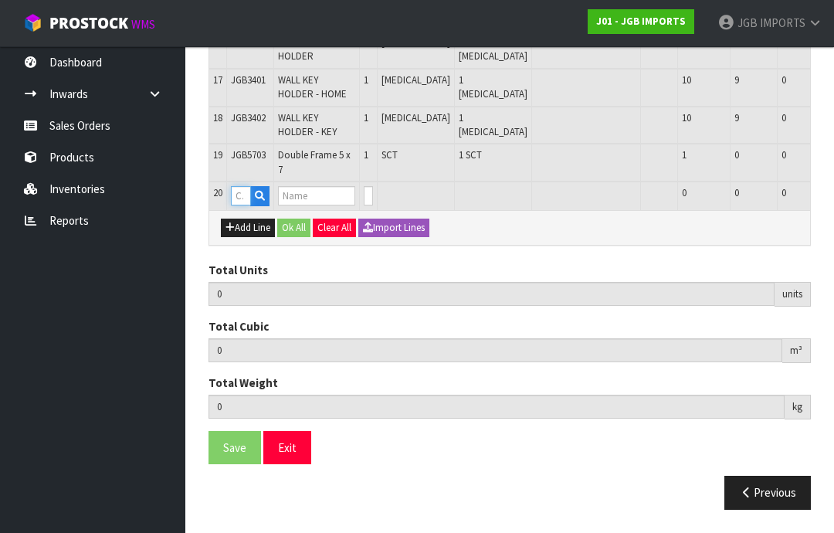
click at [246, 206] on input "text" at bounding box center [241, 195] width 20 height 19
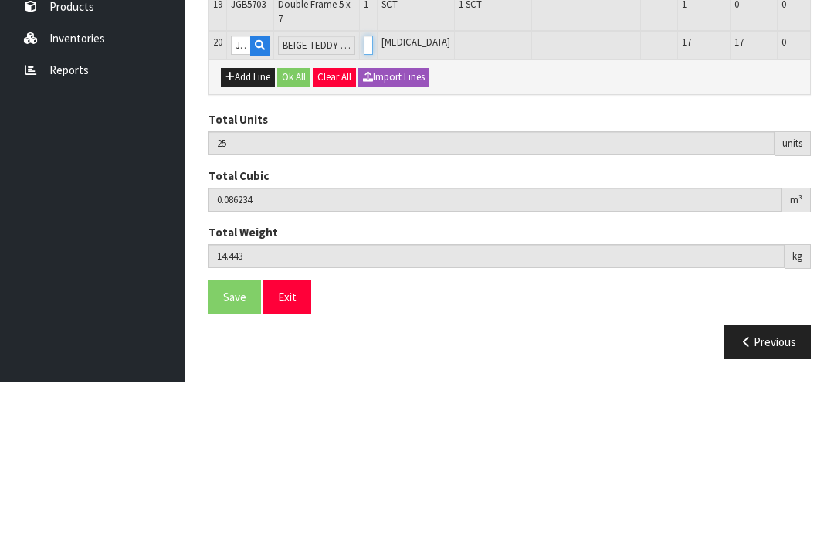
click at [370, 186] on input "0" at bounding box center [368, 195] width 9 height 19
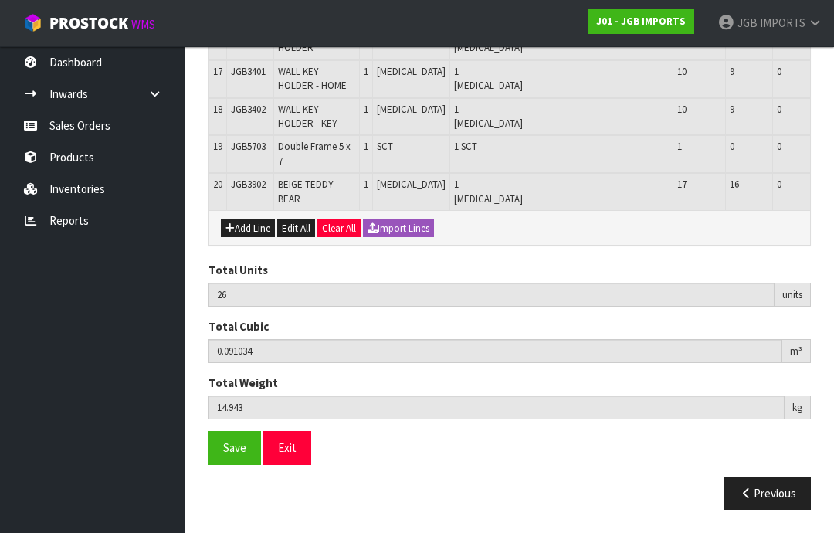
click at [252, 238] on button "Add Line" at bounding box center [248, 228] width 54 height 19
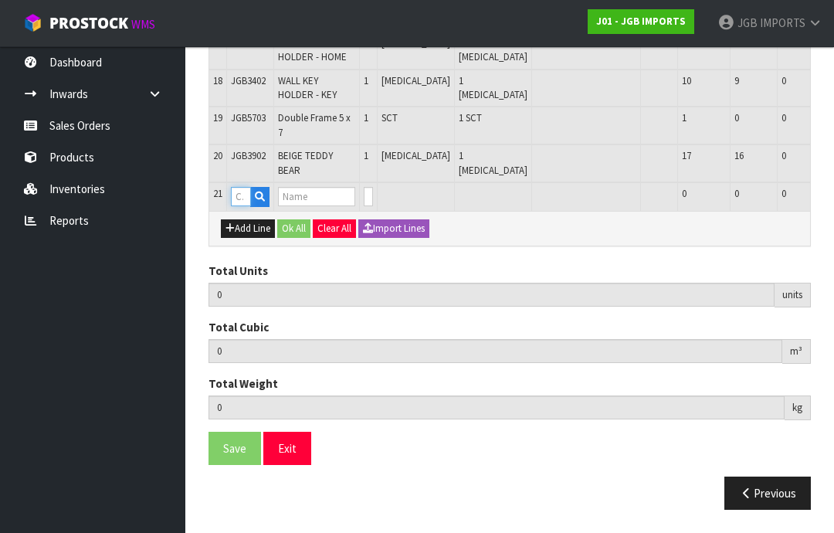
click at [246, 206] on input "text" at bounding box center [241, 196] width 20 height 19
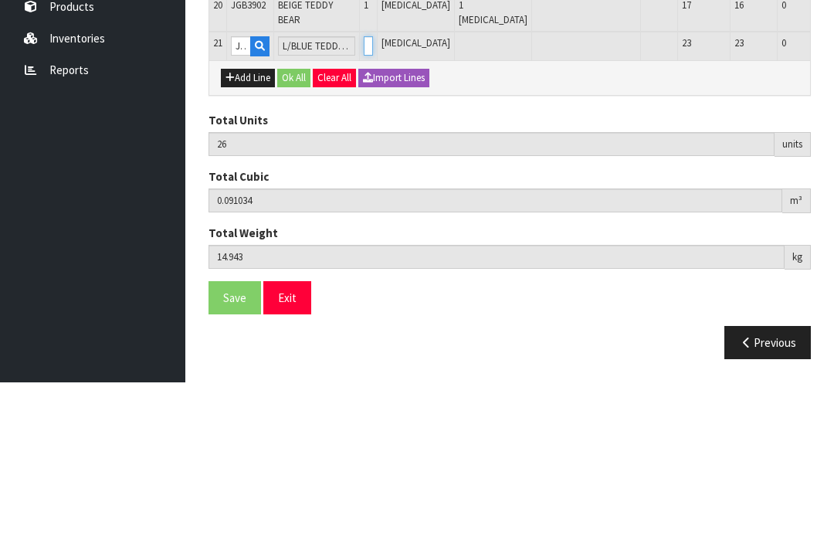
click at [370, 187] on input "0" at bounding box center [368, 196] width 9 height 19
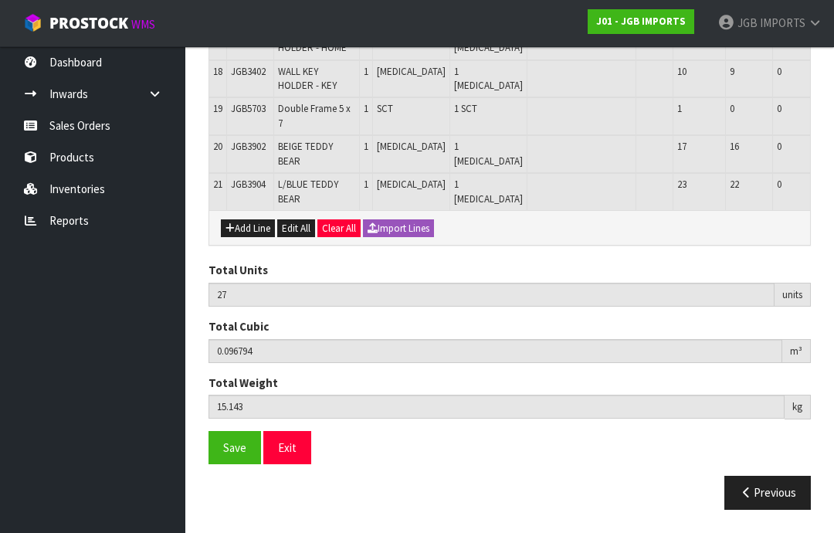
click at [246, 238] on button "Add Line" at bounding box center [248, 228] width 54 height 19
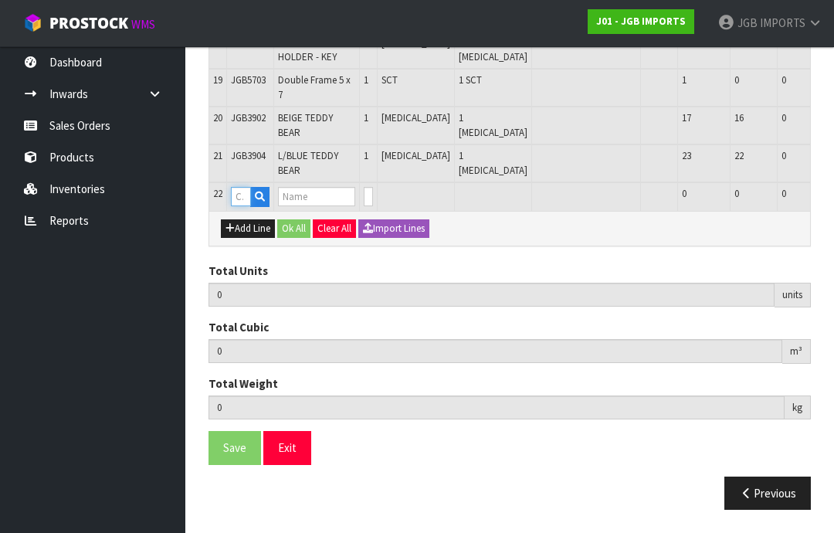
click at [245, 206] on input "text" at bounding box center [241, 196] width 20 height 19
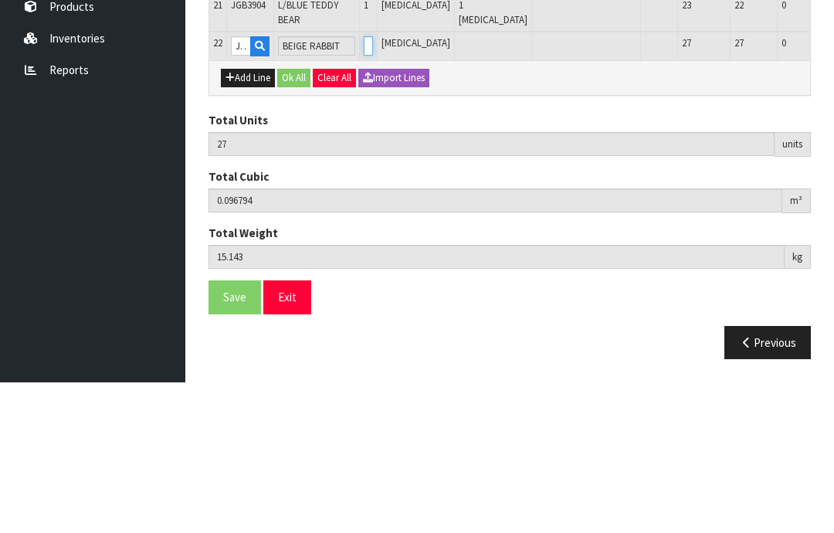
click at [368, 187] on input "0" at bounding box center [368, 196] width 9 height 19
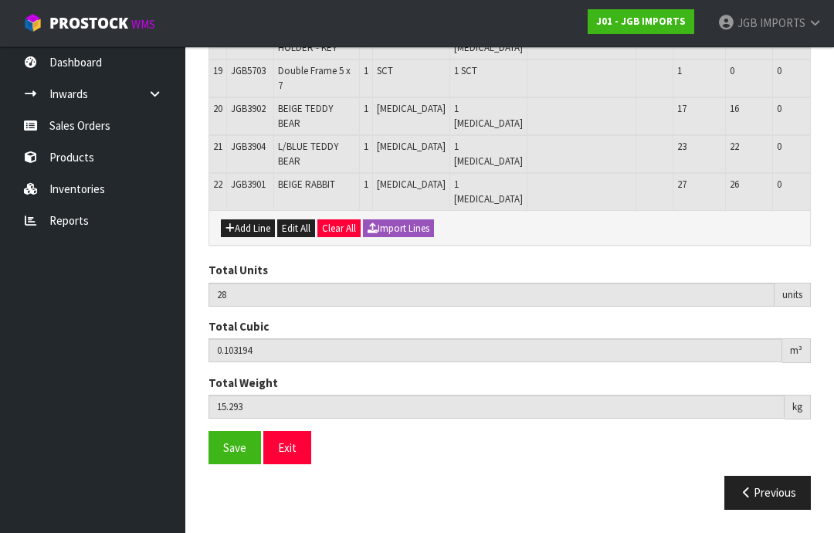
click at [247, 234] on button "Add Line" at bounding box center [248, 228] width 54 height 19
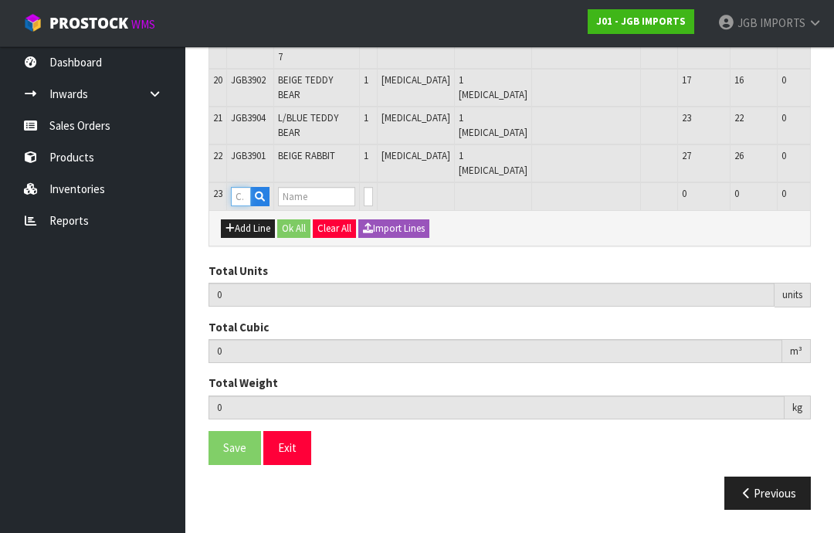
click at [244, 206] on input "text" at bounding box center [241, 196] width 20 height 19
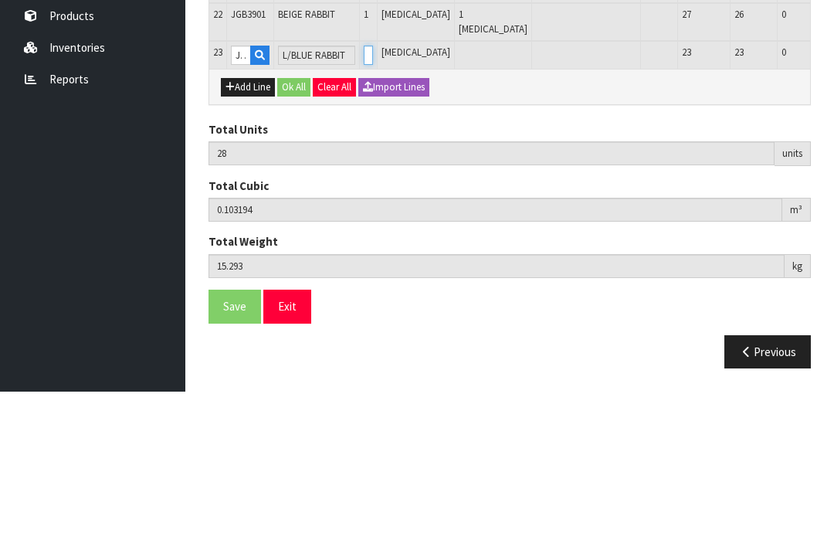
click at [368, 187] on input "0" at bounding box center [368, 196] width 9 height 19
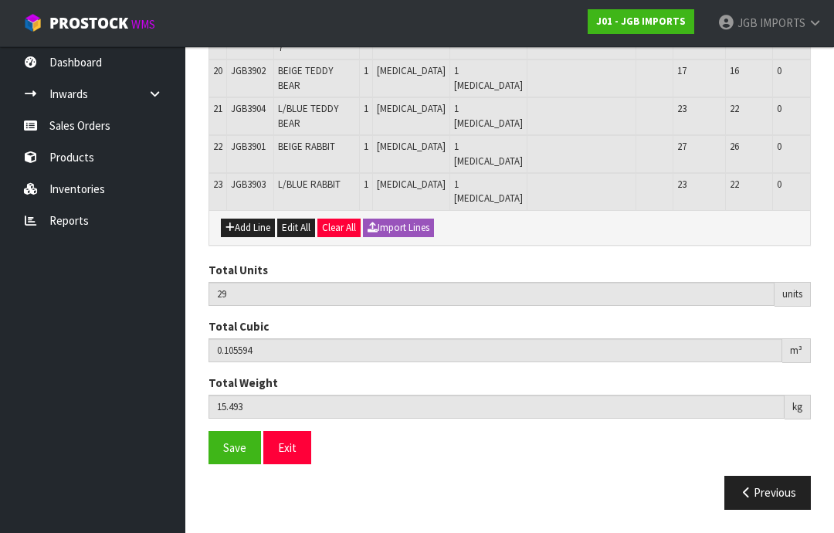
click at [232, 455] on span "Save" at bounding box center [234, 447] width 23 height 15
click at [236, 455] on span "Save" at bounding box center [234, 447] width 23 height 15
click at [237, 455] on span "Save" at bounding box center [234, 447] width 23 height 15
click at [297, 464] on button "Exit" at bounding box center [287, 447] width 48 height 33
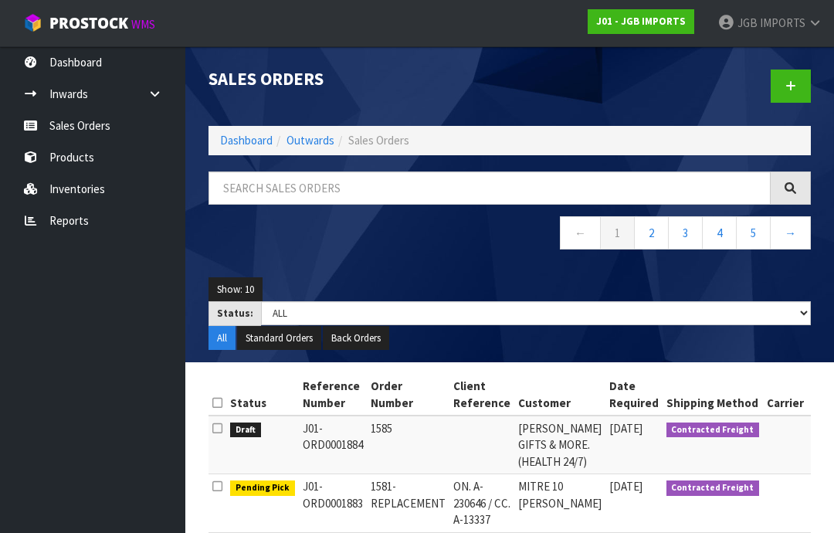
click at [789, 27] on span "IMPORTS" at bounding box center [783, 22] width 46 height 15
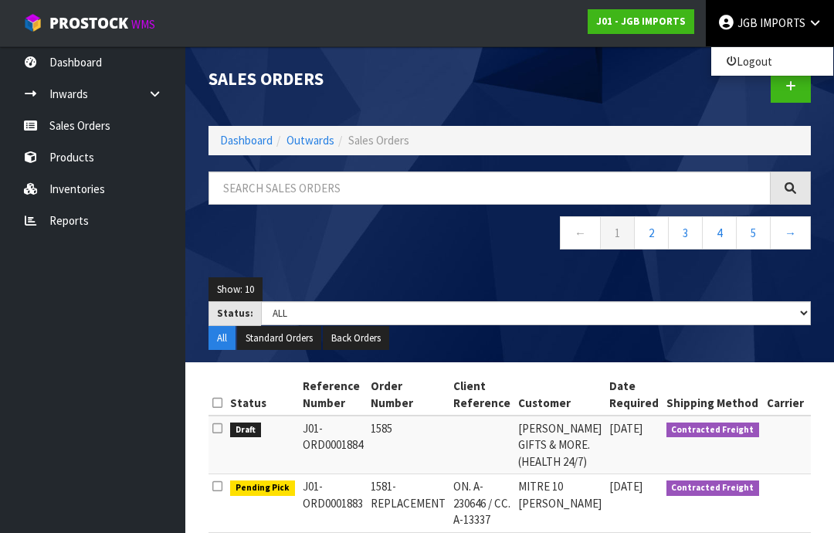
click at [756, 61] on link "Logout" at bounding box center [773, 61] width 122 height 21
